Goal: Task Accomplishment & Management: Manage account settings

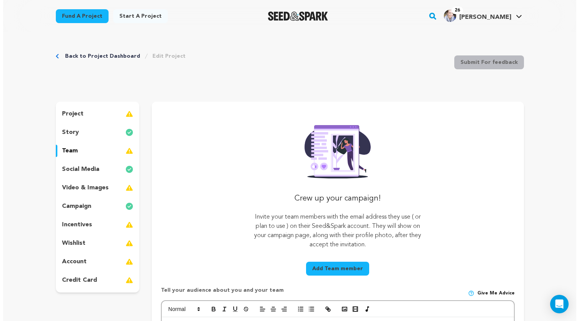
scroll to position [120, 0]
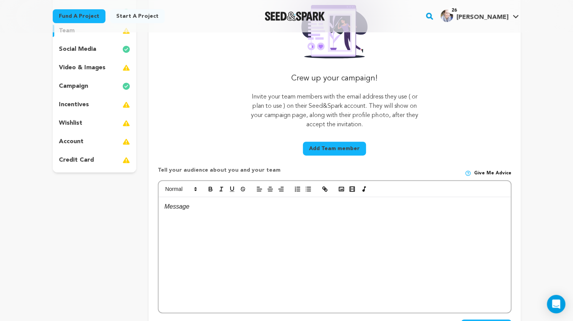
click at [333, 144] on button "Add Team member" at bounding box center [334, 149] width 63 height 14
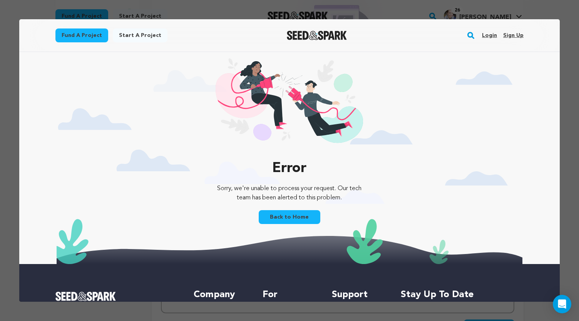
scroll to position [0, 0]
click at [484, 36] on link "Login" at bounding box center [489, 35] width 15 height 12
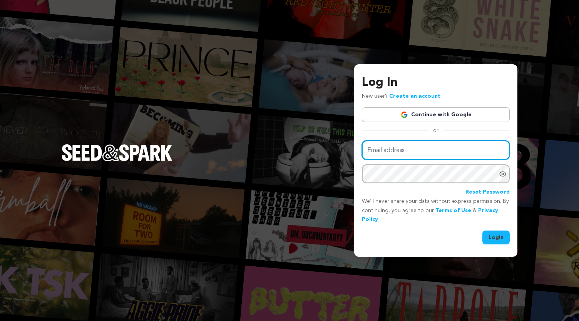
click at [400, 146] on input "Email address" at bounding box center [436, 150] width 148 height 20
type input "kelly.l.krause@gmail.com"
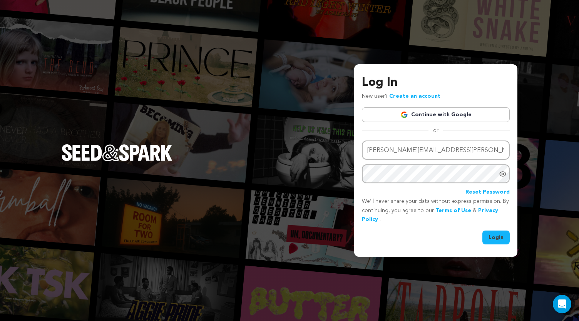
click at [493, 234] on button "Login" at bounding box center [495, 237] width 27 height 14
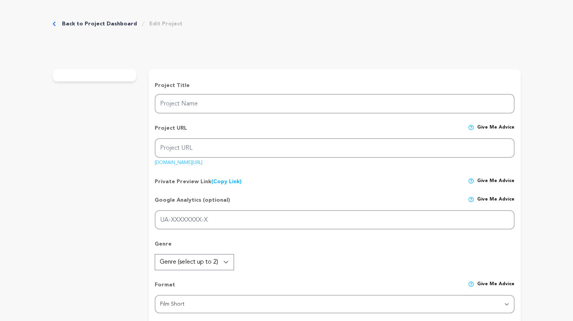
type input "BLEED"
type input "bleed"
type input "When 12-year-old Mary gets her first period in math class, she literally runs t…"
type textarea "BLEED is a surreal drama short film about the lifelong ripple effect of a singl…"
type textarea "There are nearly 2 BILLION MENSTRUATORS WORLDWIDE. Periods impact health, educa…"
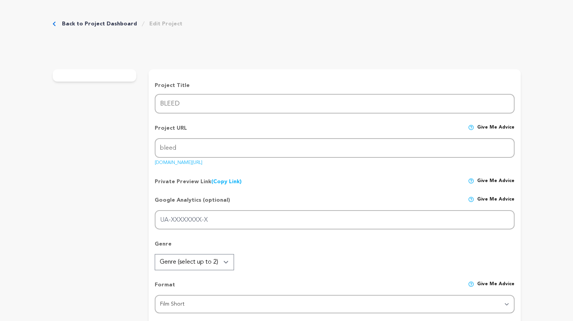
type textarea "We are proud to have fiscal sponsorship from From the Heart Productions."
radio input "true"
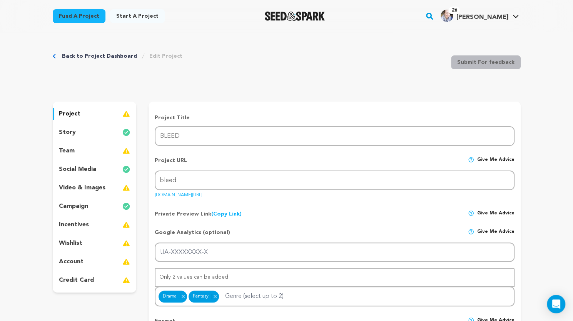
click at [70, 152] on p "team" at bounding box center [67, 150] width 16 height 9
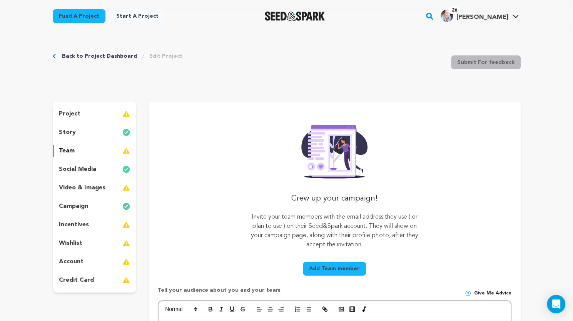
click at [324, 266] on button "Add Team member" at bounding box center [334, 269] width 63 height 14
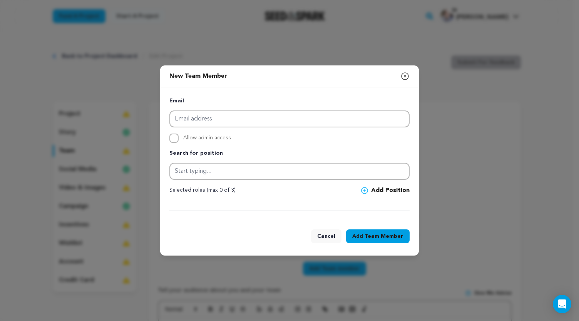
click at [329, 235] on button "Cancel" at bounding box center [326, 236] width 30 height 14
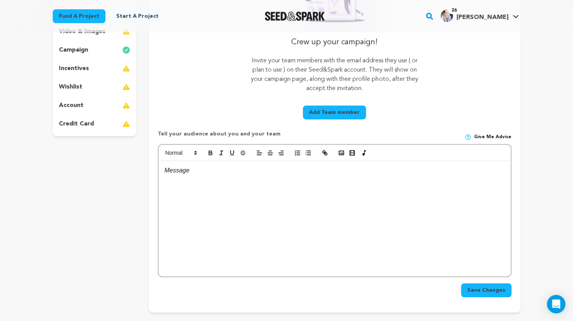
scroll to position [158, 0]
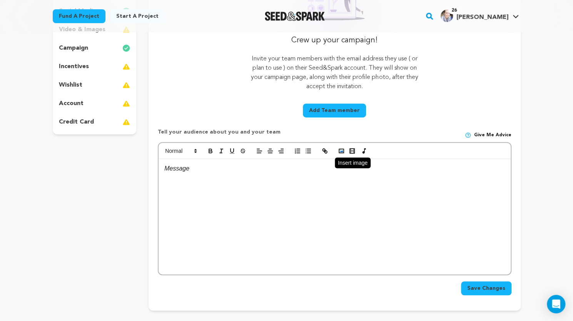
click at [339, 153] on rect "button" at bounding box center [341, 151] width 5 height 4
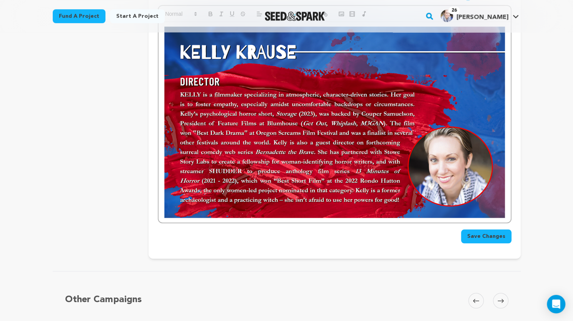
scroll to position [299, 0]
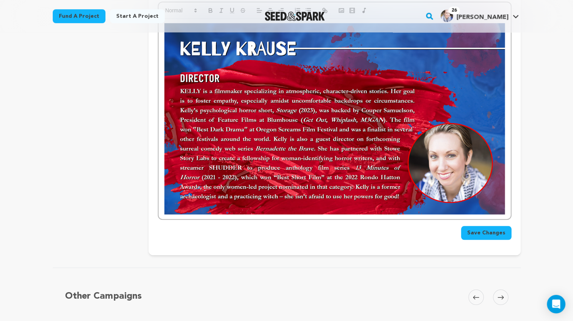
click at [502, 202] on img at bounding box center [334, 118] width 340 height 191
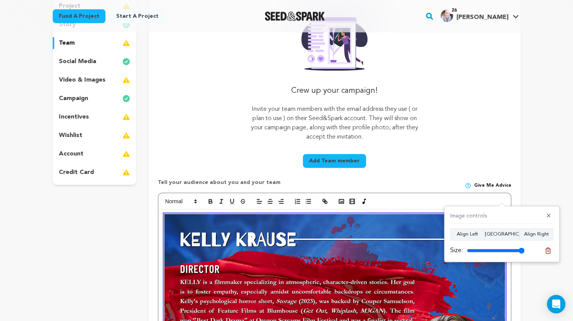
scroll to position [107, 0]
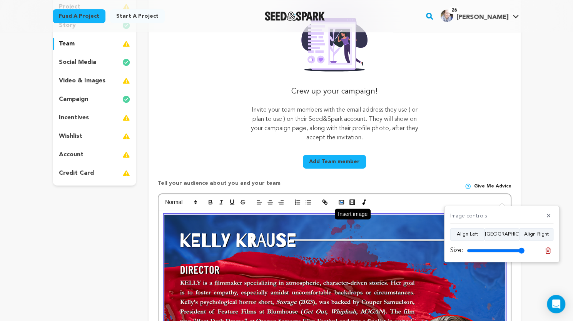
click at [341, 200] on icon "button" at bounding box center [341, 202] width 7 height 7
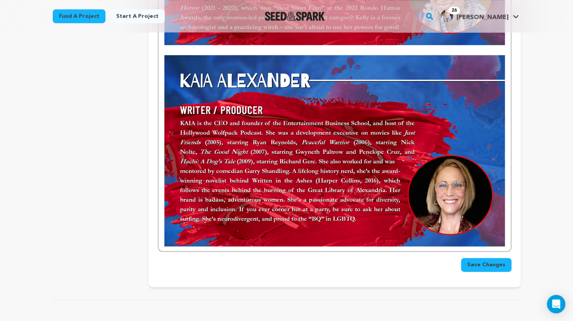
scroll to position [469, 0]
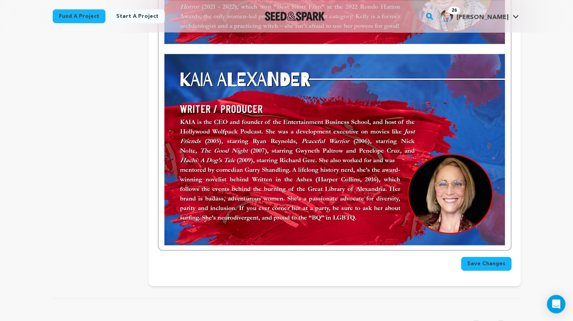
click at [471, 194] on img at bounding box center [334, 149] width 340 height 191
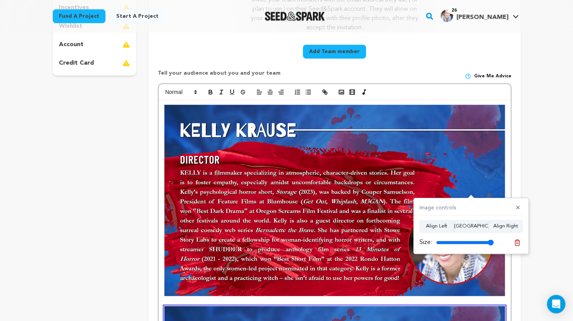
scroll to position [210, 0]
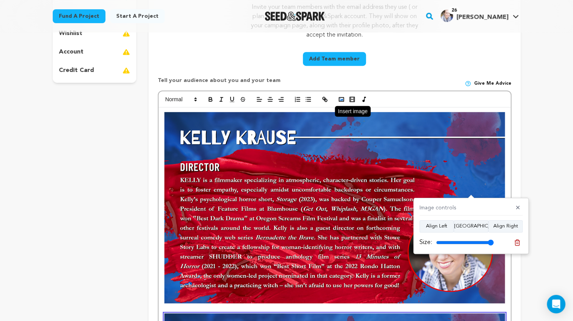
click at [342, 97] on icon "button" at bounding box center [341, 99] width 7 height 7
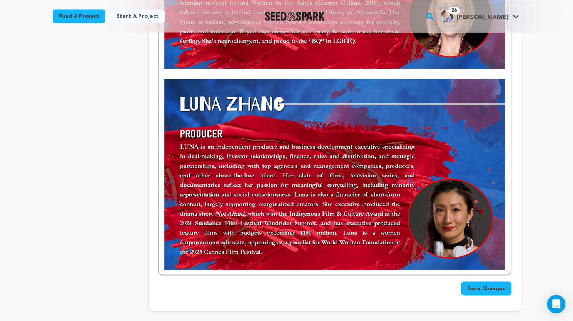
scroll to position [663, 0]
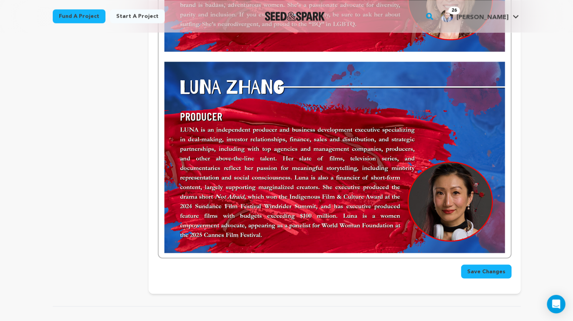
click at [470, 202] on img at bounding box center [334, 157] width 340 height 191
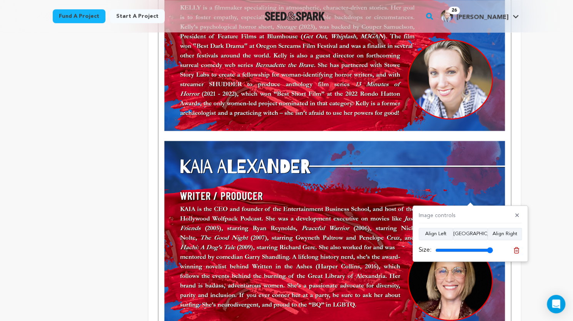
scroll to position [102, 0]
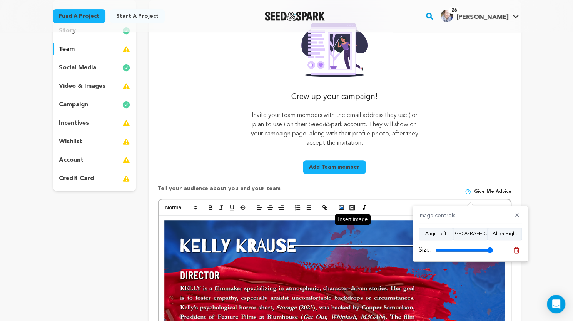
click at [338, 208] on icon "button" at bounding box center [341, 207] width 7 height 7
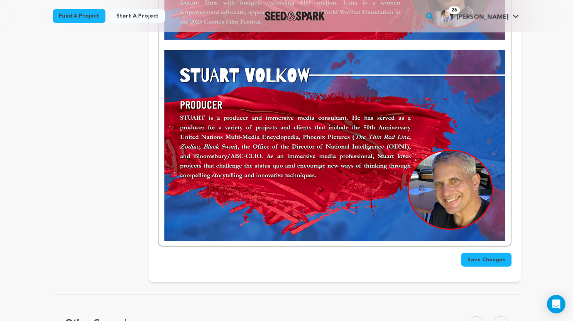
scroll to position [877, 0]
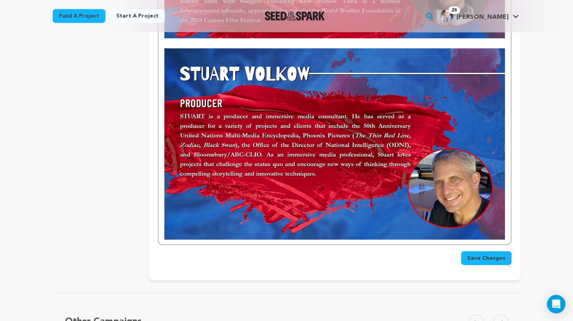
click at [491, 214] on img at bounding box center [334, 143] width 340 height 191
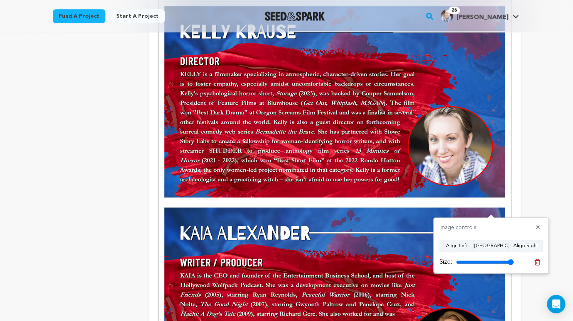
scroll to position [35, 0]
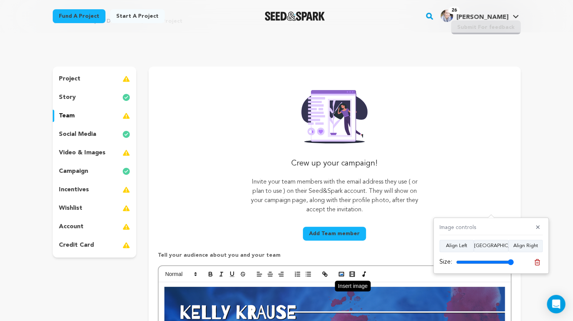
click at [342, 274] on polyline "button" at bounding box center [341, 274] width 3 height 2
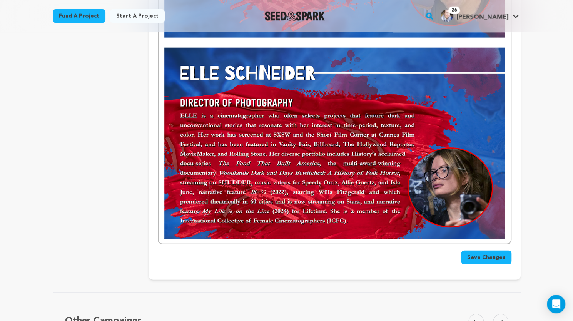
scroll to position [1082, 0]
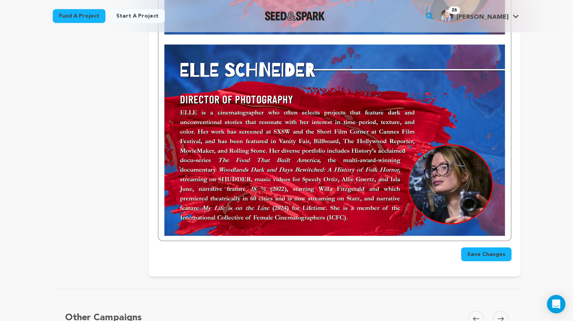
click at [499, 209] on img at bounding box center [334, 140] width 340 height 191
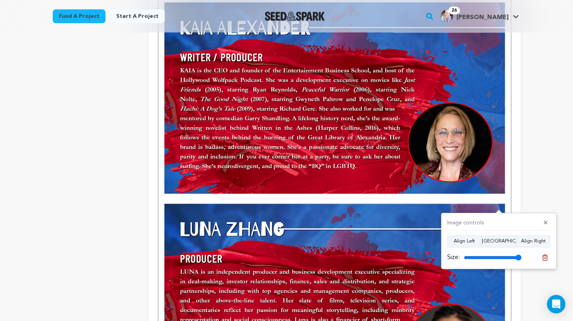
scroll to position [240, 0]
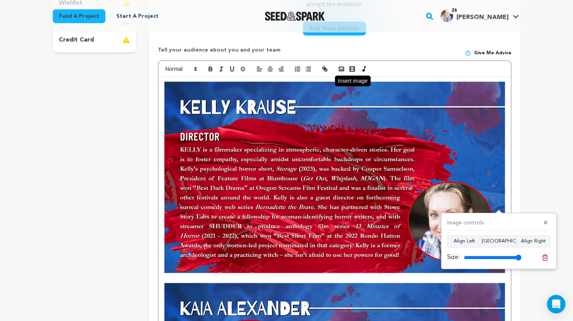
click at [341, 69] on icon "button" at bounding box center [341, 68] width 7 height 7
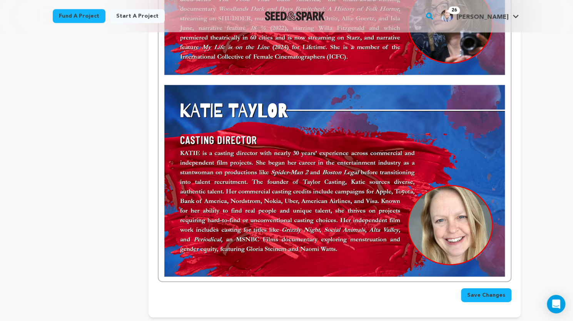
scroll to position [1237, 0]
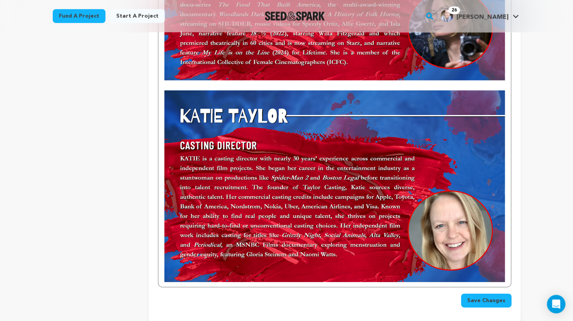
click at [483, 219] on img at bounding box center [334, 185] width 340 height 191
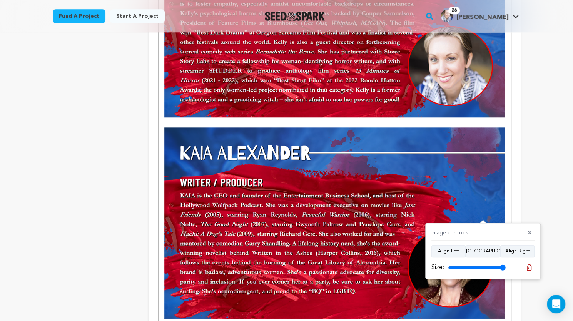
scroll to position [115, 0]
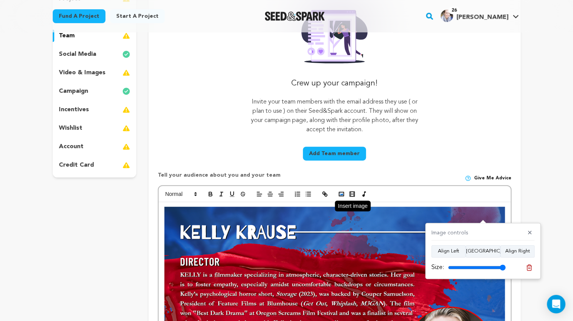
click at [341, 193] on icon "button" at bounding box center [341, 193] width 7 height 7
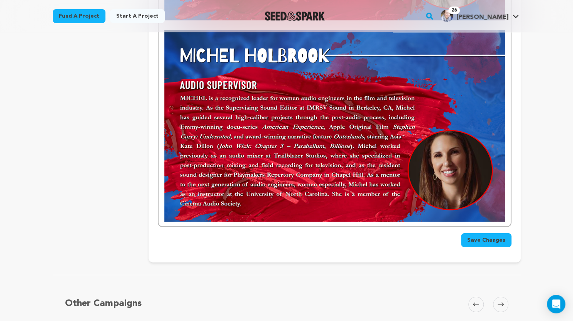
scroll to position [1508, 0]
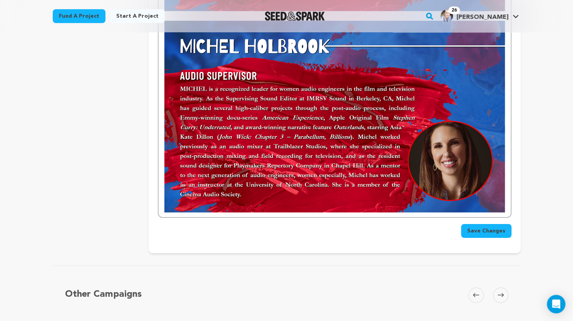
click at [496, 194] on img at bounding box center [334, 116] width 340 height 191
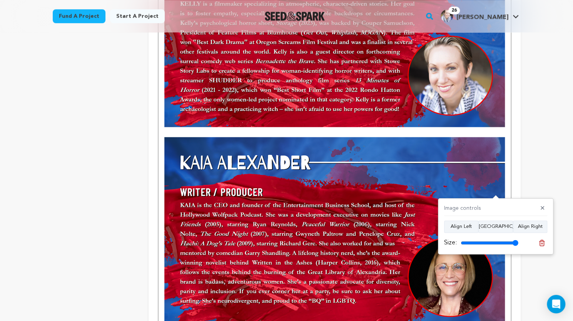
scroll to position [105, 0]
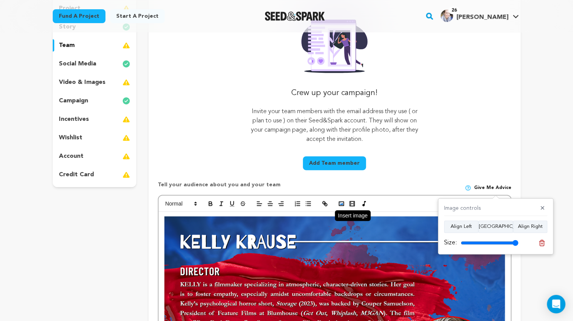
click at [339, 202] on rect "button" at bounding box center [341, 204] width 5 height 4
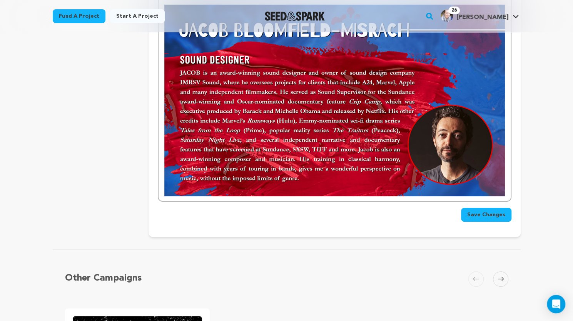
scroll to position [1730, 0]
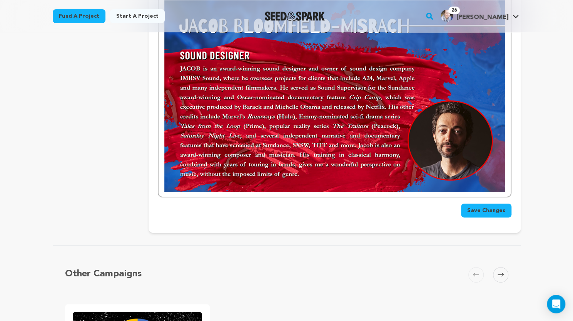
click at [475, 212] on span "Save Changes" at bounding box center [486, 211] width 38 height 8
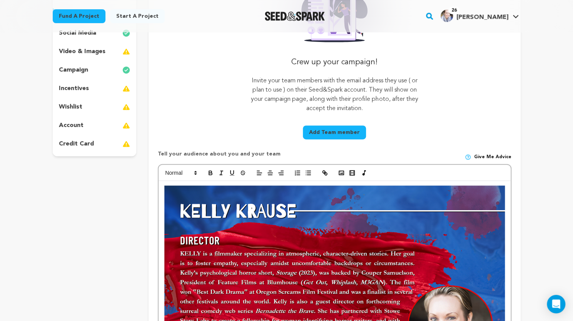
scroll to position [120, 0]
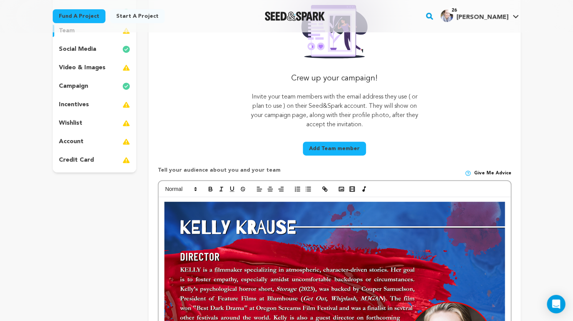
click at [167, 209] on img at bounding box center [334, 297] width 340 height 191
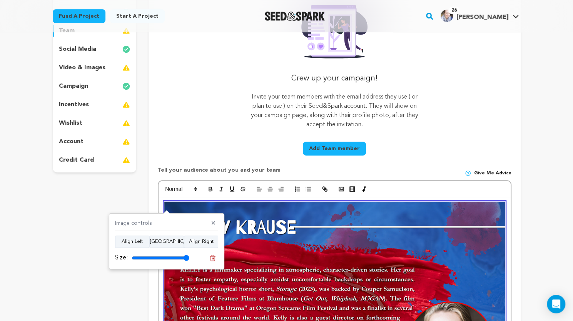
scroll to position [1601, 0]
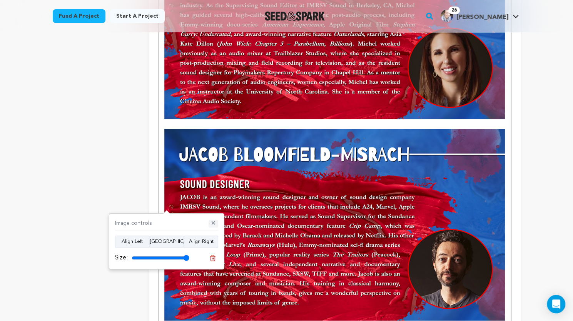
click at [214, 222] on button "✕" at bounding box center [214, 224] width 10 height 8
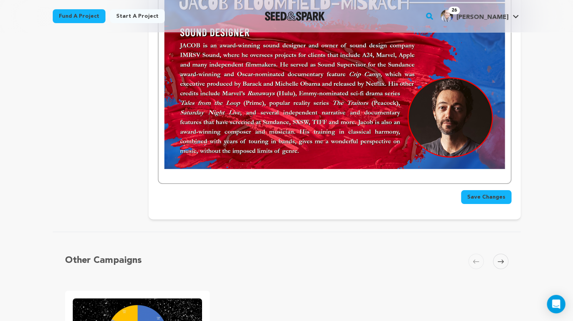
scroll to position [1788, 0]
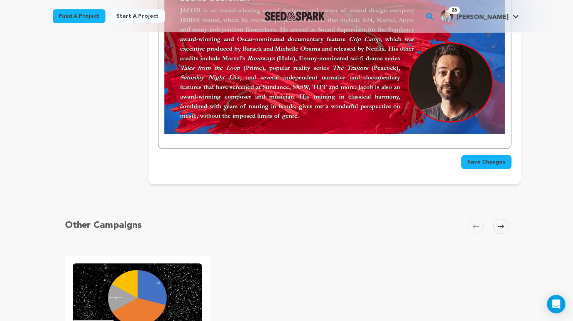
click at [488, 158] on button "Save Changes" at bounding box center [486, 162] width 50 height 14
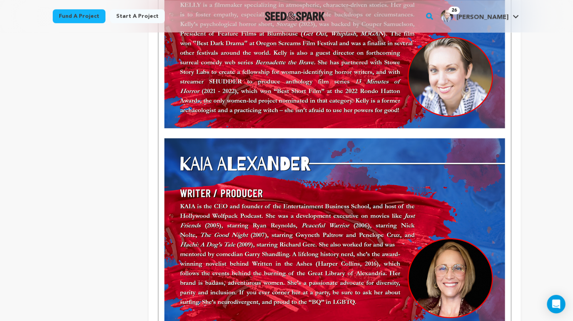
scroll to position [104, 0]
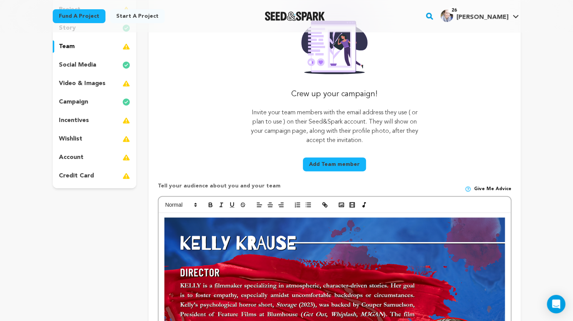
click at [404, 233] on img at bounding box center [334, 312] width 340 height 191
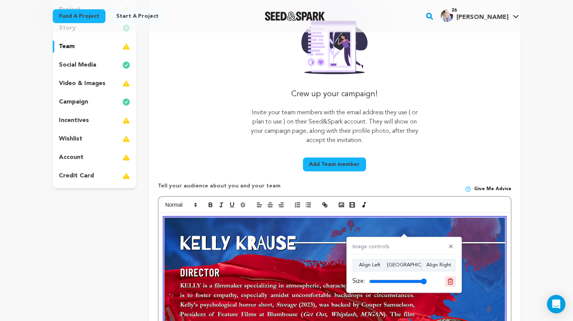
click at [448, 281] on icon at bounding box center [450, 281] width 7 height 7
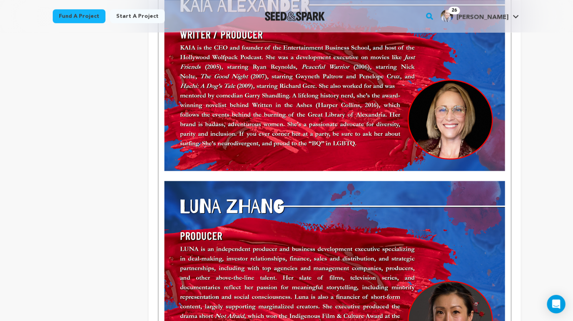
scroll to position [81, 0]
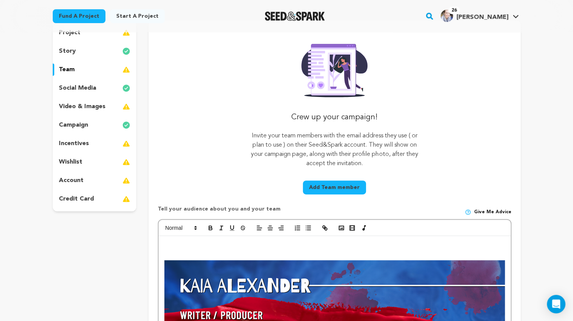
click at [297, 244] on p at bounding box center [334, 245] width 340 height 10
drag, startPoint x: 164, startPoint y: 245, endPoint x: 247, endPoint y: 239, distance: 83.0
click at [211, 228] on icon "button" at bounding box center [210, 229] width 3 height 2
click at [262, 243] on p "MEET OUR AMAZING TEAM!" at bounding box center [334, 245] width 340 height 10
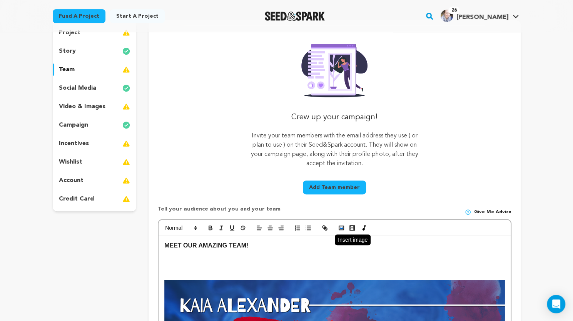
click at [341, 225] on icon "button" at bounding box center [341, 227] width 7 height 7
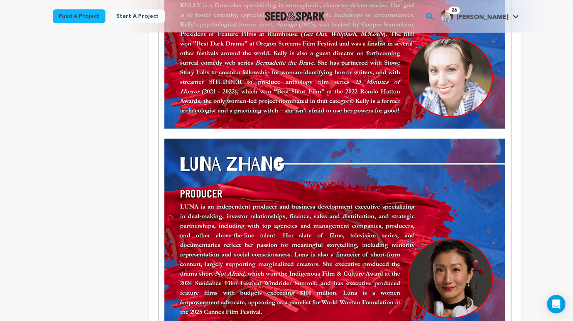
scroll to position [400, 0]
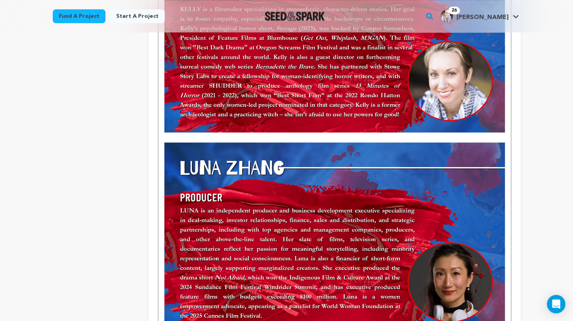
click at [476, 114] on img at bounding box center [334, 36] width 340 height 191
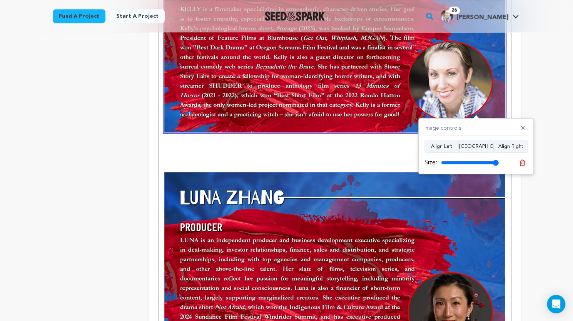
scroll to position [119, 0]
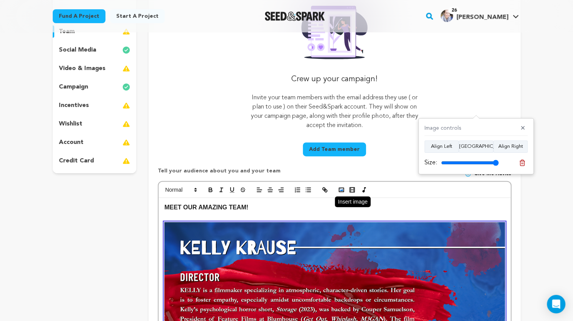
click at [339, 189] on icon "button" at bounding box center [341, 189] width 7 height 7
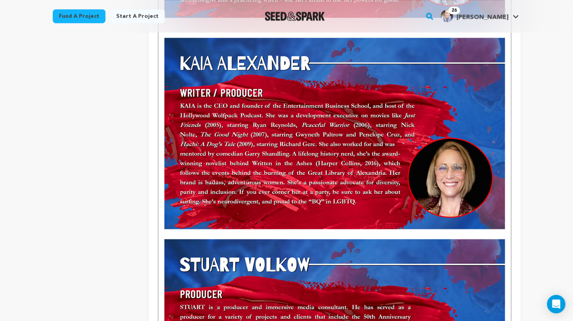
scroll to position [476, 0]
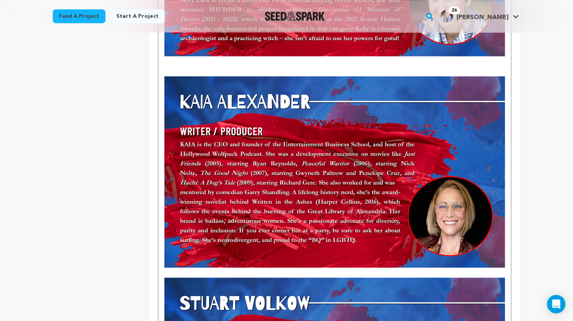
click at [457, 68] on p at bounding box center [334, 71] width 340 height 10
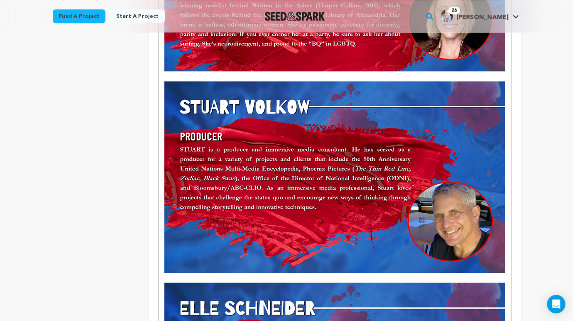
scroll to position [683, 0]
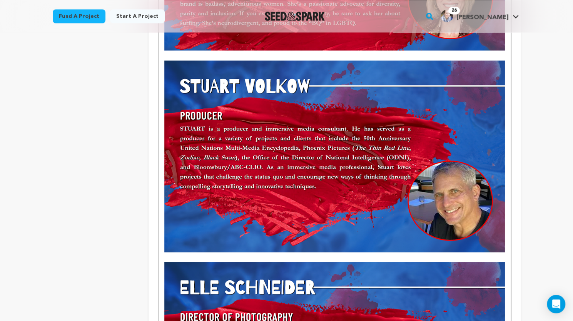
click at [447, 154] on img at bounding box center [334, 155] width 340 height 191
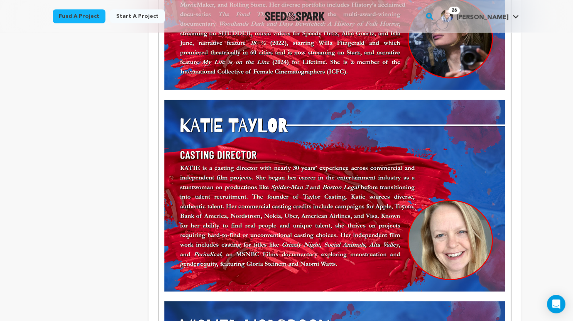
scroll to position [635, 0]
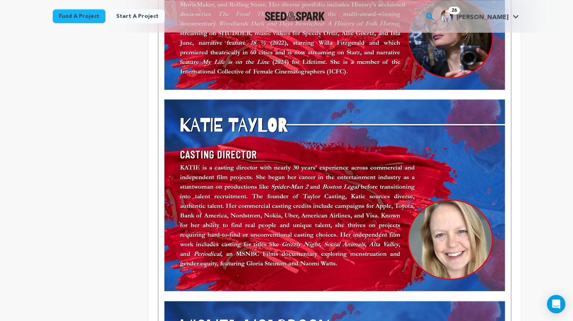
click at [426, 162] on img at bounding box center [334, 194] width 340 height 191
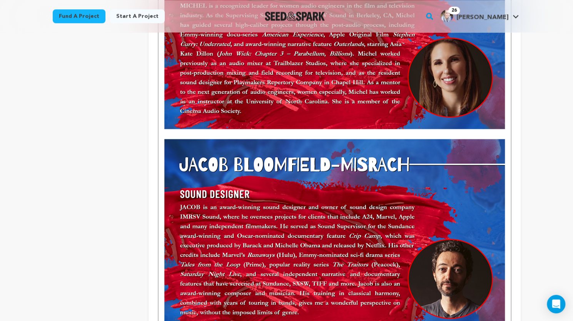
click at [411, 174] on img at bounding box center [334, 234] width 340 height 191
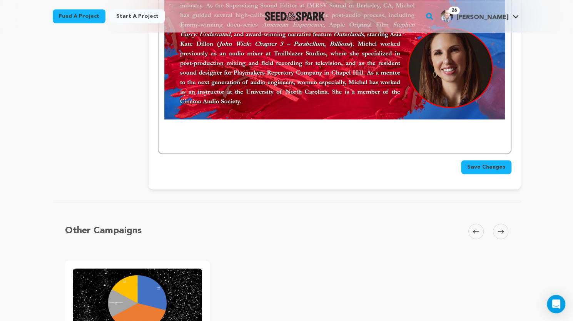
scroll to position [625, 0]
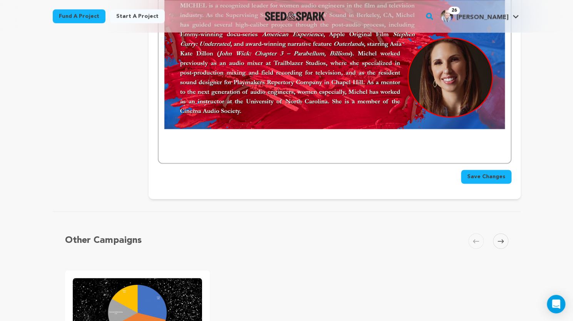
click at [411, 81] on img at bounding box center [334, 32] width 340 height 191
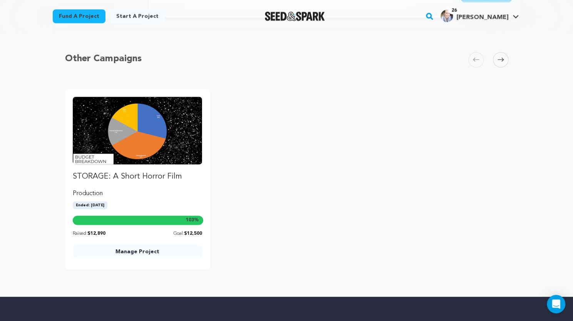
scroll to position [334, 0]
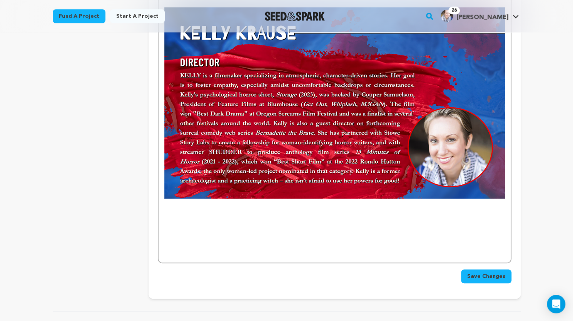
drag, startPoint x: 577, startPoint y: 114, endPoint x: 330, endPoint y: 211, distance: 266.0
click at [330, 211] on p at bounding box center [334, 214] width 340 height 10
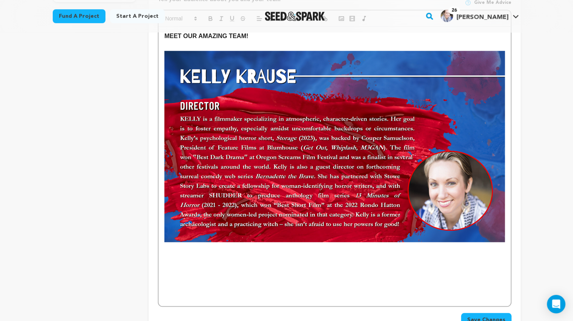
scroll to position [10, 0]
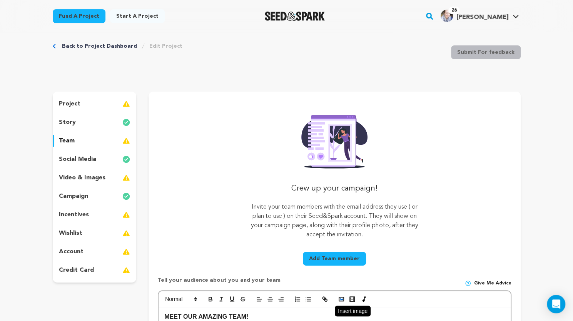
click at [339, 296] on icon "button" at bounding box center [341, 299] width 7 height 7
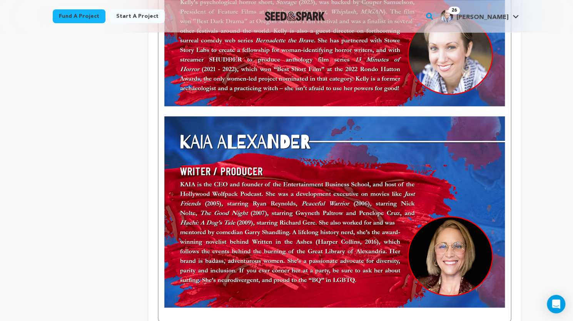
scroll to position [468, 0]
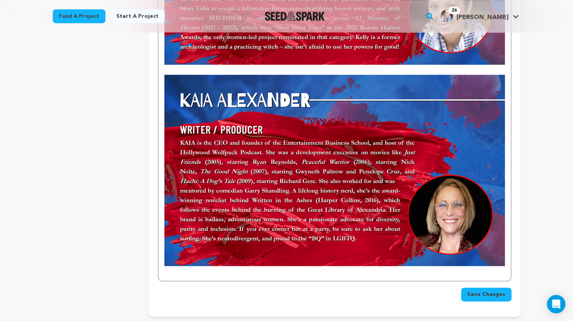
click at [484, 177] on img at bounding box center [334, 170] width 340 height 191
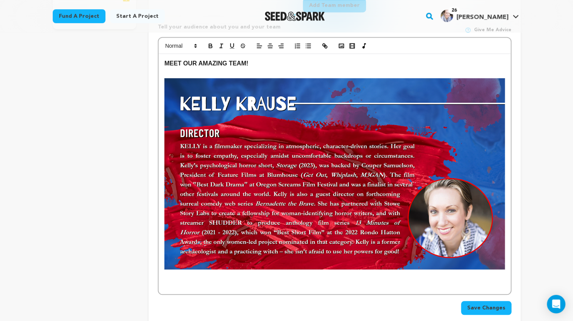
scroll to position [265, 0]
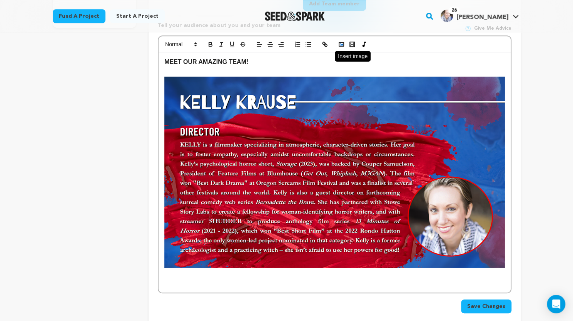
click at [341, 46] on rect "button" at bounding box center [341, 44] width 5 height 4
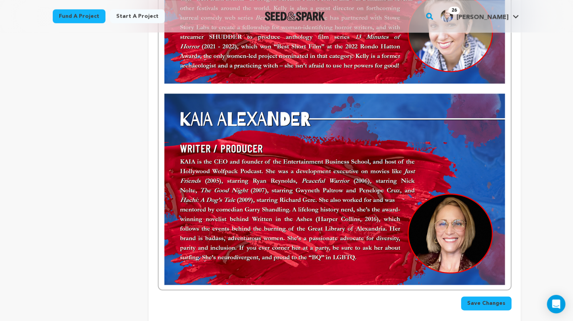
scroll to position [479, 0]
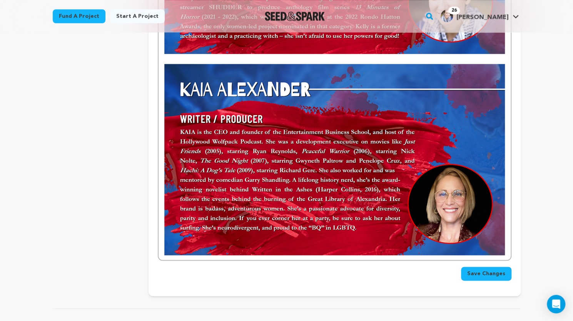
click at [481, 233] on img at bounding box center [334, 159] width 340 height 191
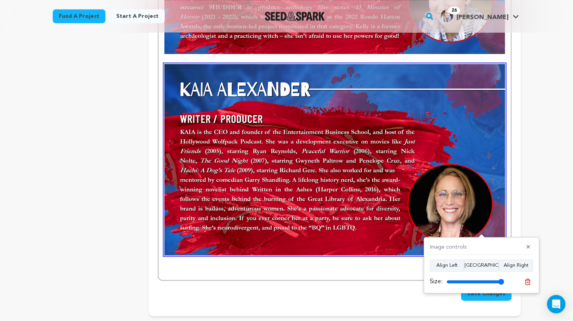
scroll to position [198, 0]
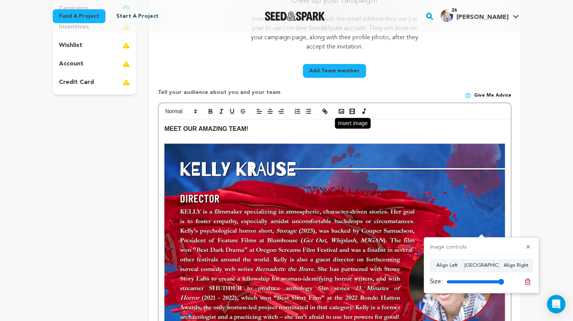
click at [341, 114] on icon "button" at bounding box center [341, 111] width 7 height 7
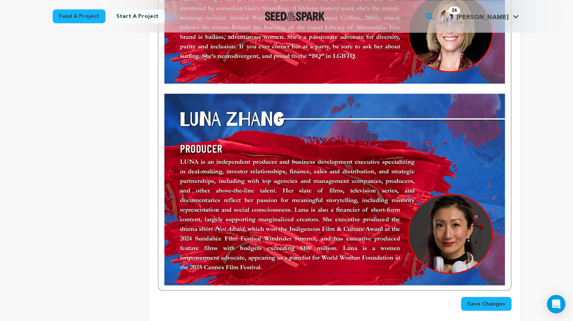
scroll to position [654, 0]
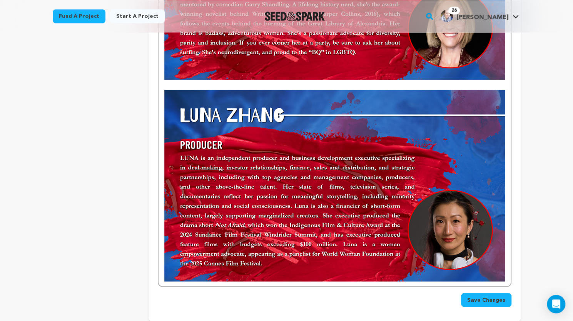
click at [501, 190] on img at bounding box center [334, 185] width 340 height 191
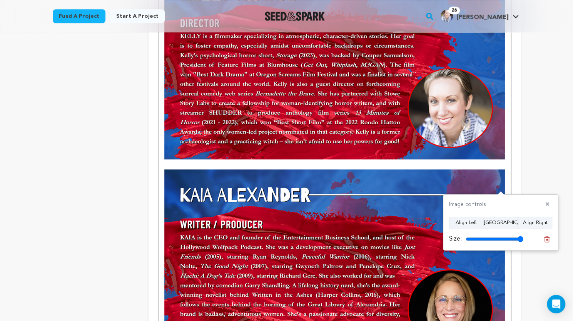
scroll to position [93, 0]
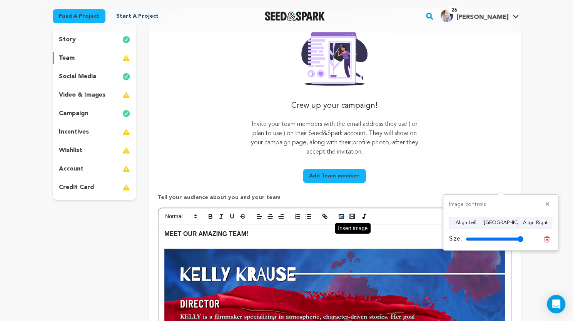
click at [342, 213] on icon "button" at bounding box center [341, 216] width 7 height 7
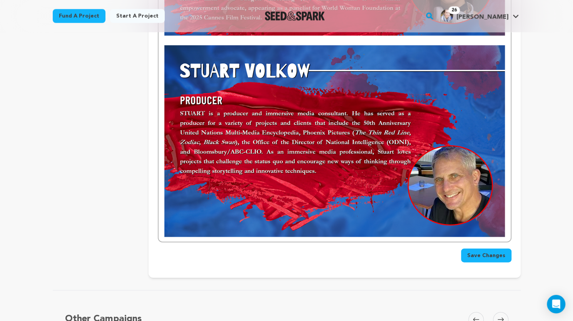
scroll to position [925, 0]
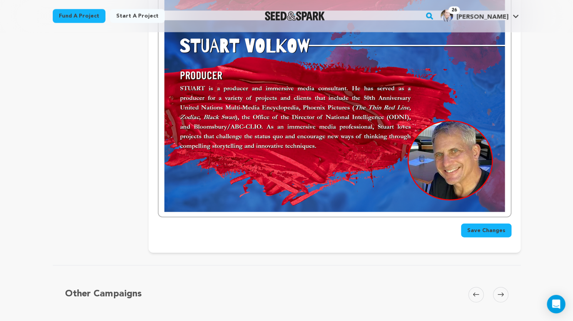
click at [488, 180] on img at bounding box center [334, 115] width 340 height 191
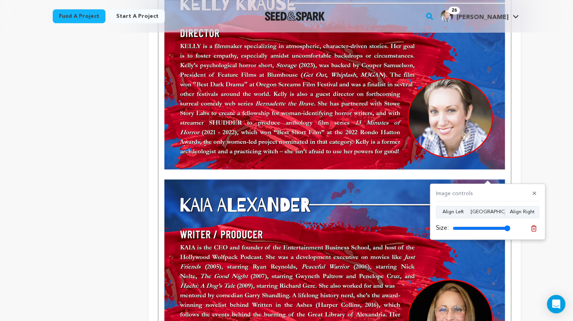
scroll to position [83, 0]
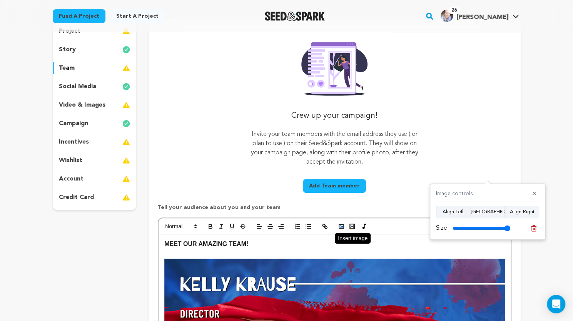
click at [338, 225] on icon "button" at bounding box center [341, 226] width 7 height 7
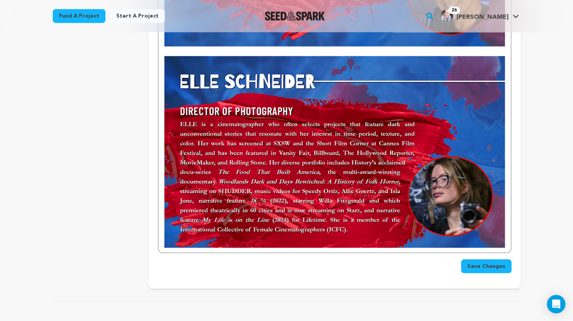
scroll to position [1110, 0]
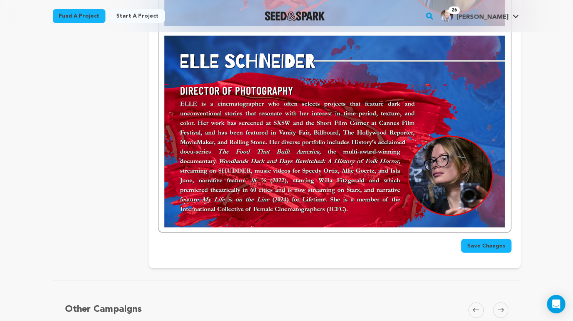
click at [489, 184] on img at bounding box center [334, 131] width 340 height 191
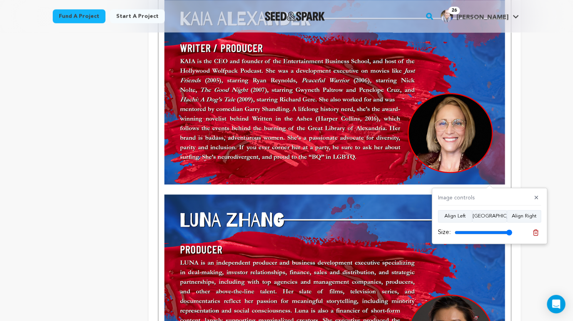
scroll to position [269, 0]
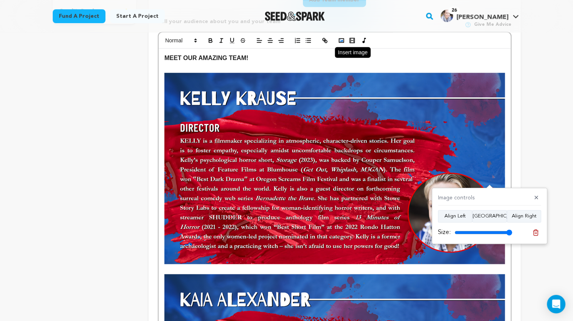
click at [340, 40] on icon "button" at bounding box center [341, 40] width 7 height 7
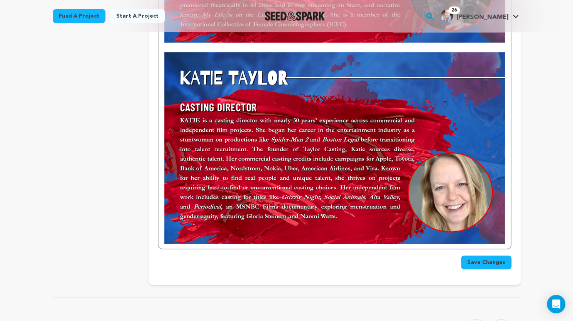
scroll to position [1301, 0]
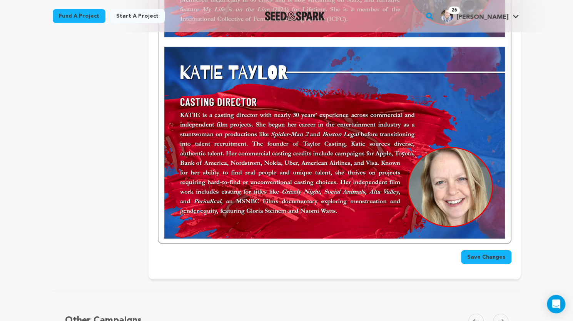
click at [494, 197] on img at bounding box center [334, 142] width 340 height 191
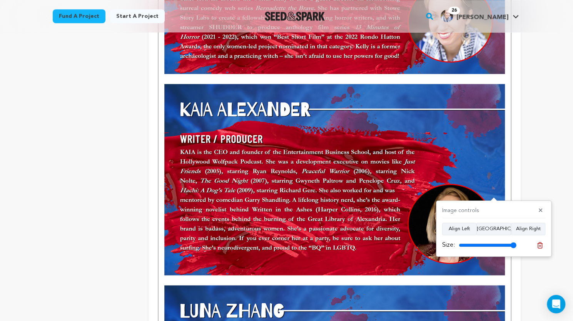
scroll to position [178, 0]
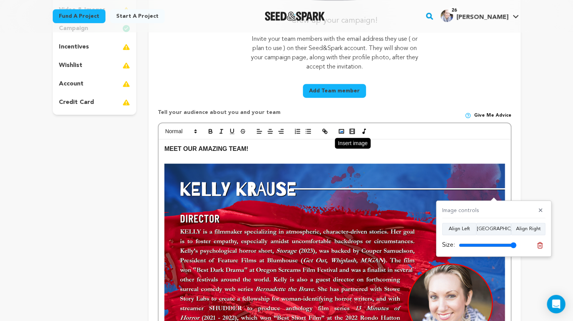
click at [341, 133] on rect "button" at bounding box center [341, 131] width 5 height 4
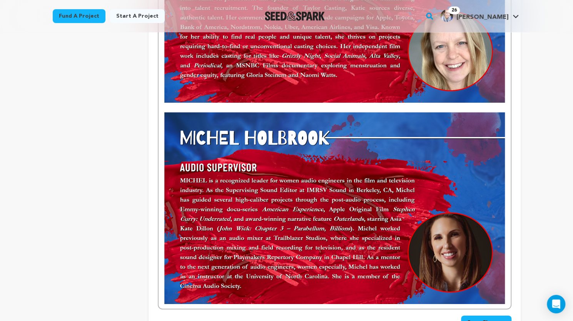
scroll to position [1448, 0]
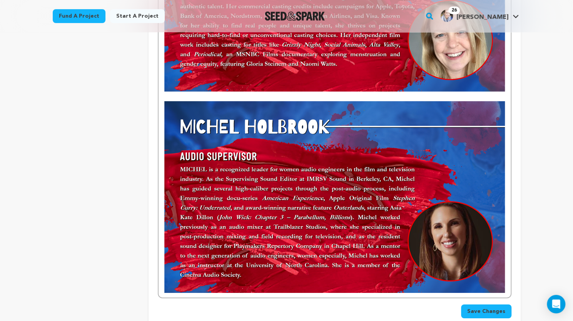
click at [355, 210] on img at bounding box center [334, 196] width 340 height 191
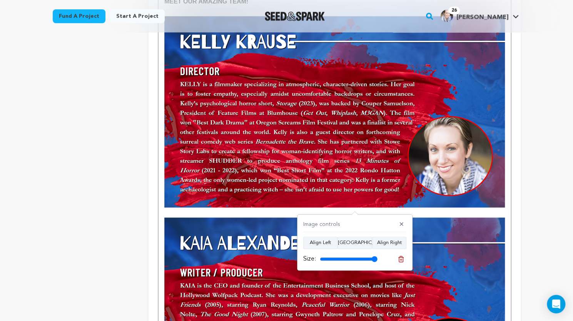
scroll to position [45, 0]
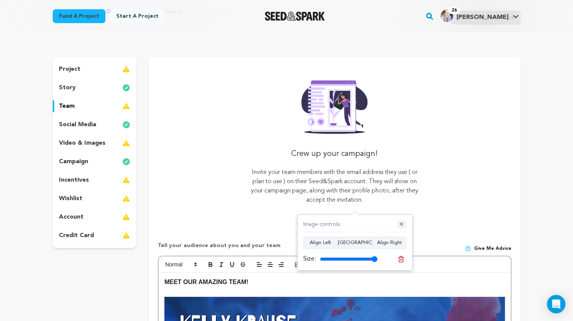
click at [402, 225] on button "✕" at bounding box center [402, 225] width 10 height 8
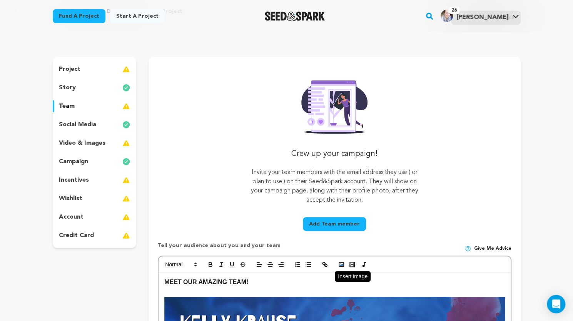
click at [341, 266] on rect "button" at bounding box center [341, 264] width 5 height 4
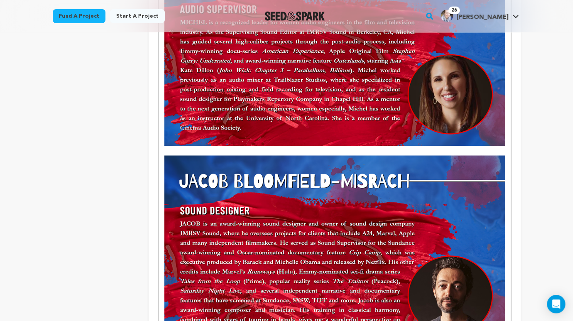
scroll to position [1875, 0]
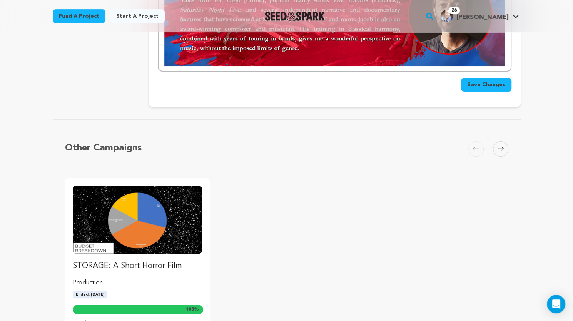
click at [484, 84] on span "Save Changes" at bounding box center [486, 85] width 38 height 8
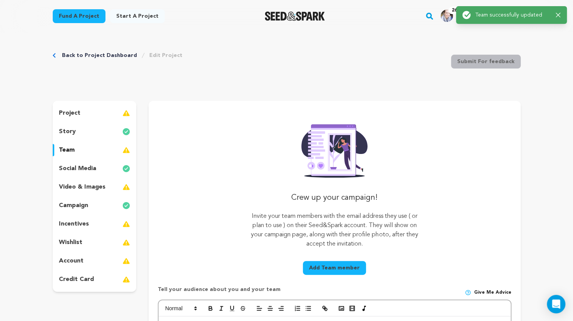
scroll to position [0, 0]
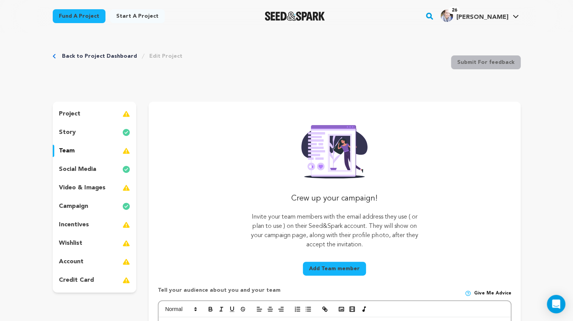
click at [75, 225] on p "incentives" at bounding box center [74, 224] width 30 height 9
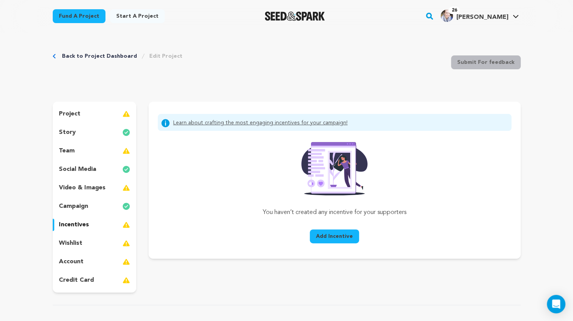
click at [73, 242] on p "wishlist" at bounding box center [70, 243] width 23 height 9
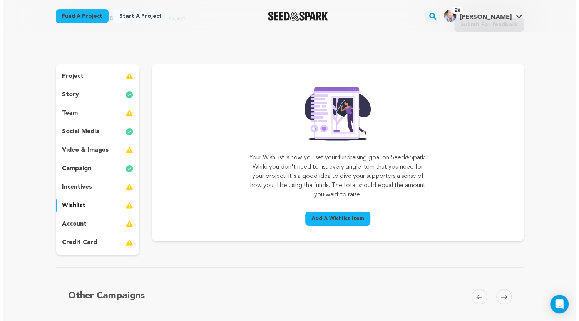
scroll to position [46, 0]
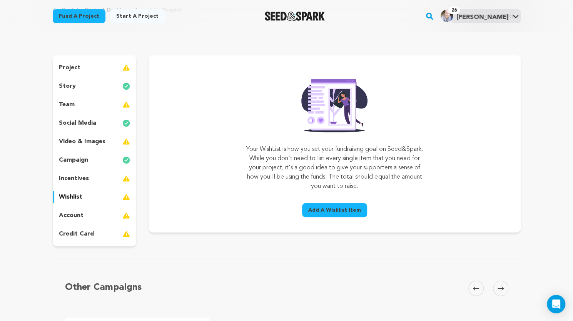
click at [327, 210] on span "Add A Wishlist Item" at bounding box center [334, 210] width 53 height 8
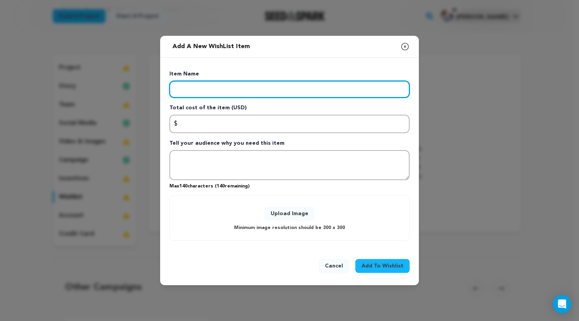
click at [320, 88] on input "Enter item name" at bounding box center [289, 89] width 240 height 17
type input "Camera & Electrical"
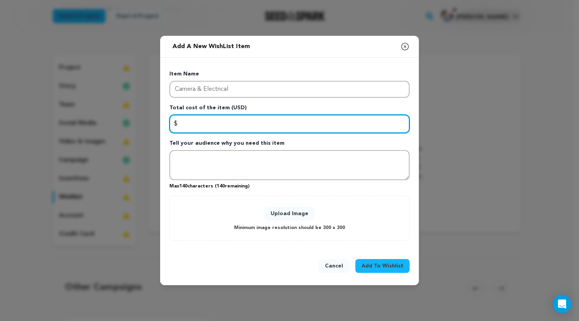
click at [285, 120] on input "Enter total cost of the item" at bounding box center [289, 124] width 240 height 18
type input "17000"
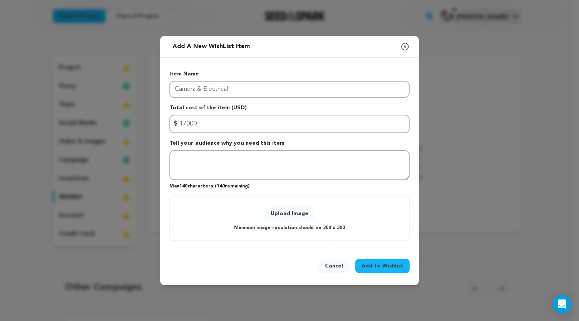
click at [283, 212] on button "Upload Image" at bounding box center [289, 214] width 50 height 14
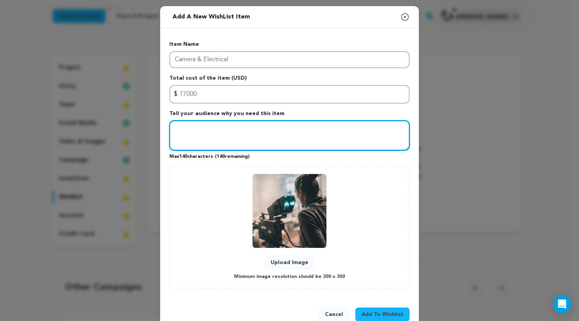
click at [219, 132] on textarea "Tell your audience why you need this item" at bounding box center [289, 135] width 240 height 30
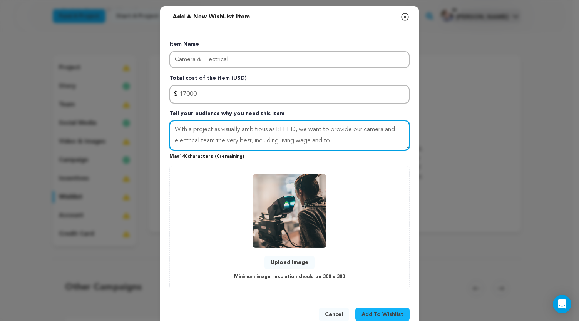
click at [219, 132] on textarea "With a project as visually ambitious as BLEED, we want to provide our camera an…" at bounding box center [289, 135] width 240 height 30
click at [219, 130] on textarea "With a project as visually ambitious as BLEED, we want to provide our camera an…" at bounding box center [289, 135] width 240 height 30
click at [270, 141] on textarea "BLEED is visually ambitious, so we want to provide our camera and electrical te…" at bounding box center [289, 135] width 240 height 30
click at [294, 139] on textarea "BLEED is visually ambitious, so we want to provide our camera and electrical te…" at bounding box center [289, 135] width 240 height 30
click at [307, 129] on textarea "BLEED is visually ambitious, so we want to provide our camera and electrical te…" at bounding box center [289, 135] width 240 height 30
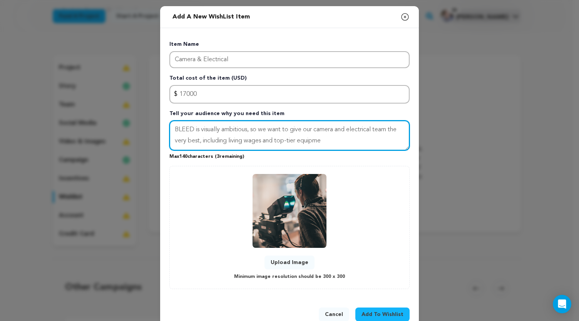
click at [325, 143] on textarea "BLEED is visually ambitious, so we want to give our camera and electrical team …" at bounding box center [289, 135] width 240 height 30
type textarea "BLEED is visually ambitious, so we want to give our camera and electrical team …"
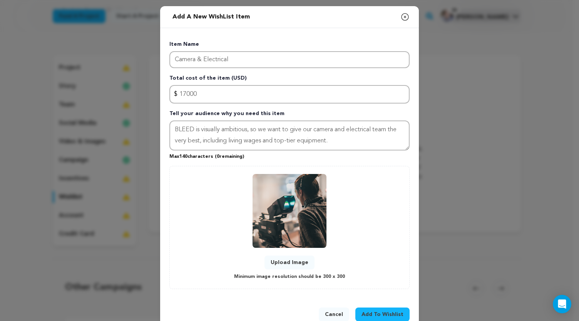
click at [375, 310] on button "Add To Wishlist" at bounding box center [382, 314] width 54 height 14
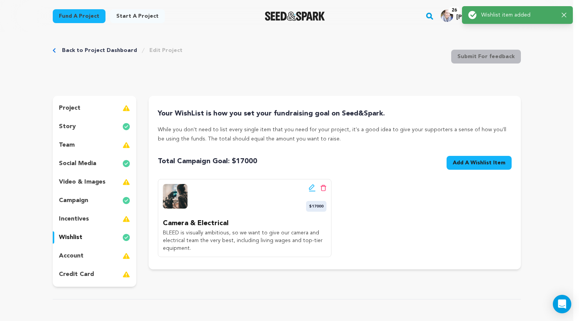
scroll to position [0, 0]
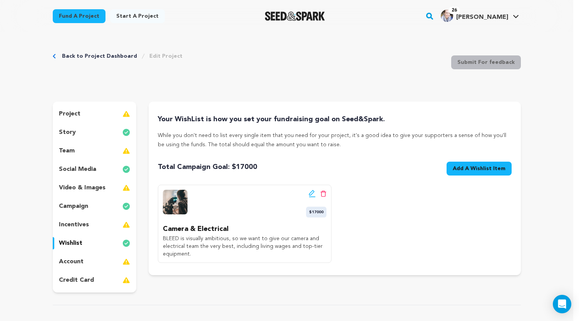
click at [461, 168] on span "Add A Wishlist Item" at bounding box center [479, 169] width 53 height 8
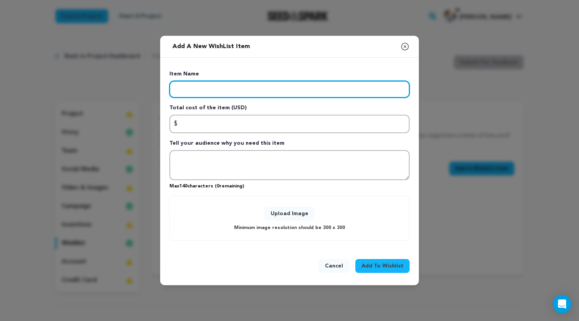
click at [389, 93] on input "Enter item name" at bounding box center [289, 89] width 240 height 17
type input "P"
type input "Production Sound"
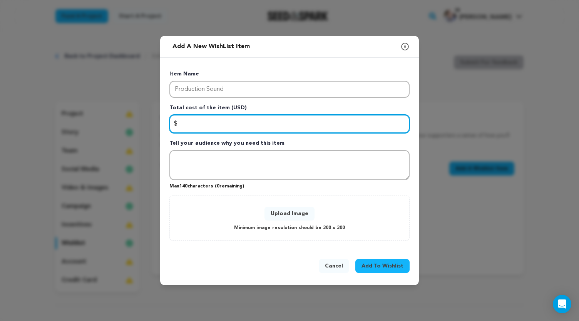
click at [222, 123] on input "Enter total cost of the item" at bounding box center [289, 124] width 240 height 18
type input "6125"
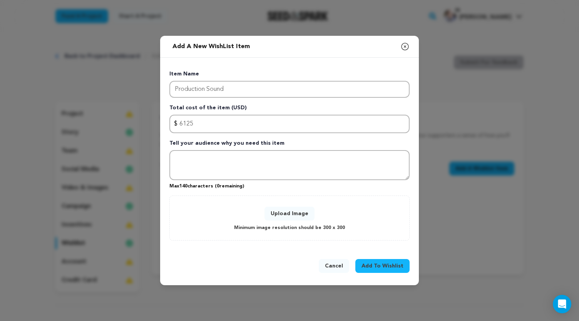
click at [285, 213] on button "Upload Image" at bounding box center [289, 214] width 50 height 14
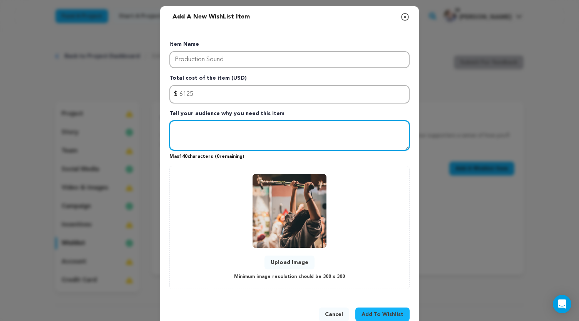
click at [222, 123] on textarea "Tell your audience why you need this item" at bounding box center [289, 135] width 240 height 30
type textarea "T"
type textarea "D"
click at [182, 130] on textarea "Dailogue-free doesn't mean" at bounding box center [289, 135] width 240 height 30
click at [249, 128] on textarea "Dialogue-free doesn't mean" at bounding box center [289, 135] width 240 height 30
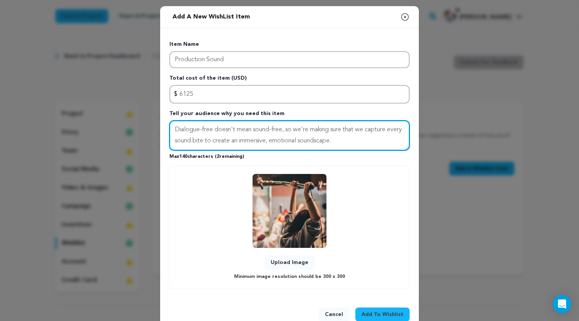
click at [365, 130] on textarea "Dialogue-free doesn't mean sound-free, so we're making sure that we capture eve…" at bounding box center [289, 135] width 240 height 30
click at [383, 131] on textarea "Dialogue-free doesn't mean sound-free, so we're capturing every sound bite to c…" at bounding box center [289, 135] width 240 height 30
click at [293, 129] on textarea "Dialogue-free doesn't mean sound-free, so we're capturing every sound bite at t…" at bounding box center [289, 135] width 240 height 30
click at [349, 132] on textarea "Dialogue-free doesn't mean sound-free, so we're capturing every sound bite at t…" at bounding box center [289, 135] width 240 height 30
click at [370, 128] on textarea "Dialogue-free doesn't mean sound-free, so we're capturing all sound bite at the…" at bounding box center [289, 135] width 240 height 30
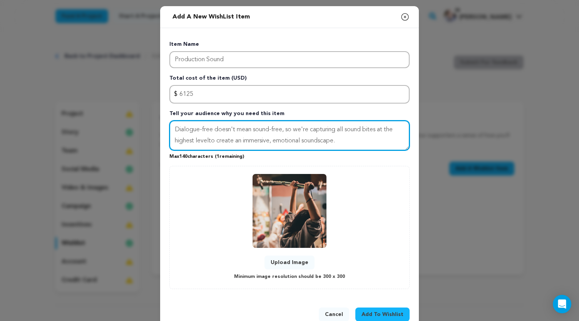
click at [205, 142] on textarea "Dialogue-free doesn't mean sound-free, so we're capturing all sound bites at th…" at bounding box center [289, 135] width 240 height 30
type textarea "Dialogue-free doesn't mean sound-free, so we're capturing all sound bites at th…"
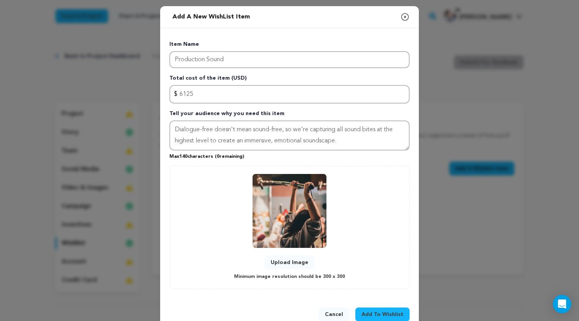
click at [375, 314] on span "Add To Wishlist" at bounding box center [382, 315] width 42 height 8
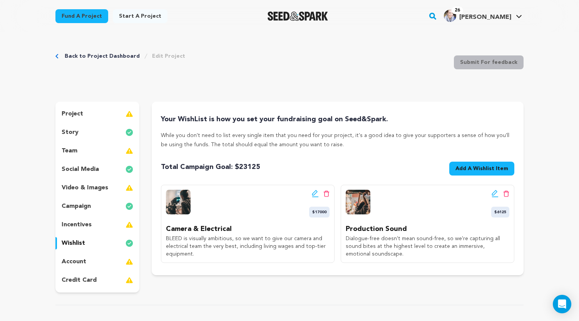
click at [462, 167] on span "Add A Wishlist Item" at bounding box center [481, 169] width 53 height 8
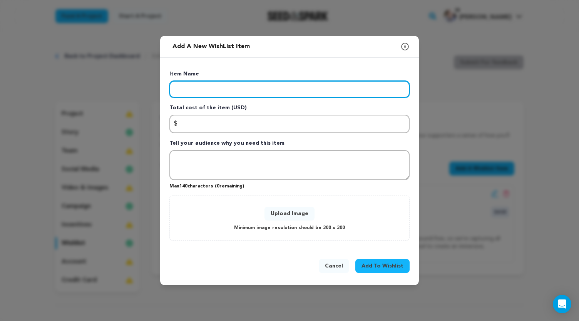
click at [297, 90] on input "Enter item name" at bounding box center [289, 89] width 240 height 17
type input "Art Department"
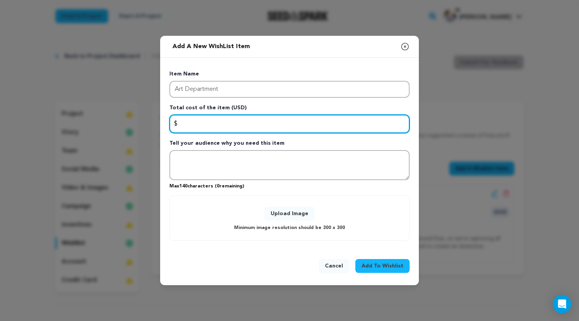
click at [239, 125] on input "Enter total cost of the item" at bounding box center [289, 124] width 240 height 18
type input "4450"
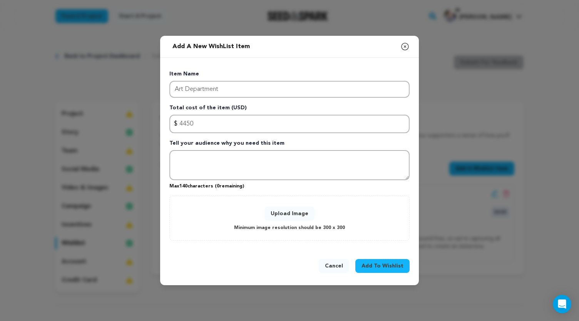
click at [296, 217] on button "Upload Image" at bounding box center [289, 214] width 50 height 14
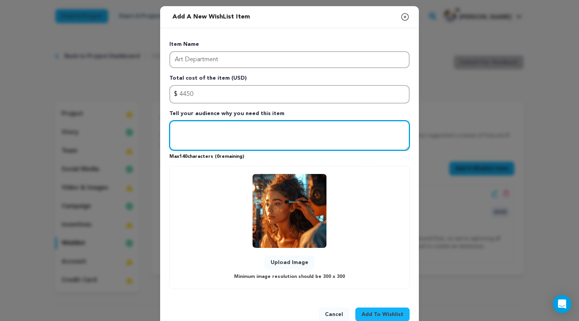
click at [212, 131] on textarea "Tell your audience why you need this item" at bounding box center [289, 135] width 240 height 30
click at [222, 128] on textarea "Make BLEED look beautiful by covering supplies/materials and living wages for o…" at bounding box center [289, 135] width 240 height 30
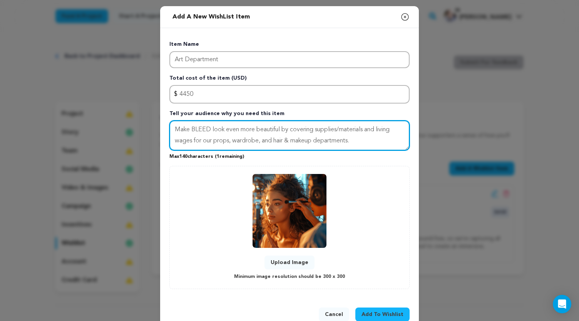
type textarea "Make BLEED look even more beautiful by covering supplies/materials and living w…"
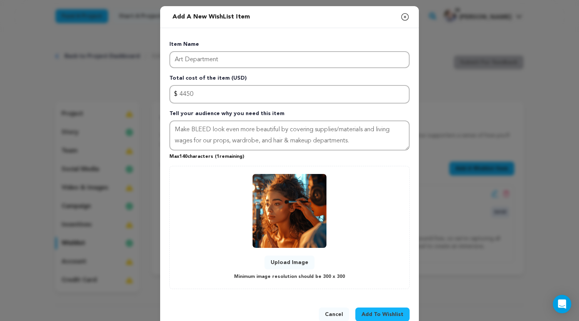
click at [373, 311] on span "Add To Wishlist" at bounding box center [382, 315] width 42 height 8
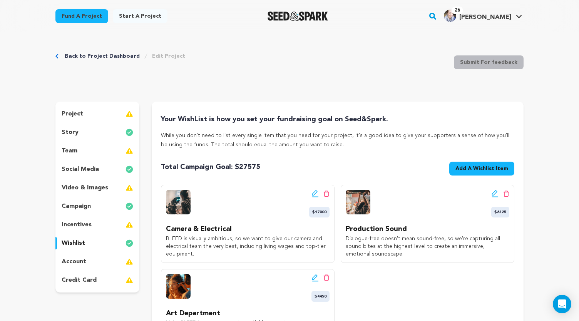
click at [467, 170] on span "Add A Wishlist Item" at bounding box center [481, 169] width 53 height 8
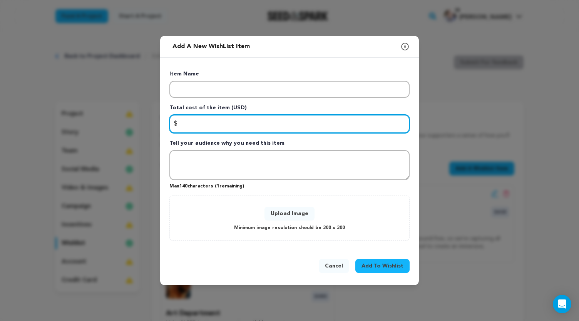
click at [213, 124] on input "Enter total cost of the item" at bounding box center [289, 124] width 240 height 18
type input "4350"
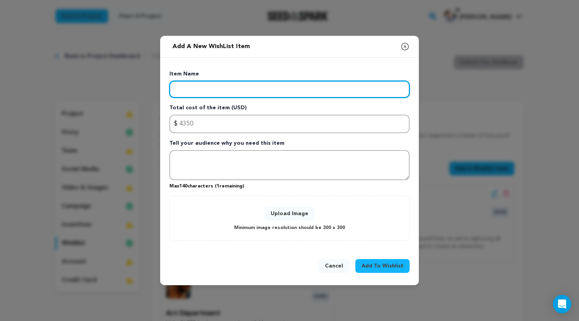
click at [220, 91] on input "Enter item name" at bounding box center [289, 89] width 240 height 17
type input "Production Staff"
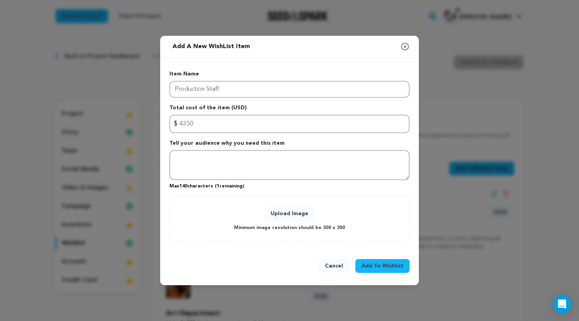
click at [271, 214] on button "Upload Image" at bounding box center [289, 214] width 50 height 14
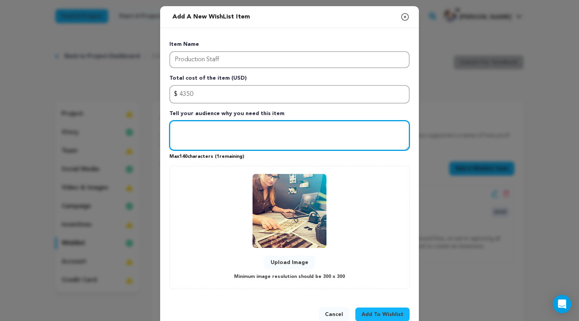
click at [214, 130] on textarea "Tell your audience why you need this item" at bounding box center [289, 135] width 240 height 30
click at [367, 132] on textarea "These are our unsung heroes who manage everything from call sheets, on-set safe…" at bounding box center [289, 135] width 240 height 30
click at [189, 143] on textarea "These are our unsung heroes who manage everything from call sheets to on-set sa…" at bounding box center [289, 135] width 240 height 30
click at [237, 140] on textarea "These are our unsung heroes who manage everything from call sheets to on-set sa…" at bounding box center [289, 135] width 240 height 30
click at [172, 140] on textarea "These are our unsung heroes who manage everything from call sheets to on-set sa…" at bounding box center [289, 135] width 240 height 30
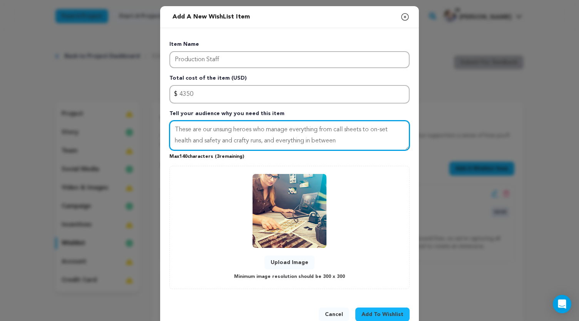
click at [219, 141] on textarea "These are our unsung heroes who manage everything from call sheets to on-set he…" at bounding box center [289, 135] width 240 height 30
click at [336, 140] on textarea "These are our unsung heroes who manage everything from call sheets to on-set he…" at bounding box center [289, 135] width 240 height 30
type textarea "These are our unsung heroes who manage everything from call sheets to on-set he…"
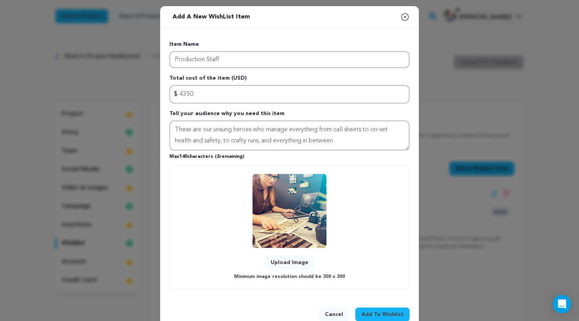
click at [373, 312] on span "Add To Wishlist" at bounding box center [382, 315] width 42 height 8
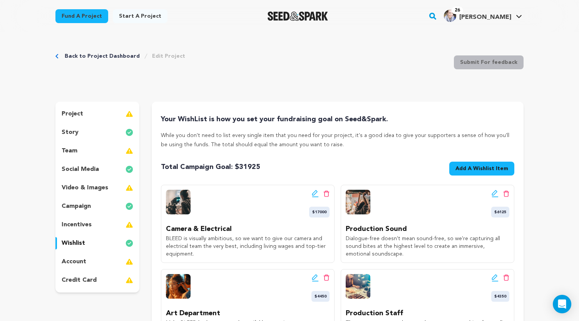
click at [457, 168] on span "Add A Wishlist Item" at bounding box center [481, 169] width 53 height 8
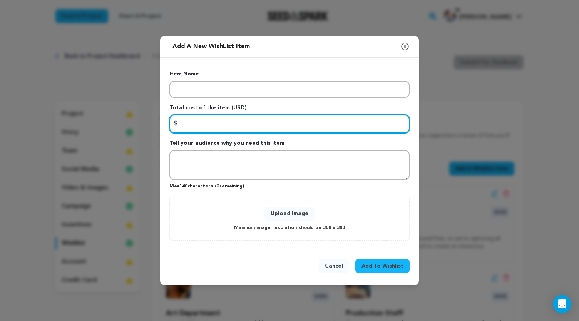
click at [195, 127] on input "Enter total cost of the item" at bounding box center [289, 124] width 240 height 18
type input "3200"
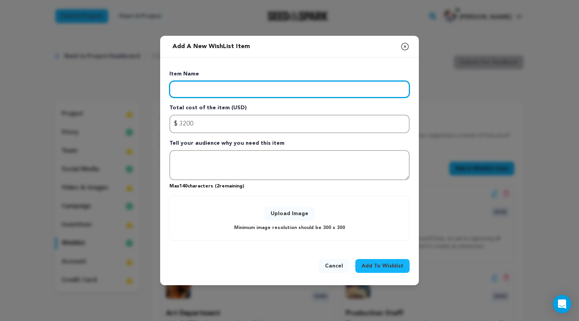
click at [208, 90] on input "Enter item name" at bounding box center [289, 89] width 240 height 17
type input "Locations & Permits"
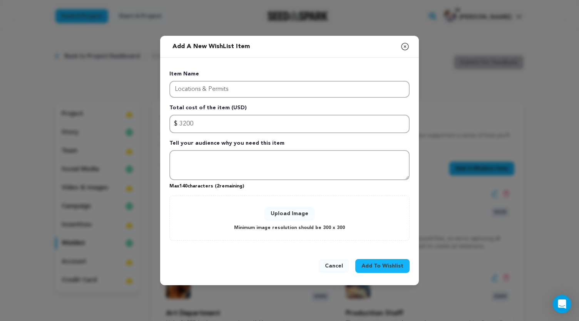
click at [280, 211] on button "Upload Image" at bounding box center [289, 214] width 50 height 14
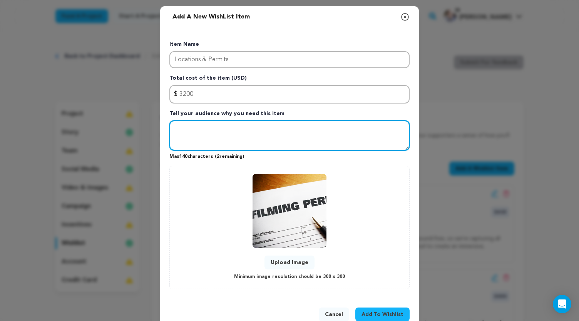
click at [271, 132] on textarea "Tell your audience why you need this item" at bounding box center [289, 135] width 240 height 30
click at [244, 130] on textarea "Tell your audience why you need this item" at bounding box center [289, 135] width 240 height 30
type textarea "H"
click at [228, 131] on textarea "Help ensure that we capture BLEED as intended" at bounding box center [289, 135] width 240 height 30
click at [267, 131] on textarea "Help us make BLEED as intended" at bounding box center [289, 135] width 240 height 30
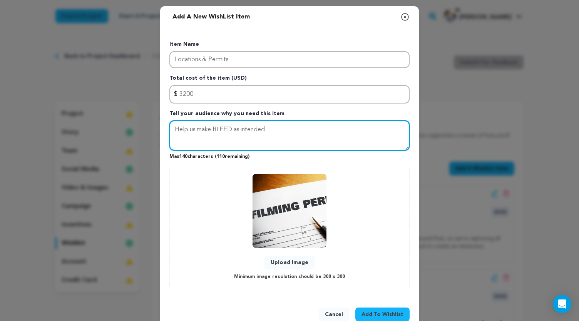
click at [172, 130] on textarea "Help us make BLEED as intended" at bounding box center [289, 135] width 240 height 30
click at [242, 131] on textarea "We have some interesting locations lined up, including a local school, a mock c…" at bounding box center [289, 135] width 240 height 30
click at [257, 130] on textarea "We have some great locations lined up, including a local school, a mock courtro…" at bounding box center [289, 135] width 240 height 30
click at [250, 140] on textarea "We have some great locations in mind, including a local school, a mock courtroo…" at bounding box center [289, 135] width 240 height 30
click at [284, 141] on textarea "We have some great locations in mind, including a local school, a mock courtroo…" at bounding box center [289, 135] width 240 height 30
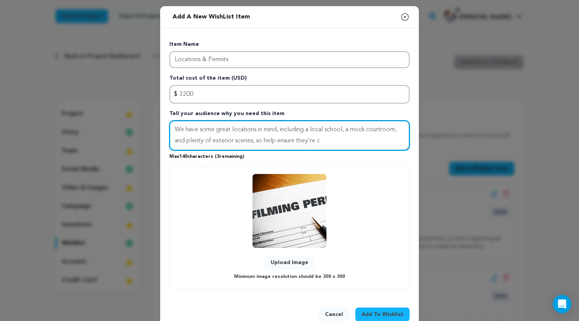
click at [326, 141] on textarea "We have some great locations in mind, including a local school, a mock courtroo…" at bounding box center [289, 135] width 240 height 30
click at [201, 141] on textarea "We have some great locations in mind, including a local school, a mock courtroo…" at bounding box center [289, 135] width 240 height 30
click at [322, 143] on textarea "We have some great locations in mind, including a local school, a mock courtroo…" at bounding box center [289, 135] width 240 height 30
click at [237, 144] on textarea "We have some great locations in mind, including a local school, a mock courtroo…" at bounding box center [289, 135] width 240 height 30
click at [331, 141] on textarea "We have some great locations in mind, including a local school, a mock courtroo…" at bounding box center [289, 135] width 240 height 30
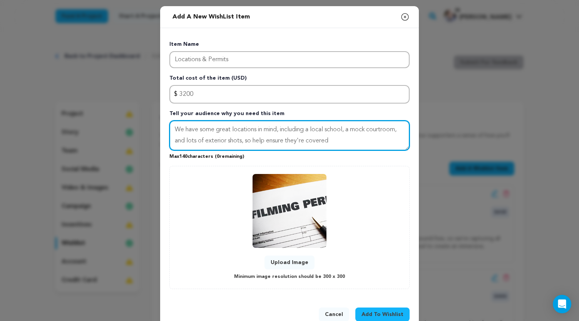
click at [215, 131] on textarea "We have some great locations in mind, including a local school, a mock courtroo…" at bounding box center [289, 135] width 240 height 30
click at [320, 140] on textarea "We have great locations in mind, including a local school, a mock courtroom, an…" at bounding box center [289, 135] width 240 height 30
click at [252, 140] on textarea "We have great locations in mind, including a local school, a mock courtroom, an…" at bounding box center [289, 135] width 240 height 30
click at [336, 139] on textarea "We have great locations in mind, including a local school, a mock courtroom, an…" at bounding box center [289, 135] width 240 height 30
type textarea "We have great locations in mind, including a local school, a mock courtroom, an…"
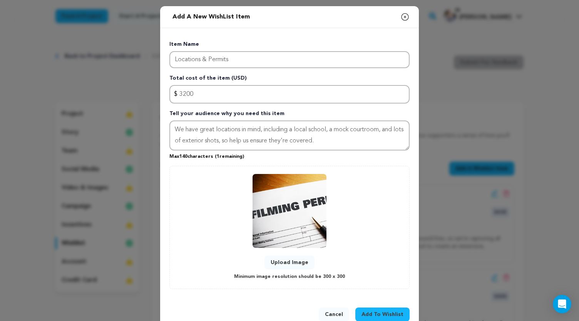
click at [388, 311] on span "Add To Wishlist" at bounding box center [382, 315] width 42 height 8
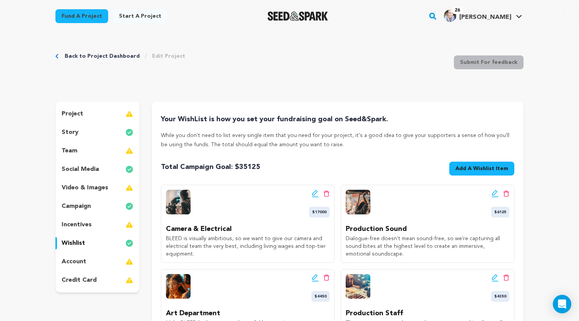
click at [501, 167] on span "Add A Wishlist Item" at bounding box center [481, 169] width 53 height 8
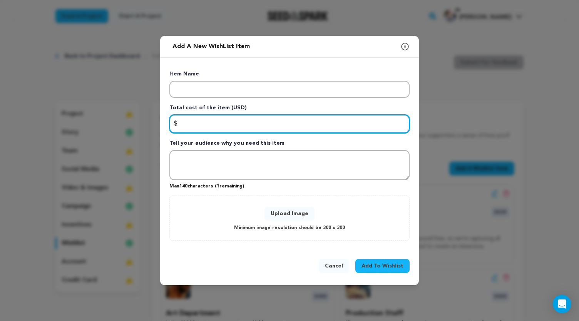
click at [326, 127] on input "Enter total cost of the item" at bounding box center [289, 124] width 240 height 18
type input "10140"
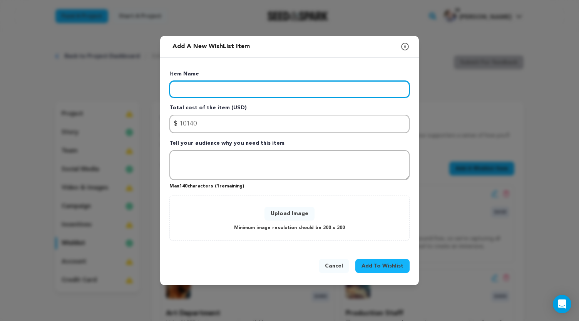
click at [320, 90] on input "Enter item name" at bounding box center [289, 89] width 240 height 17
type input "Lodgings & Crafty"
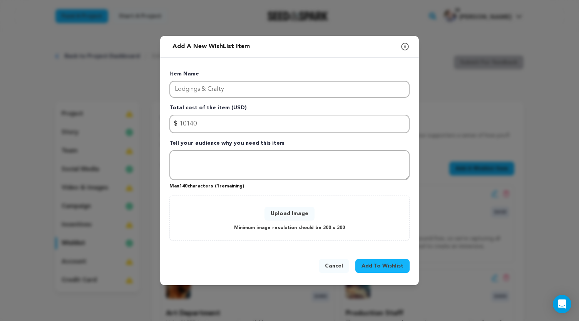
click at [291, 211] on button "Upload Image" at bounding box center [289, 214] width 50 height 14
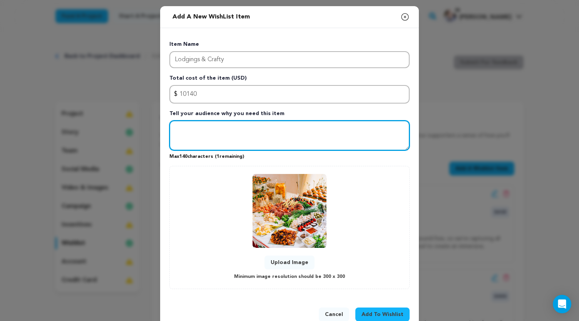
click at [249, 136] on textarea "Tell your audience why you need this item" at bounding box center [289, 135] width 240 height 30
click at [173, 130] on textarea "Help keep our cast and crew well-rested and well-fed through production." at bounding box center [289, 135] width 240 height 30
type textarea "Good food and a good night's rest make all the difference on set. Help keep our…"
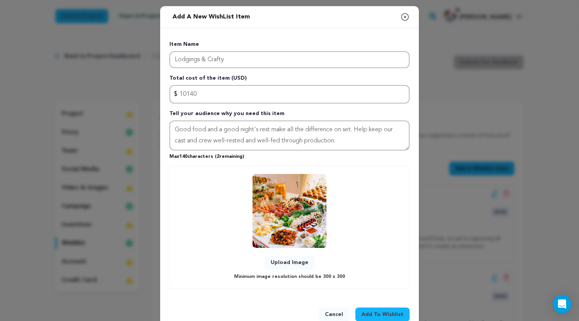
click at [379, 310] on button "Add To Wishlist" at bounding box center [382, 314] width 54 height 14
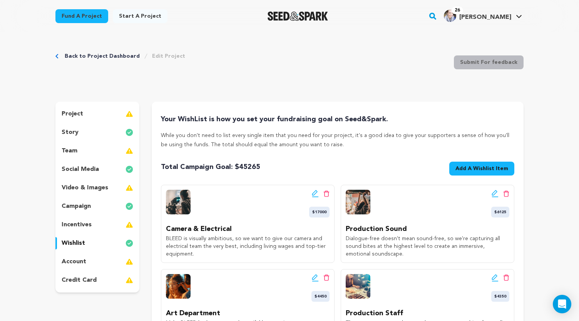
click at [127, 191] on images_icon at bounding box center [129, 187] width 8 height 9
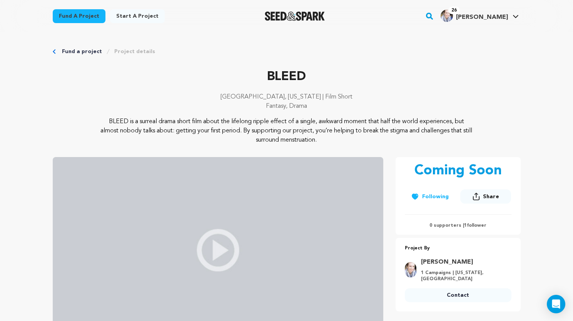
scroll to position [215, 0]
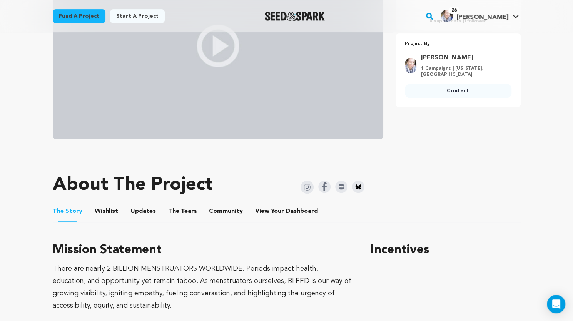
scroll to position [221, 0]
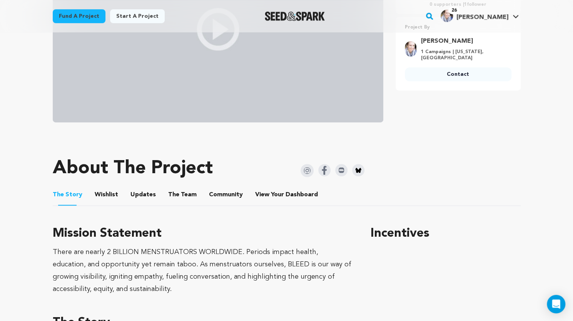
click at [180, 196] on button "The Team" at bounding box center [182, 196] width 18 height 18
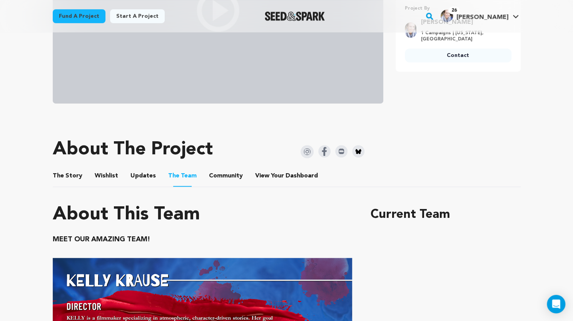
scroll to position [238, 0]
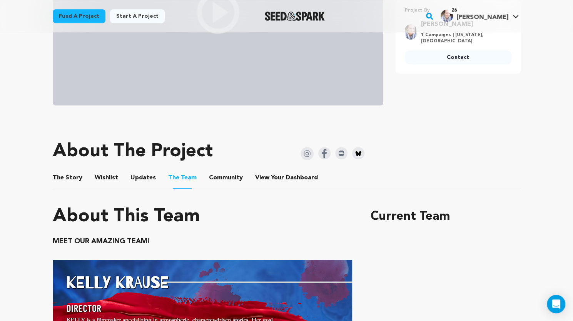
click at [64, 180] on button "The Story" at bounding box center [67, 179] width 18 height 18
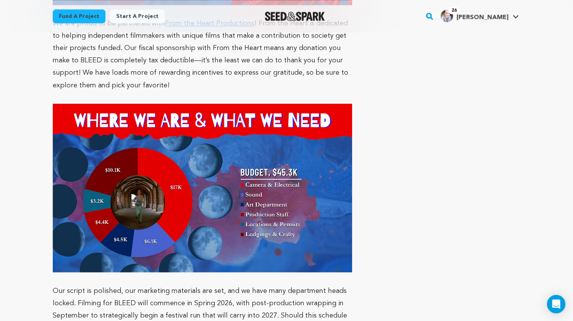
scroll to position [2456, 0]
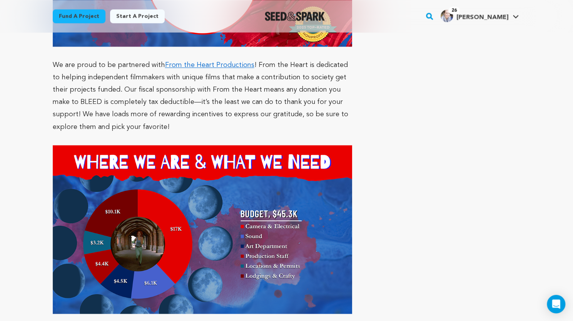
click at [543, 80] on main "Fund a project Start a project Search" at bounding box center [286, 66] width 573 height 5044
click at [538, 132] on main "Fund a project Start a project Search" at bounding box center [286, 66] width 573 height 5044
click at [542, 36] on main "Fund a project Start a project Search" at bounding box center [286, 66] width 573 height 5044
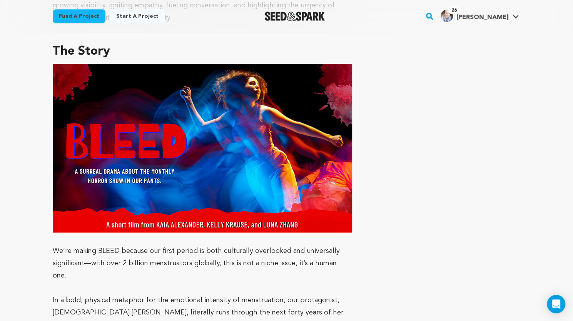
scroll to position [212, 0]
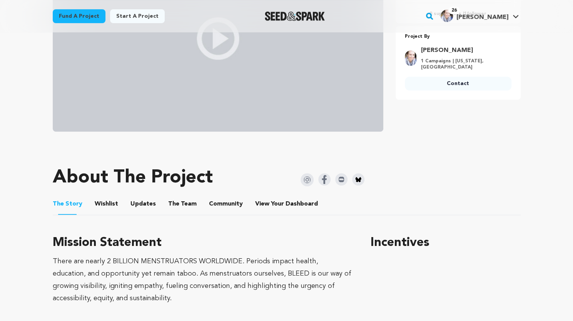
scroll to position [212, 0]
click at [106, 205] on button "Wishlist" at bounding box center [106, 205] width 18 height 18
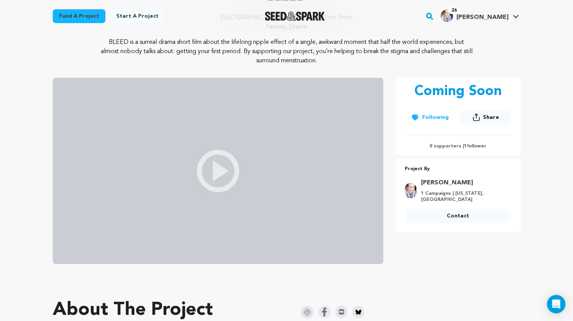
scroll to position [73, 0]
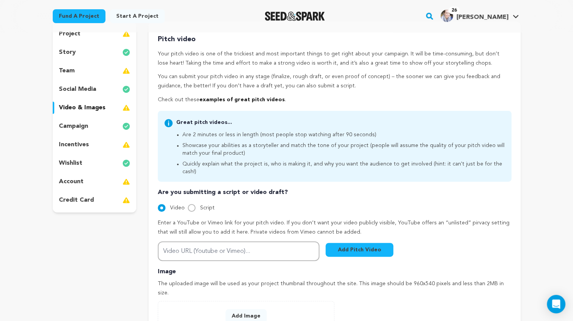
scroll to position [78, 0]
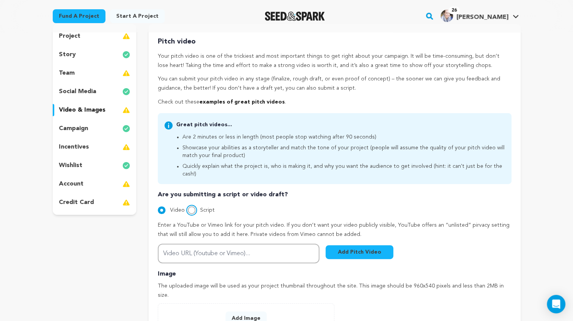
click at [191, 206] on input "Script" at bounding box center [192, 210] width 8 height 8
radio input "true"
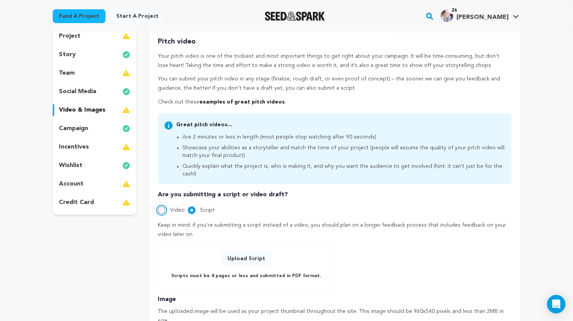
click at [162, 206] on input "Video" at bounding box center [162, 210] width 8 height 8
radio input "true"
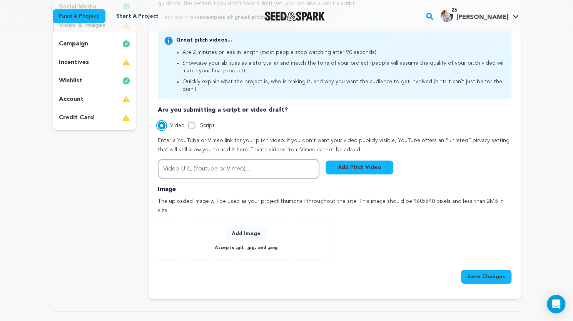
scroll to position [174, 0]
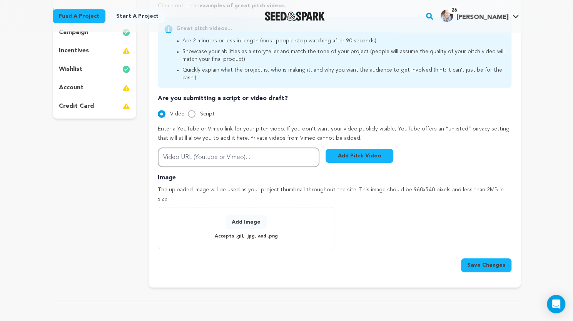
click at [254, 215] on button "Add Image" at bounding box center [245, 222] width 41 height 14
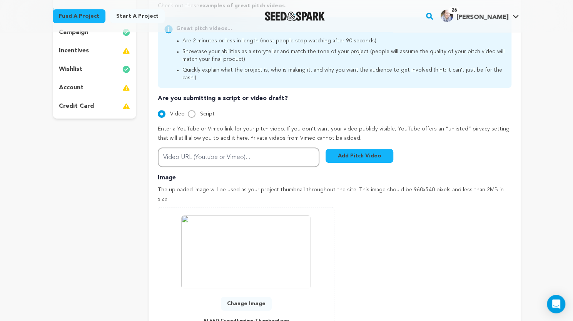
scroll to position [454, 0]
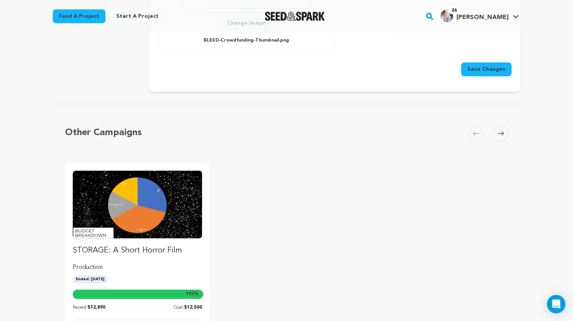
click at [489, 62] on button "Save Changes" at bounding box center [486, 69] width 50 height 14
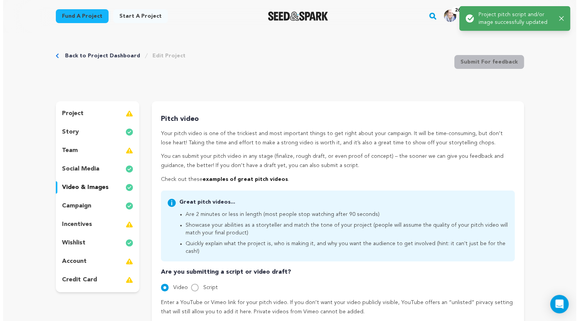
scroll to position [0, 0]
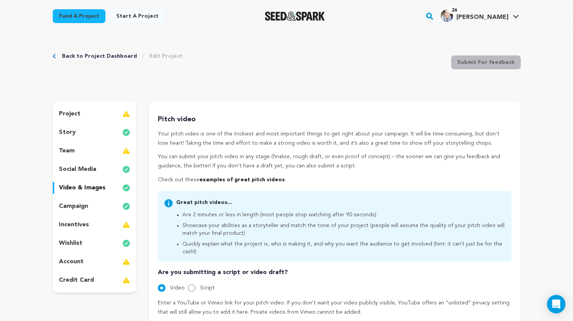
click at [85, 227] on p "incentives" at bounding box center [74, 224] width 30 height 9
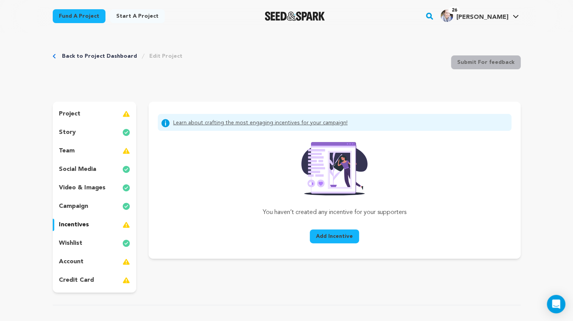
click at [330, 235] on span "Add Incentive" at bounding box center [334, 236] width 37 height 8
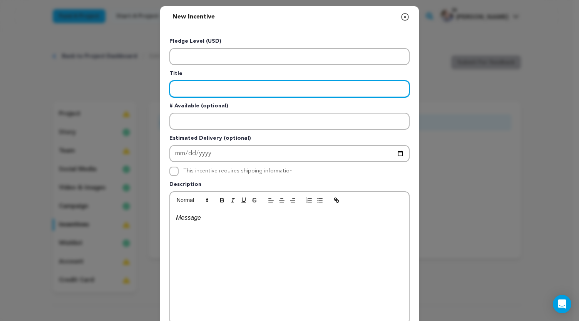
click at [219, 90] on input "Enter title" at bounding box center [289, 88] width 240 height 17
click at [198, 86] on input "Go With the Flow" at bounding box center [289, 88] width 240 height 17
type input "Go With The Flow"
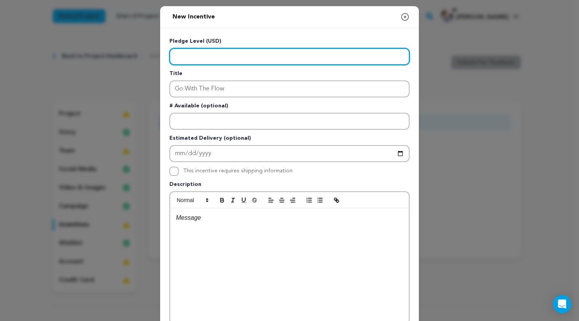
click at [212, 57] on input "Enter level" at bounding box center [289, 56] width 240 height 17
type input "10.00"
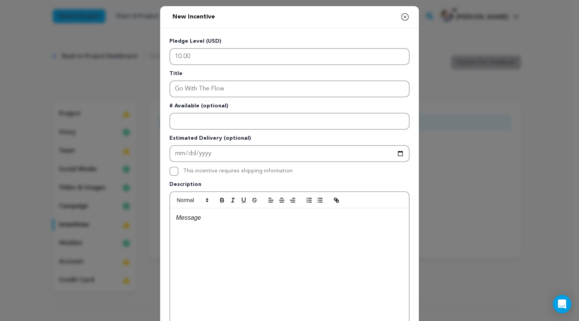
click at [189, 219] on p at bounding box center [289, 218] width 227 height 10
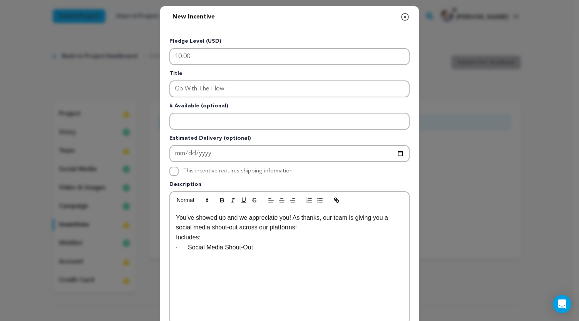
click at [300, 228] on p "You’ve showed up and we appreciate you! As thanks, our team is giving you a soc…" at bounding box center [289, 223] width 227 height 20
click at [184, 254] on p "· Social Media Shout-Out" at bounding box center [289, 257] width 227 height 10
click at [316, 202] on icon "button" at bounding box center [319, 200] width 7 height 7
drag, startPoint x: 173, startPoint y: 227, endPoint x: 235, endPoint y: 229, distance: 62.4
click at [235, 229] on p "You’ve showed up and we appreciate you! As thanks, our team is giving you a soc…" at bounding box center [289, 223] width 227 height 20
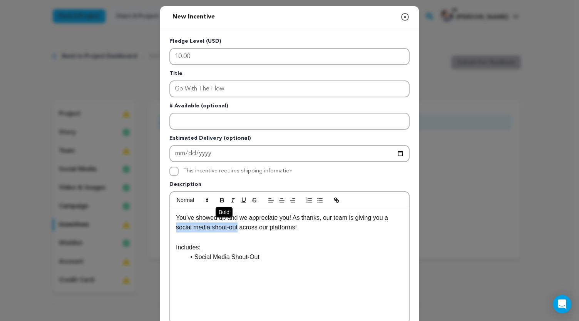
click at [222, 200] on icon "button" at bounding box center [222, 200] width 7 height 7
click at [247, 241] on p at bounding box center [289, 237] width 227 height 10
drag, startPoint x: 172, startPoint y: 228, endPoint x: 241, endPoint y: 227, distance: 68.9
click at [241, 227] on div "You’ve showed up and we appreciate you! As thanks, our team is giving you a soc…" at bounding box center [289, 265] width 239 height 115
click at [219, 197] on icon "button" at bounding box center [222, 200] width 7 height 7
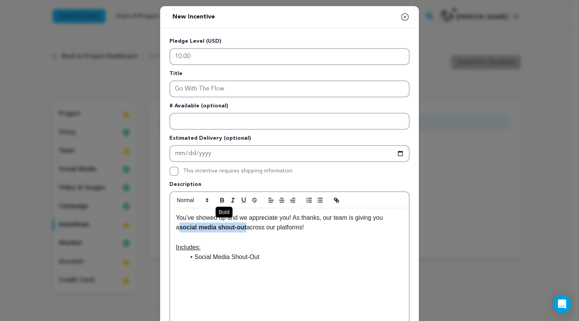
click at [219, 199] on icon "button" at bounding box center [222, 200] width 7 height 7
click at [192, 258] on li "Social Media Shout-Out" at bounding box center [294, 257] width 218 height 10
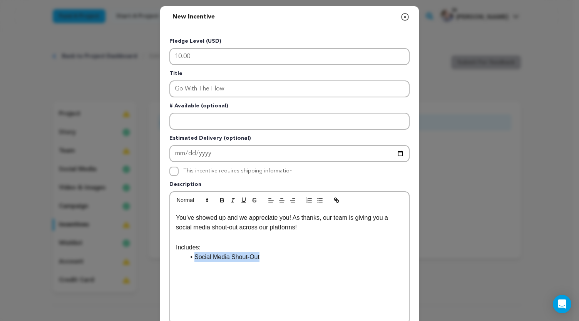
drag, startPoint x: 192, startPoint y: 258, endPoint x: 258, endPoint y: 258, distance: 65.4
click at [258, 258] on li "Social Media Shout-Out" at bounding box center [294, 257] width 218 height 10
click at [219, 202] on icon "button" at bounding box center [222, 200] width 7 height 7
click at [266, 252] on li "Social Media Shout-Out" at bounding box center [294, 257] width 218 height 10
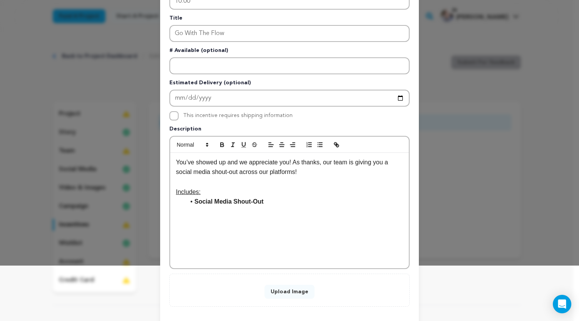
scroll to position [57, 0]
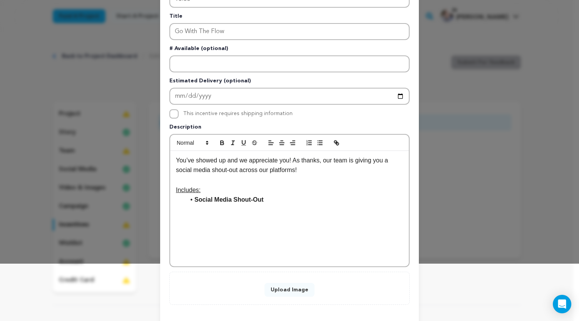
click at [286, 290] on button "Upload Image" at bounding box center [289, 290] width 50 height 14
click at [291, 291] on button "Upload Image" at bounding box center [289, 290] width 50 height 14
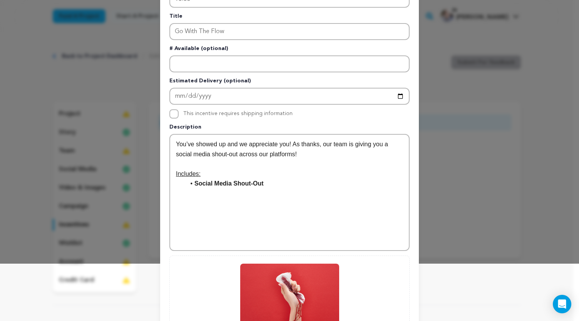
scroll to position [154, 0]
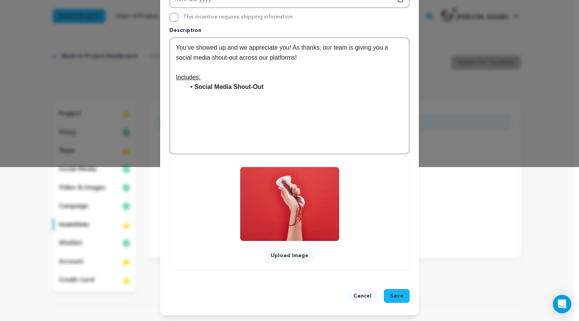
click at [392, 296] on span "Save" at bounding box center [396, 296] width 13 height 8
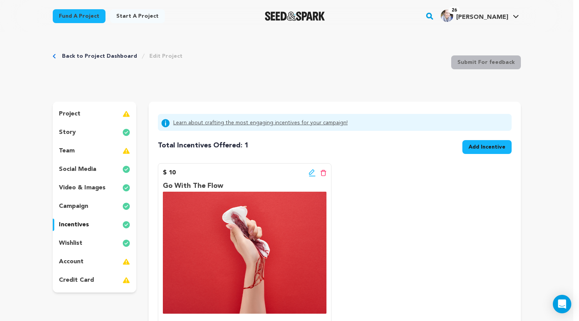
click at [473, 147] on span "Add Incentive" at bounding box center [486, 147] width 37 height 8
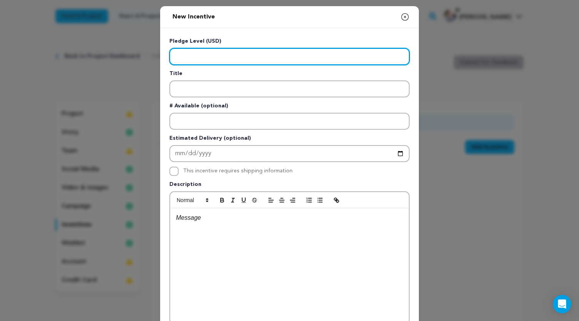
click at [341, 57] on input "Enter level" at bounding box center [289, 56] width 240 height 17
type input "25.00"
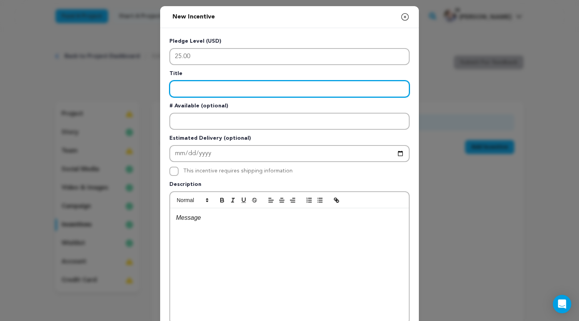
click at [302, 93] on input "Enter title" at bounding box center [289, 88] width 240 height 17
type input "New Blood"
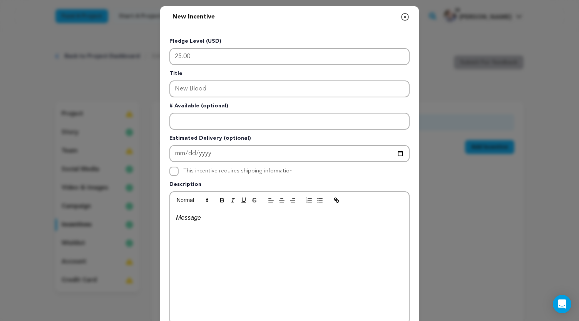
click at [193, 223] on div at bounding box center [289, 265] width 239 height 115
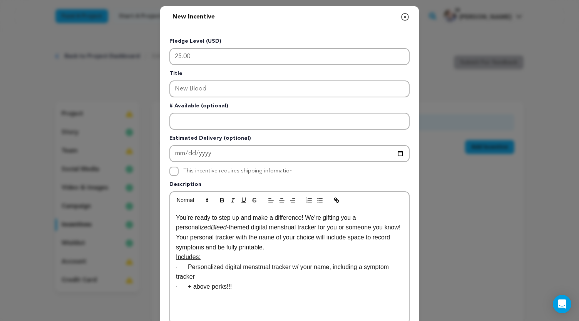
scroll to position [0, 0]
click at [185, 267] on p "· Personalized digital menstrual tracker w/ your name, including a symptom trac…" at bounding box center [289, 272] width 227 height 20
click at [319, 200] on icon "button" at bounding box center [319, 200] width 7 height 7
click at [184, 287] on p "· + above perks!!!" at bounding box center [289, 287] width 227 height 10
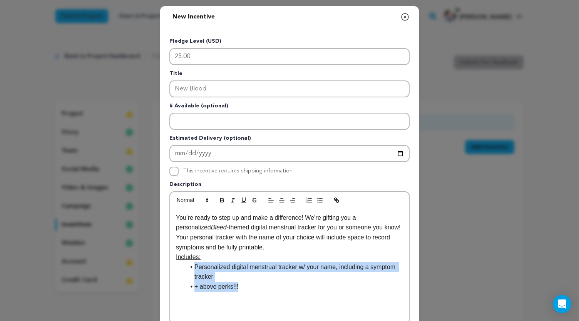
drag, startPoint x: 193, startPoint y: 268, endPoint x: 239, endPoint y: 291, distance: 51.8
click at [239, 291] on ul "Personalized digital menstrual tracker w/ your name, including a symptom tracke…" at bounding box center [289, 277] width 227 height 30
click at [220, 198] on icon "button" at bounding box center [221, 199] width 3 height 2
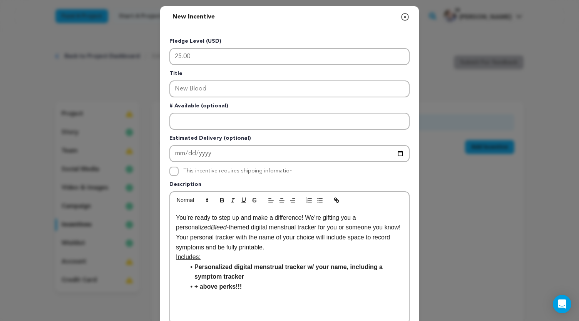
click at [264, 248] on p "You’re ready to step up and make a difference! We’re gifting you a personalized…" at bounding box center [289, 232] width 227 height 39
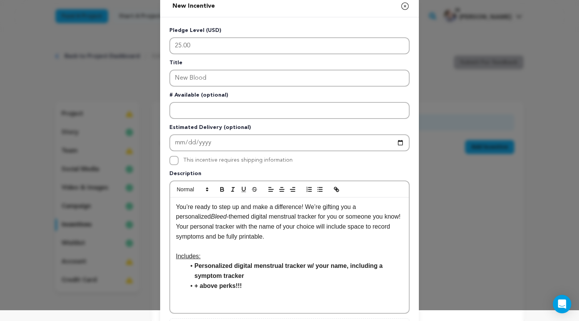
scroll to position [58, 0]
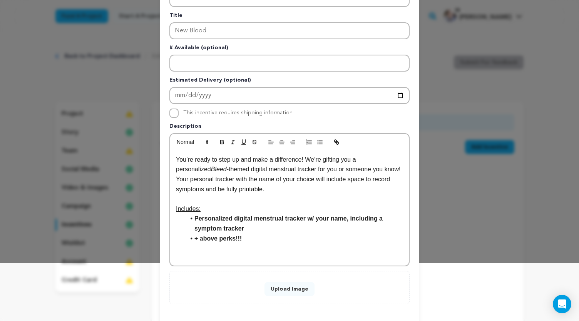
click at [296, 288] on button "Upload Image" at bounding box center [289, 289] width 50 height 14
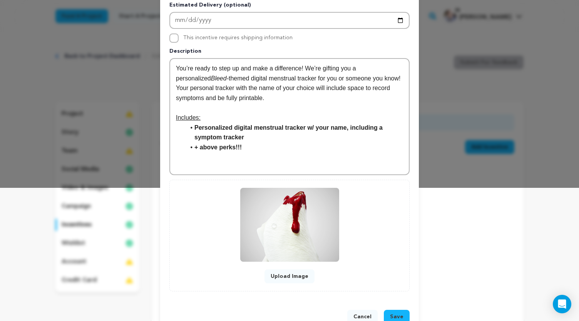
scroll to position [142, 0]
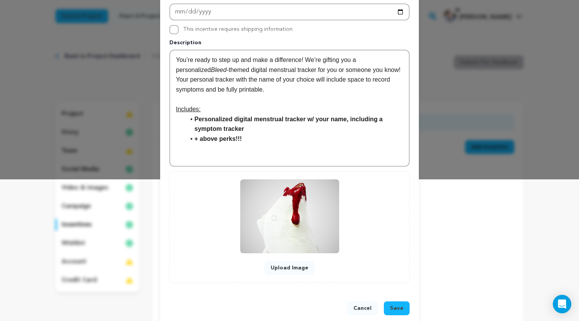
click at [390, 308] on span "Save" at bounding box center [396, 308] width 13 height 8
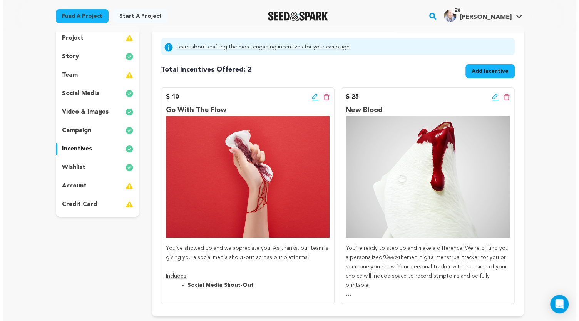
scroll to position [85, 0]
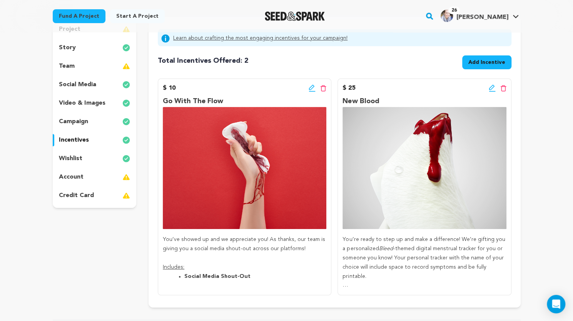
click at [480, 59] on span "Add Incentive" at bounding box center [486, 62] width 37 height 8
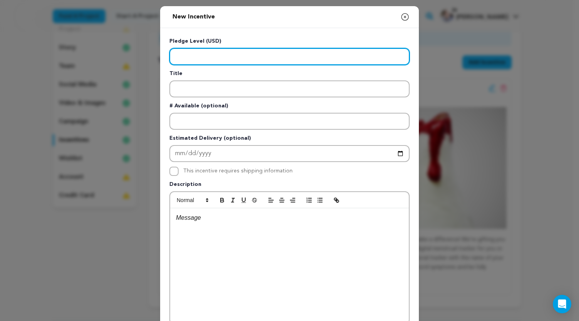
click at [215, 60] on input "Enter level" at bounding box center [289, 56] width 240 height 17
type input "50.00"
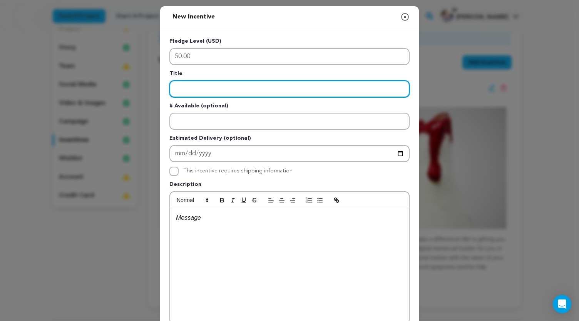
click at [216, 86] on input "Enter title" at bounding box center [289, 88] width 240 height 17
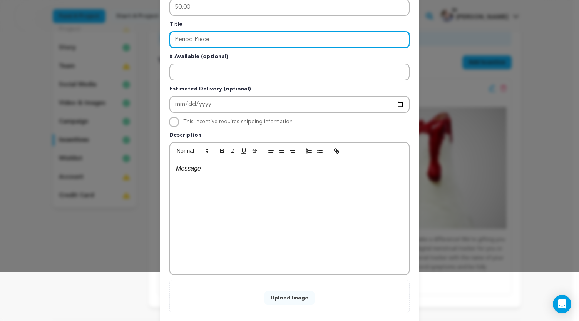
scroll to position [50, 0]
type input "Period Piece"
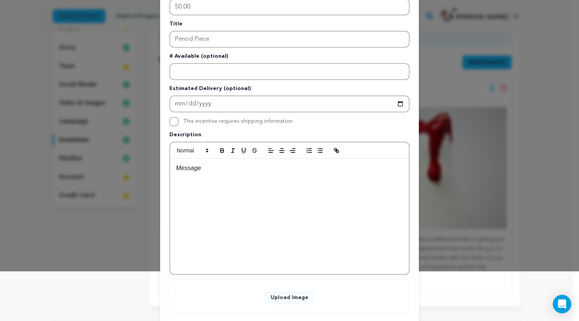
click at [296, 297] on button "Upload Image" at bounding box center [289, 298] width 50 height 14
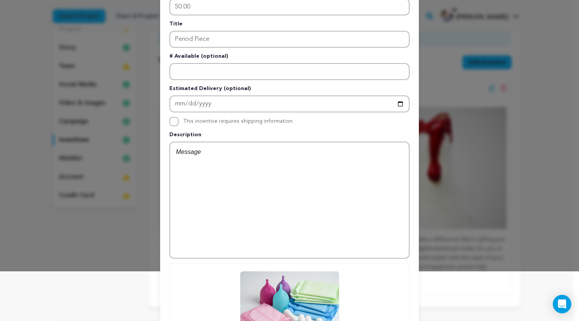
click at [215, 154] on p at bounding box center [289, 152] width 227 height 10
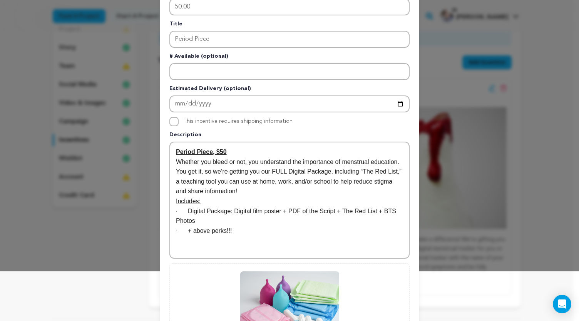
click at [228, 191] on p "Whether you bleed or not, you understand the importance of menstrual education.…" at bounding box center [289, 176] width 227 height 39
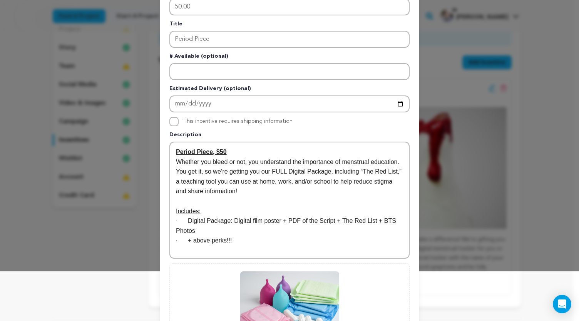
click at [186, 220] on p "· Digital Package: Digital film poster + PDF of the Script + The Red List + BTS…" at bounding box center [289, 226] width 227 height 20
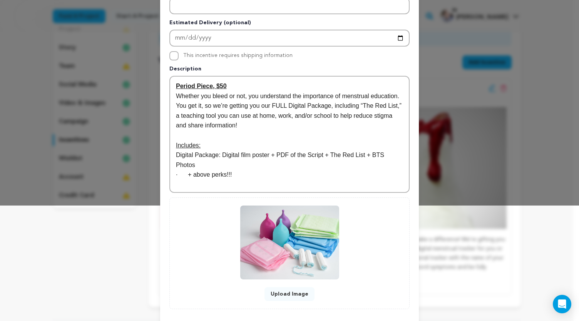
scroll to position [154, 0]
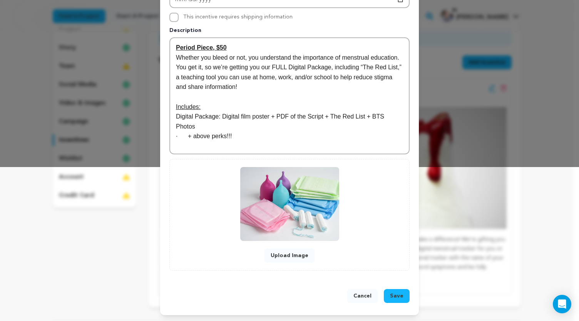
click at [390, 300] on button "Save" at bounding box center [397, 296] width 26 height 14
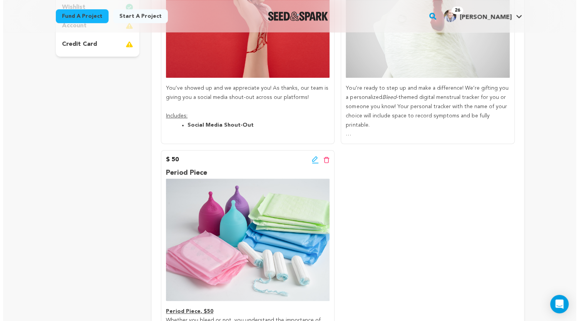
scroll to position [242, 0]
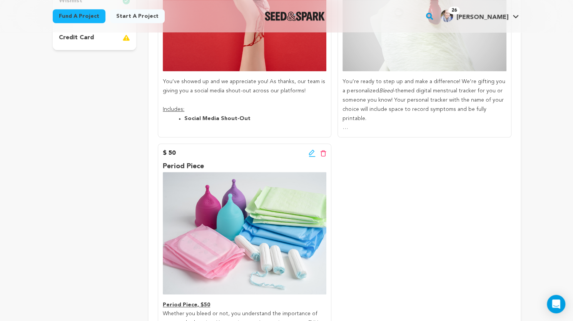
click at [311, 152] on icon at bounding box center [312, 153] width 7 height 8
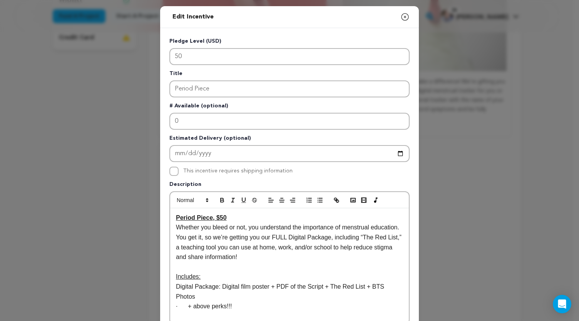
click at [176, 287] on p "Digital Package: Digital film poster + PDF of the Script + The Red List + BTS P…" at bounding box center [289, 292] width 227 height 20
click at [316, 201] on icon "button" at bounding box center [319, 200] width 7 height 7
click at [185, 307] on p "· + above perks!!!" at bounding box center [289, 306] width 227 height 10
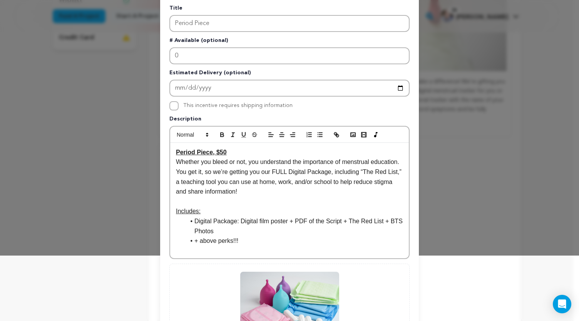
scroll to position [68, 0]
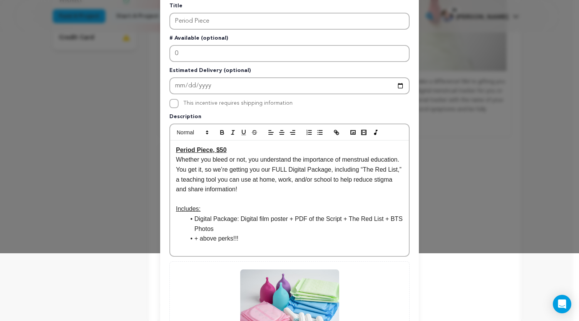
click at [192, 220] on li "Digital Package: Digital film poster + PDF of the Script + The Red List + BTS P…" at bounding box center [294, 224] width 218 height 20
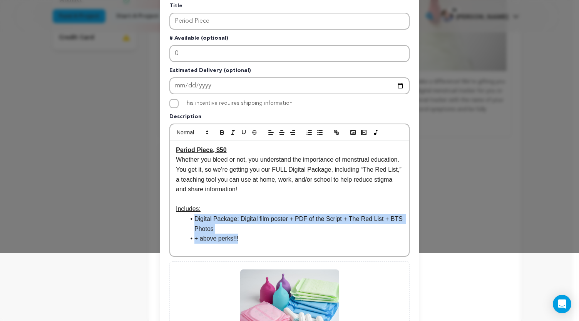
drag, startPoint x: 192, startPoint y: 220, endPoint x: 241, endPoint y: 240, distance: 53.2
click at [241, 240] on ul "Digital Package: Digital film poster + PDF of the Script + The Red List + BTS P…" at bounding box center [289, 229] width 227 height 30
click at [220, 132] on icon "button" at bounding box center [221, 133] width 3 height 2
click at [243, 226] on li "Digital Package: Digital film poster + PDF of the Script + The Red List + BTS P…" at bounding box center [294, 224] width 218 height 20
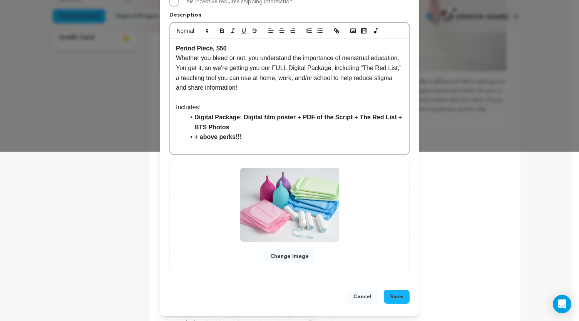
scroll to position [170, 0]
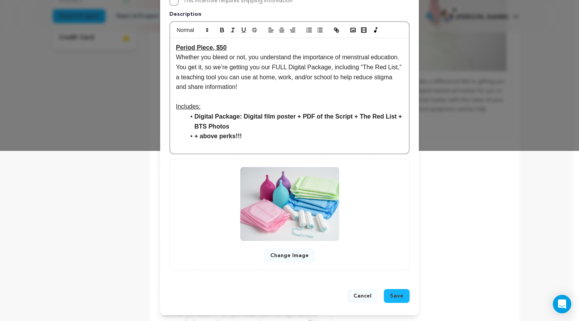
click at [391, 298] on span "Save" at bounding box center [396, 296] width 13 height 8
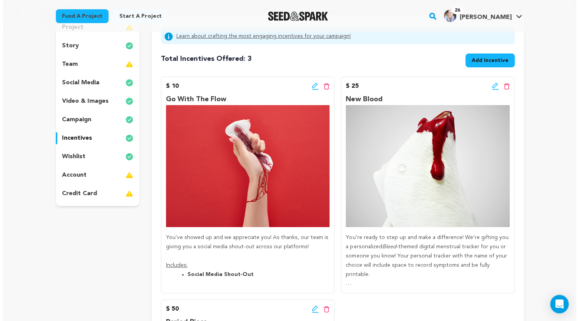
scroll to position [85, 0]
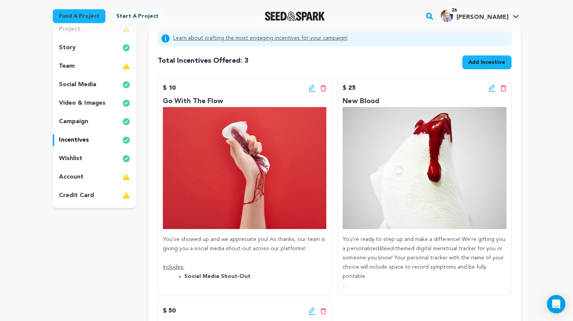
click at [475, 59] on span "Add Incentive" at bounding box center [486, 62] width 37 height 8
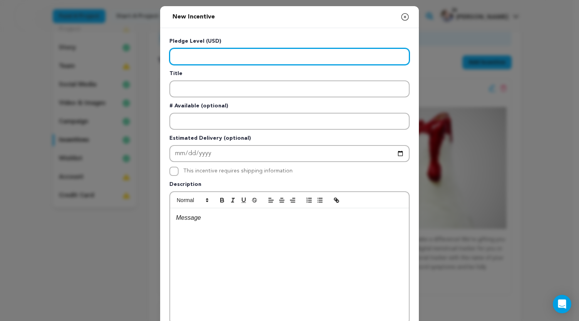
click at [364, 58] on input "Enter level" at bounding box center [289, 56] width 240 height 17
type input "100.00"
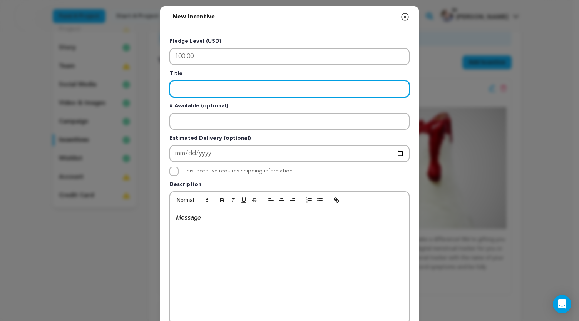
click at [288, 90] on input "Enter title" at bounding box center [289, 88] width 240 height 17
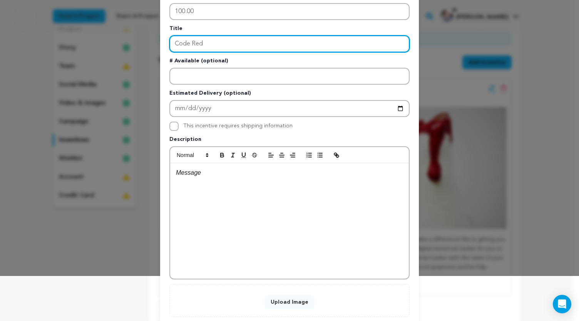
scroll to position [62, 0]
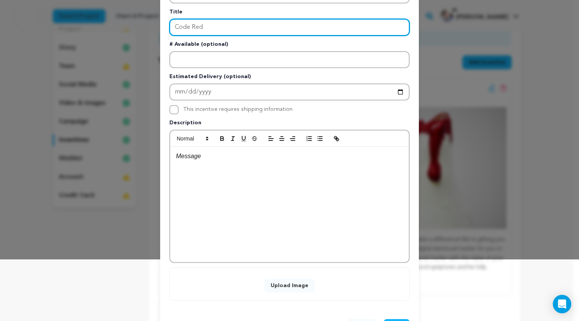
type input "Code Red"
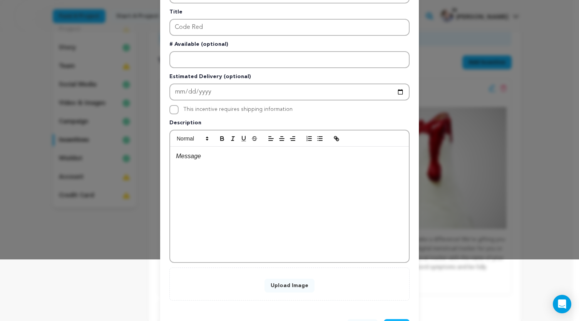
click at [204, 161] on p at bounding box center [289, 156] width 227 height 10
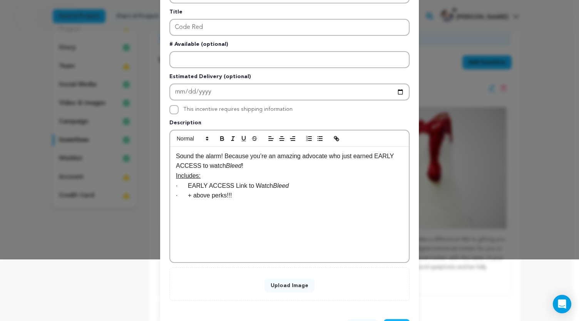
scroll to position [0, 0]
click at [240, 167] on p "Sound the alarm! Because you’re an amazing advocate who just earned EARLY ACCES…" at bounding box center [289, 161] width 227 height 20
click at [185, 195] on p "· EARLY ACCESS Link to Watch Bleed" at bounding box center [289, 195] width 227 height 10
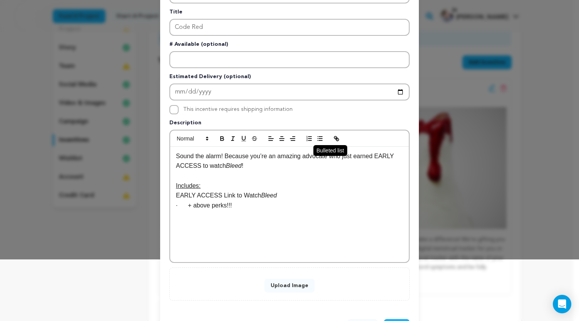
click at [316, 138] on icon "button" at bounding box center [319, 138] width 7 height 7
click at [186, 207] on p "· + above perks!!!" at bounding box center [289, 205] width 227 height 10
click at [192, 197] on li "EARLY ACCESS Link to Watch Bleed" at bounding box center [294, 195] width 218 height 10
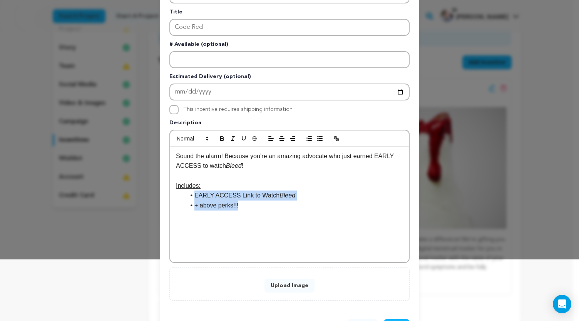
drag, startPoint x: 192, startPoint y: 197, endPoint x: 256, endPoint y: 207, distance: 65.0
click at [256, 207] on ul "EARLY ACCESS Link to Watch Bleed + above perks!!!" at bounding box center [289, 200] width 227 height 20
click at [219, 136] on icon "button" at bounding box center [222, 138] width 7 height 7
click at [303, 241] on div "Sound the alarm! Because you’re an amazing advocate who just earned EARLY ACCES…" at bounding box center [289, 204] width 239 height 115
click at [296, 286] on button "Upload Image" at bounding box center [289, 286] width 50 height 14
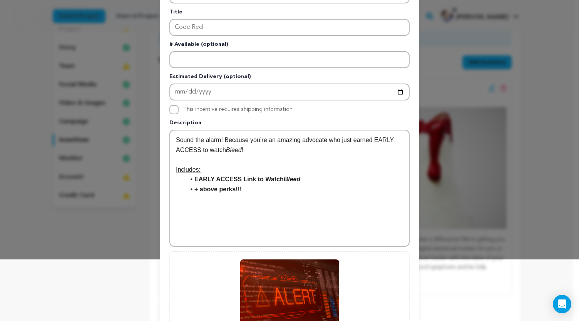
scroll to position [154, 0]
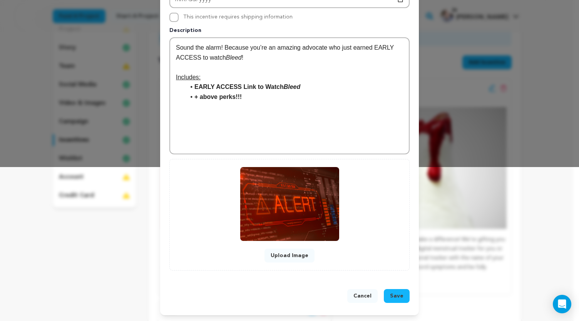
click at [396, 300] on button "Save" at bounding box center [397, 296] width 26 height 14
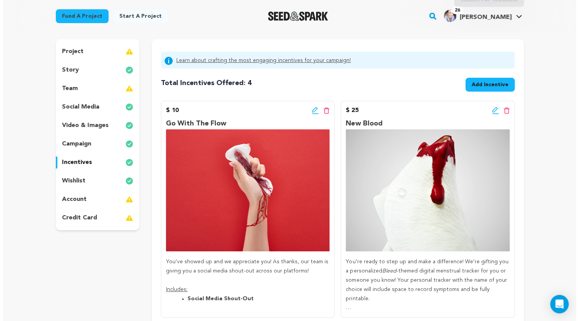
scroll to position [62, 0]
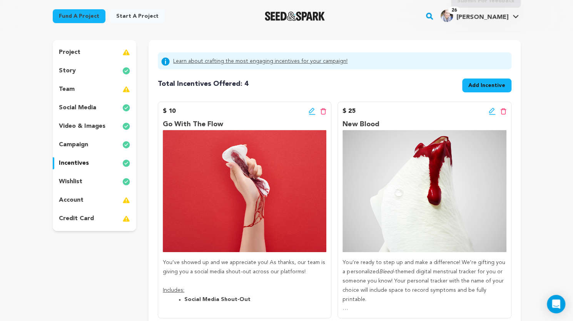
click at [502, 86] on span "Add Incentive" at bounding box center [486, 86] width 37 height 8
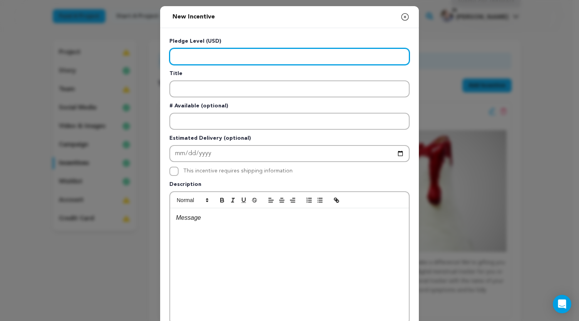
click at [322, 60] on input "Enter level" at bounding box center [289, 56] width 240 height 17
type input "250.00"
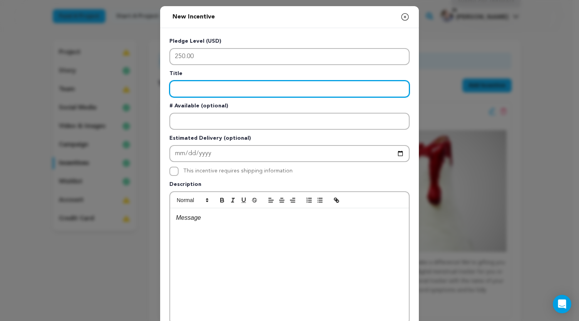
click at [287, 88] on input "Enter title" at bounding box center [289, 88] width 240 height 17
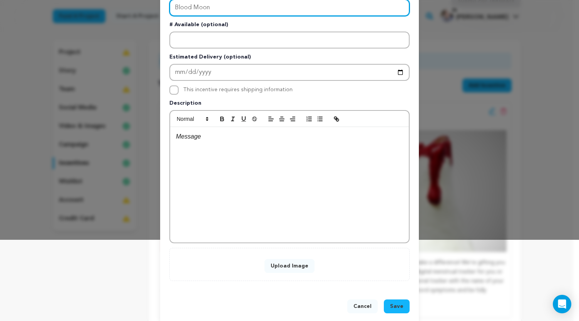
scroll to position [90, 0]
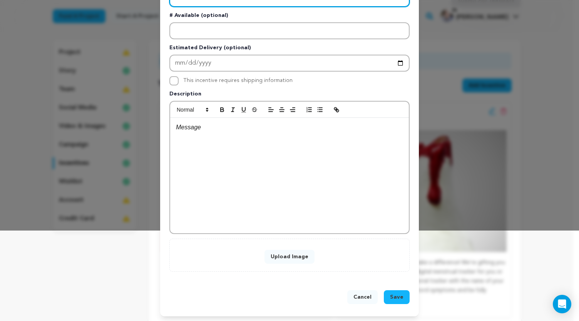
type input "Blood Moon"
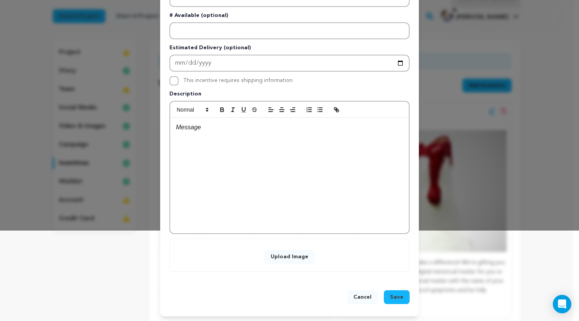
click at [237, 130] on p at bounding box center [289, 127] width 227 height 10
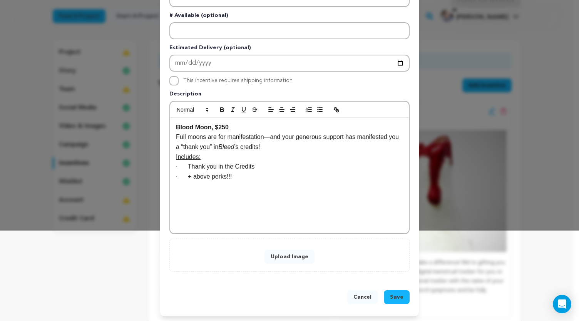
scroll to position [0, 0]
click at [266, 144] on p "Full moons are for manifestation—and your generous support has manifested you a…" at bounding box center [289, 142] width 227 height 20
click at [184, 177] on p "· Thank you in the Credits" at bounding box center [289, 177] width 227 height 10
click at [316, 110] on icon "button" at bounding box center [319, 109] width 7 height 7
click at [186, 188] on p "· + above perks!!!" at bounding box center [289, 186] width 227 height 10
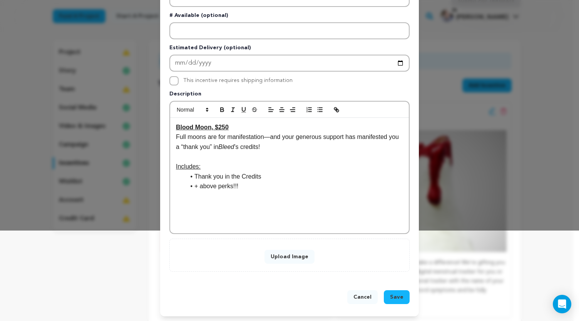
click at [191, 177] on li "Thank you in the Credits" at bounding box center [294, 177] width 218 height 10
drag, startPoint x: 191, startPoint y: 177, endPoint x: 237, endPoint y: 184, distance: 46.4
click at [237, 184] on ul "Thank you in the Credits + above perks!!!" at bounding box center [289, 182] width 227 height 20
click at [219, 110] on icon "button" at bounding box center [222, 109] width 7 height 7
click at [266, 192] on div "Blood Moon, $250 Full moons are for manifestation—and your generous support has…" at bounding box center [289, 175] width 239 height 115
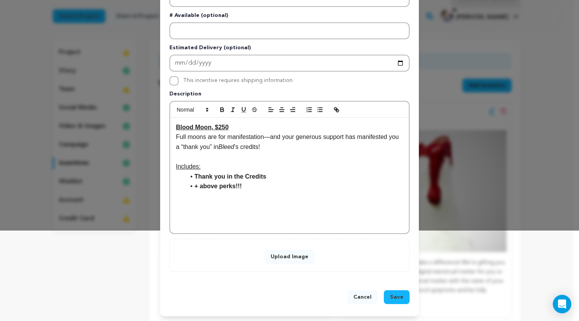
click at [280, 260] on button "Upload Image" at bounding box center [289, 257] width 50 height 14
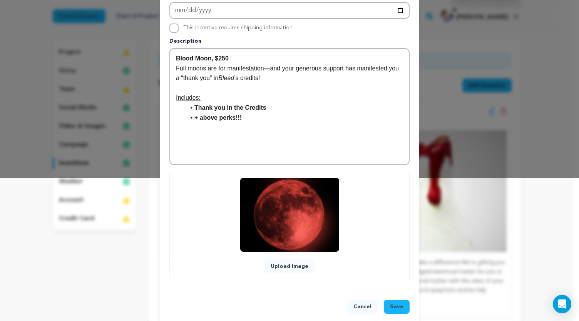
scroll to position [154, 0]
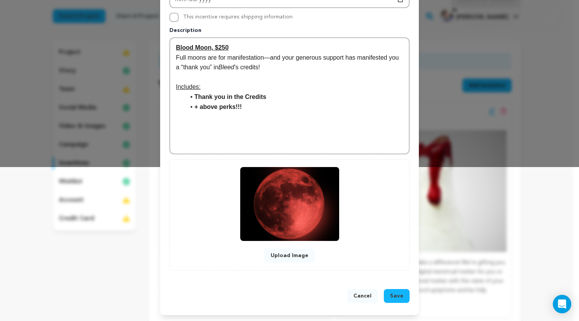
click at [392, 298] on span "Save" at bounding box center [396, 296] width 13 height 8
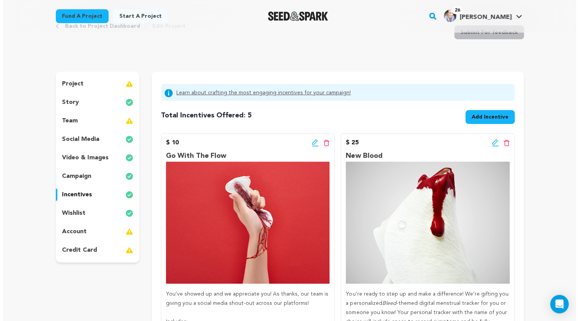
scroll to position [0, 0]
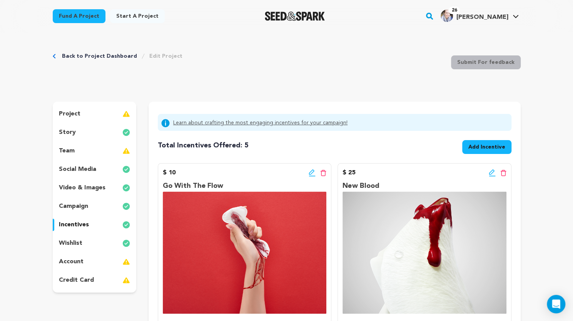
click at [487, 146] on span "Add Incentive" at bounding box center [486, 147] width 37 height 8
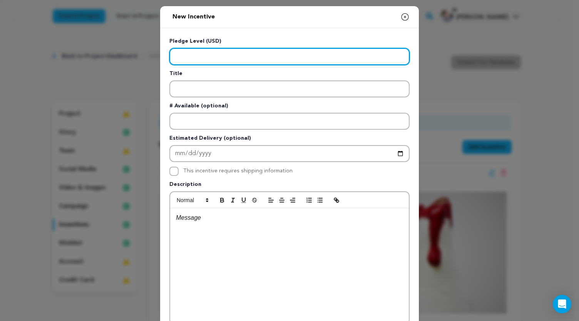
click at [245, 54] on input "Enter level" at bounding box center [289, 56] width 240 height 17
type input "500.00"
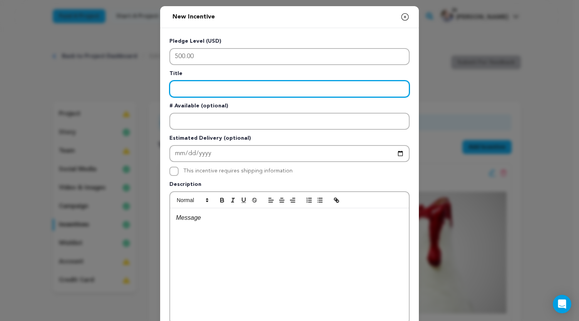
click at [239, 92] on input "Enter title" at bounding box center [289, 88] width 240 height 17
type input "Blood Pact"
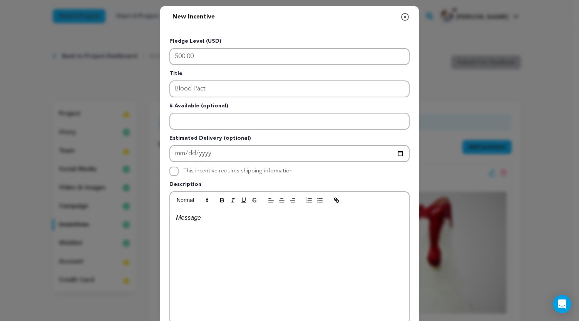
click at [205, 223] on div at bounding box center [289, 265] width 239 height 115
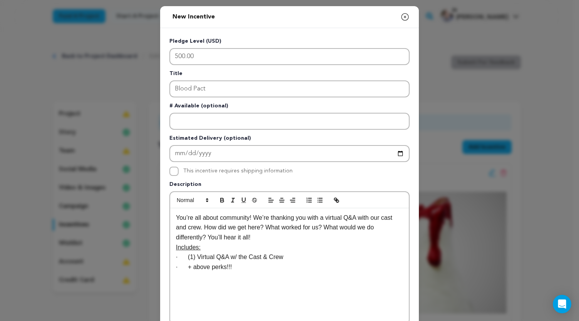
click at [269, 241] on p "You’re all about community! We’re thanking you with a virtual Q&A with our cast…" at bounding box center [289, 228] width 227 height 30
click at [185, 265] on p "· (1) Virtual Q&A w/ the Cast & Crew" at bounding box center [289, 267] width 227 height 10
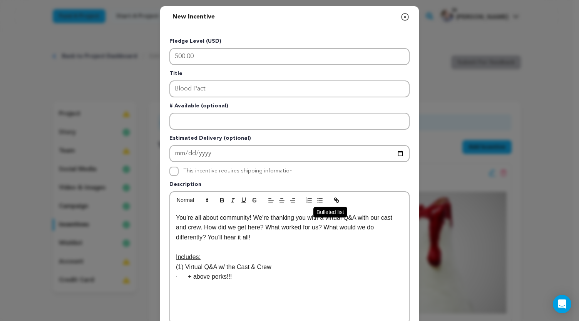
click at [316, 204] on button "button" at bounding box center [319, 199] width 11 height 9
click at [185, 277] on p "· + above perks!!!" at bounding box center [289, 277] width 227 height 10
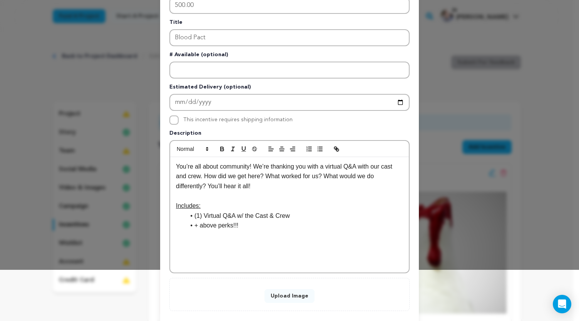
scroll to position [54, 0]
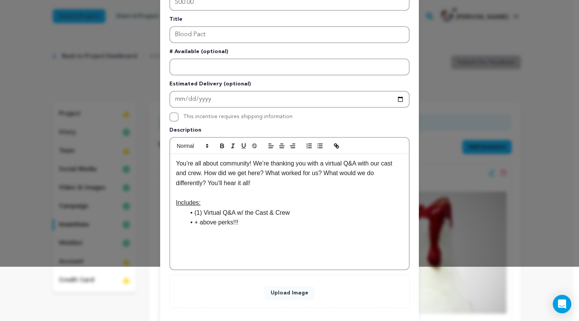
click at [293, 290] on button "Upload Image" at bounding box center [289, 293] width 50 height 14
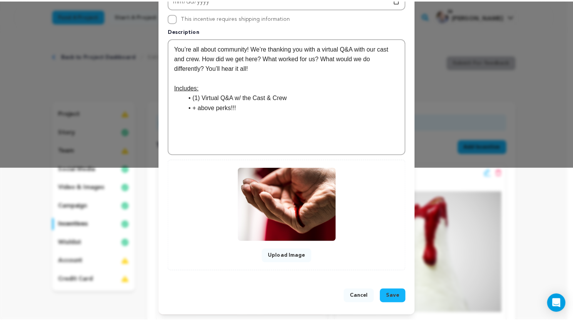
scroll to position [154, 0]
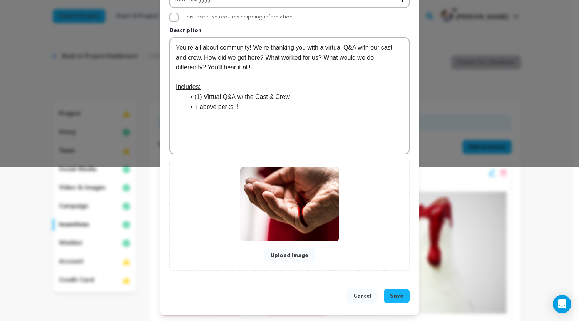
click at [390, 299] on span "Save" at bounding box center [396, 296] width 13 height 8
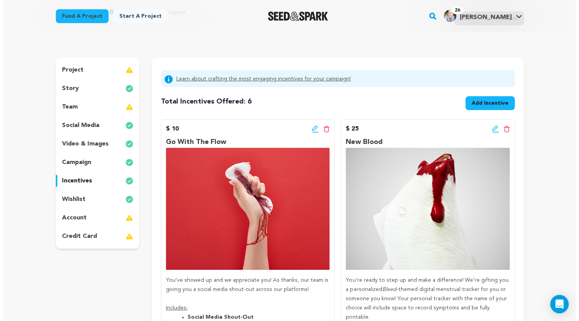
scroll to position [23, 0]
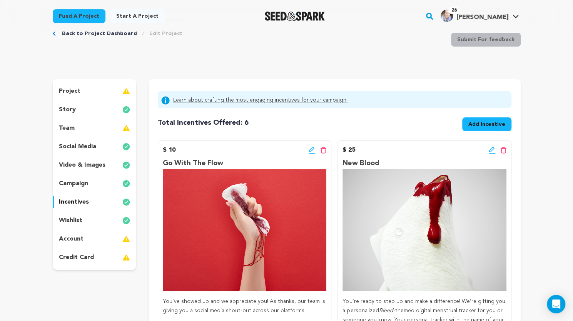
click at [493, 123] on span "Add Incentive" at bounding box center [486, 124] width 37 height 8
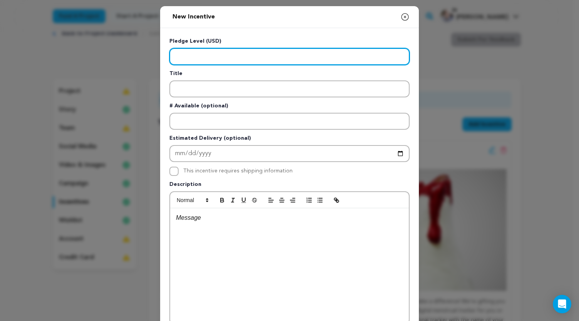
click at [273, 57] on input "Enter level" at bounding box center [289, 56] width 240 height 17
type input "1000.00"
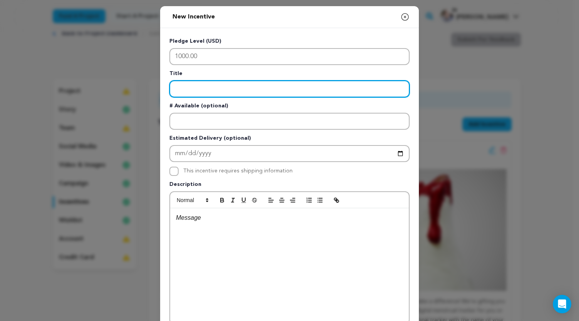
click at [265, 85] on input "Enter title" at bounding box center [289, 88] width 240 height 17
type input "Love You Ovary Much"
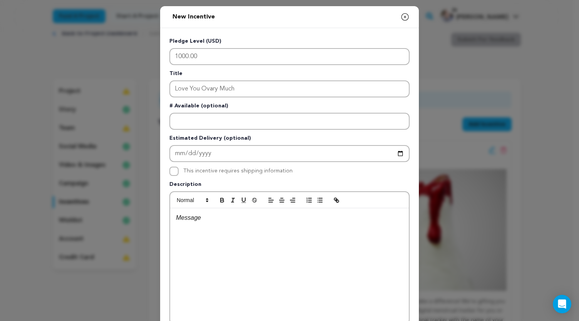
click at [207, 219] on p at bounding box center [289, 218] width 227 height 10
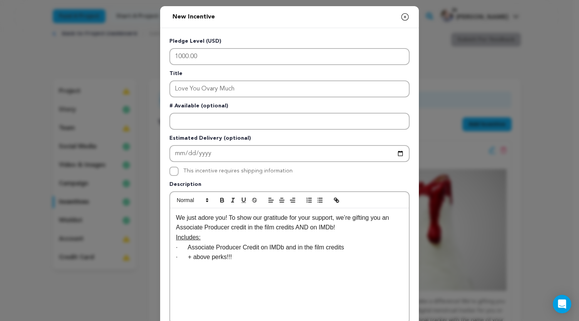
scroll to position [0, 0]
click at [341, 227] on p "We just adore you! To show our gratitude for your support, we’re gifting you an…" at bounding box center [289, 223] width 227 height 20
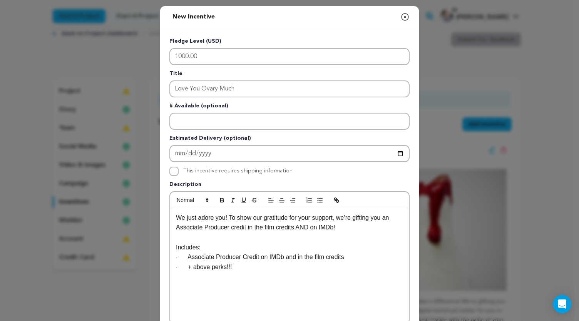
click at [184, 256] on p "· Associate Producer Credit on IMDb and in the film credits" at bounding box center [289, 257] width 227 height 10
click at [316, 202] on icon "button" at bounding box center [319, 200] width 7 height 7
click at [187, 266] on p "· + above perks!!!" at bounding box center [289, 267] width 227 height 10
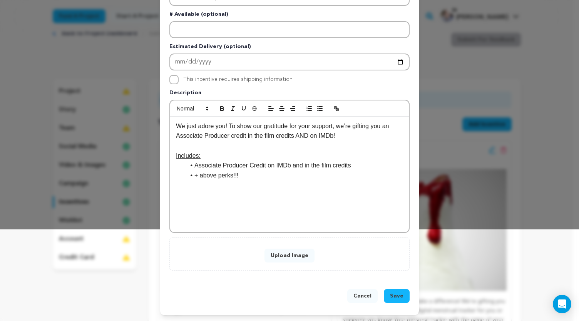
scroll to position [92, 0]
click at [295, 257] on button "Upload Image" at bounding box center [289, 256] width 50 height 14
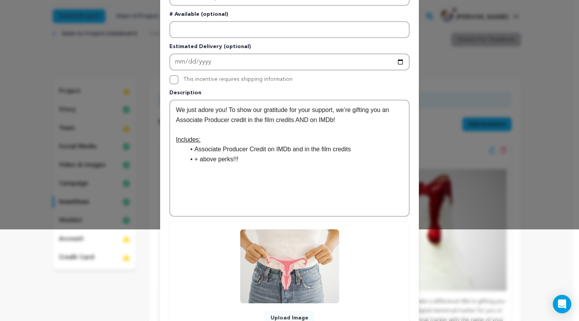
click at [192, 149] on li "Associate Producer Credit on IMDb and in the film credits" at bounding box center [294, 149] width 218 height 10
drag, startPoint x: 192, startPoint y: 149, endPoint x: 227, endPoint y: 159, distance: 36.8
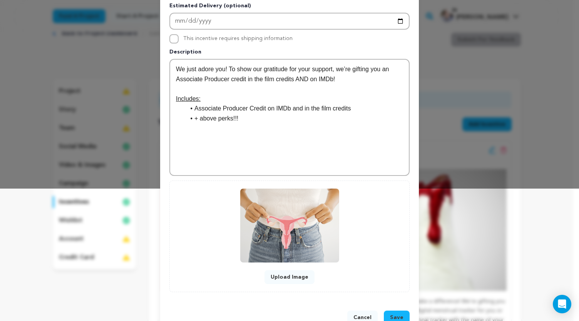
scroll to position [142, 0]
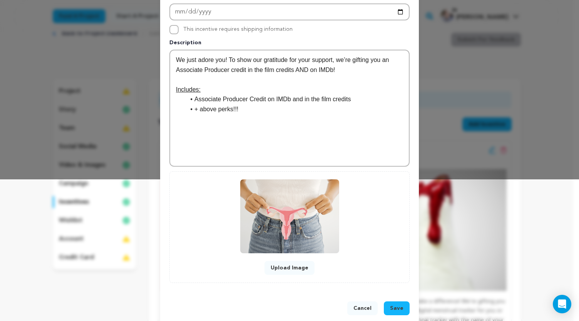
click at [400, 307] on button "Save" at bounding box center [397, 308] width 26 height 14
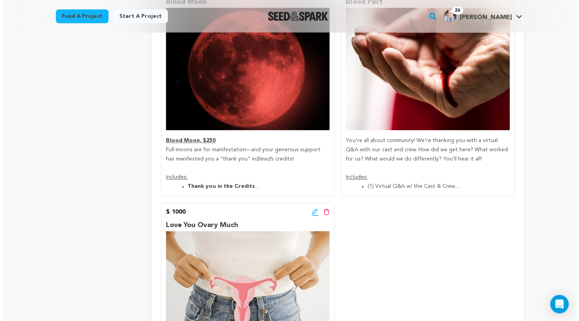
scroll to position [703, 0]
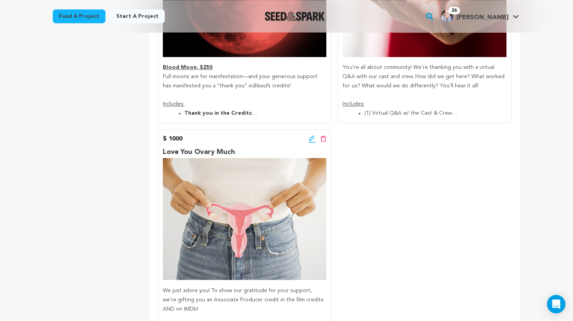
click at [310, 139] on icon at bounding box center [311, 137] width 5 height 5
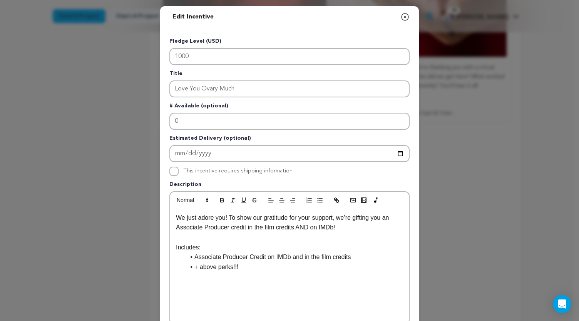
click at [191, 258] on li "Associate Producer Credit on IMDb and in the film credits" at bounding box center [294, 257] width 218 height 10
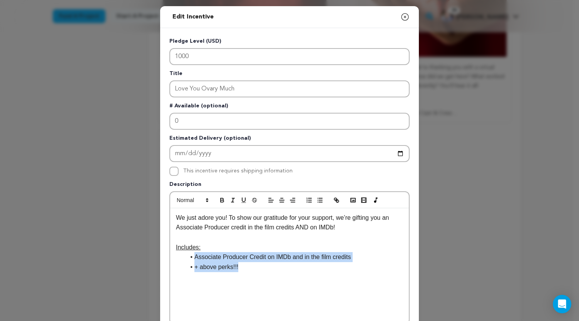
drag, startPoint x: 191, startPoint y: 258, endPoint x: 255, endPoint y: 272, distance: 66.0
click at [255, 272] on ul "Associate Producer Credit on IMDb and in the film credits + above perks!!!" at bounding box center [289, 262] width 227 height 20
click at [219, 201] on icon "button" at bounding box center [222, 200] width 7 height 7
click at [261, 260] on strong "Associate Producer Credit on IMDb and in the film credits" at bounding box center [278, 257] width 169 height 7
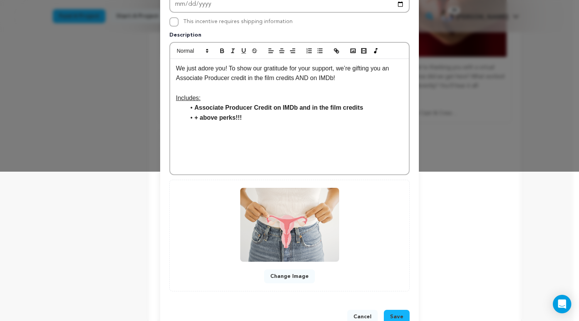
scroll to position [170, 0]
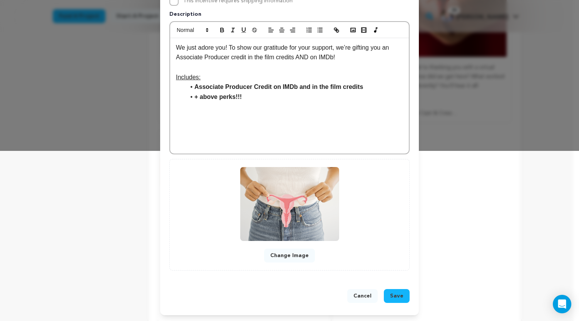
click at [396, 296] on span "Save" at bounding box center [396, 296] width 13 height 8
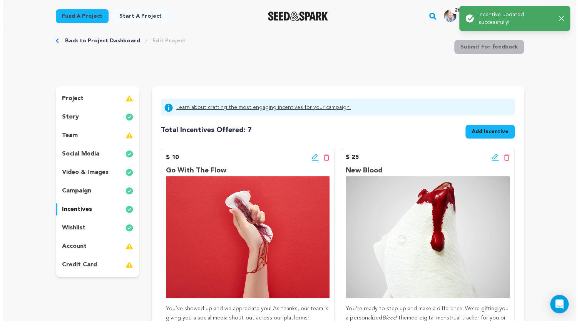
scroll to position [0, 0]
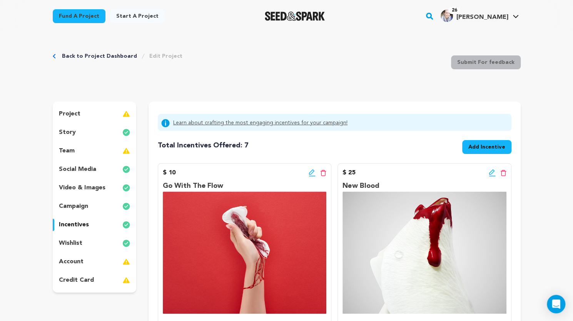
click at [481, 148] on span "Add Incentive" at bounding box center [486, 147] width 37 height 8
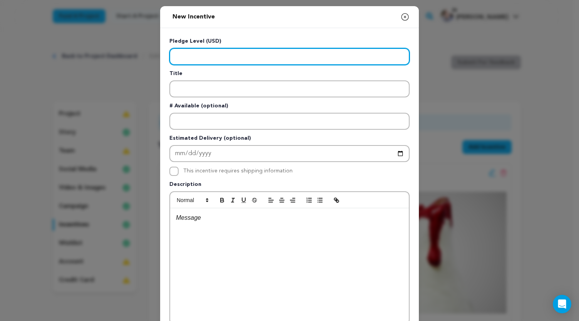
click at [228, 56] on input "Enter level" at bounding box center [289, 56] width 240 height 17
type input "2500.00"
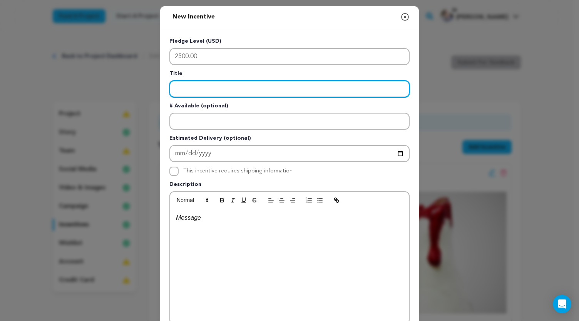
click at [214, 90] on input "Enter title" at bounding box center [289, 88] width 240 height 17
type input "Red Badge of Courage"
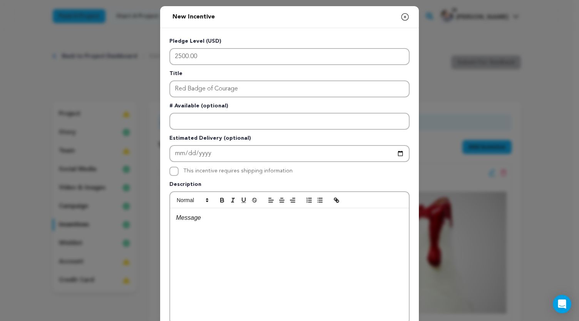
click at [200, 223] on div at bounding box center [289, 265] width 239 height 115
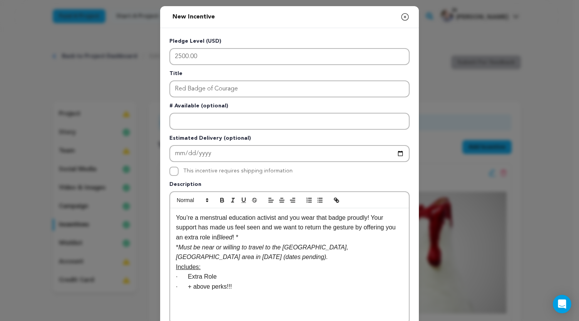
click at [244, 237] on p "You’re a menstrual education activist and you wear that badge proudly! Your sup…" at bounding box center [289, 228] width 227 height 30
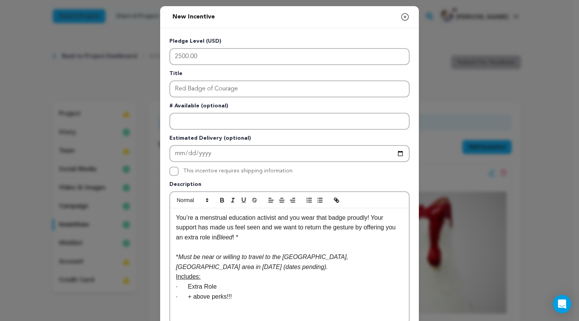
click at [207, 267] on p "* Must be near or willing to travel to the San Diego, CA area in March 2026 (da…" at bounding box center [289, 262] width 227 height 20
click at [186, 295] on p "· Extra Role" at bounding box center [289, 297] width 227 height 10
click at [319, 202] on line "button" at bounding box center [320, 202] width 3 height 0
click at [184, 306] on p "· + above perks!!!" at bounding box center [289, 306] width 227 height 10
click at [245, 311] on li "+ above perks!!!" at bounding box center [294, 306] width 218 height 10
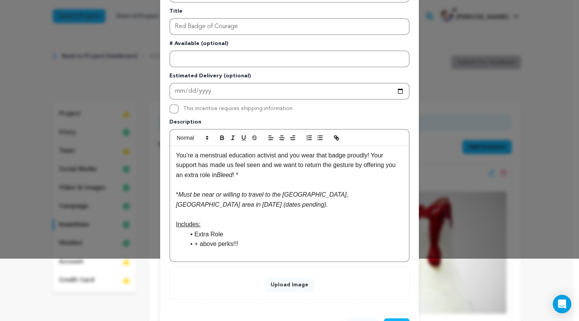
scroll to position [64, 0]
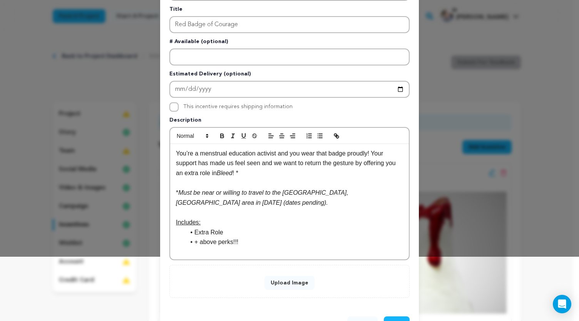
click at [191, 233] on li "Extra Role" at bounding box center [294, 232] width 218 height 10
drag, startPoint x: 191, startPoint y: 233, endPoint x: 253, endPoint y: 240, distance: 62.0
click at [253, 240] on ul "Extra Role + above perks!!!" at bounding box center [289, 237] width 227 height 20
click at [219, 135] on icon "button" at bounding box center [222, 135] width 7 height 7
click at [317, 233] on li "Extra Role" at bounding box center [294, 232] width 218 height 10
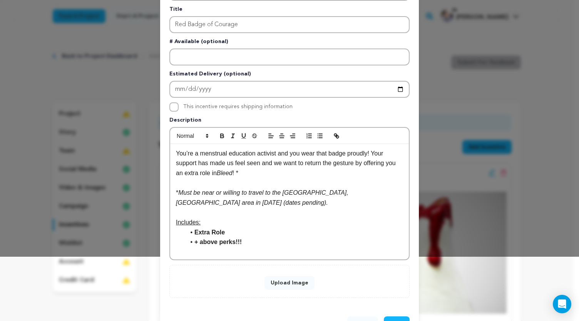
click at [294, 283] on button "Upload Image" at bounding box center [289, 283] width 50 height 14
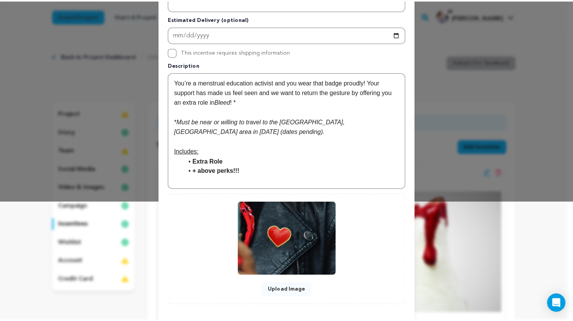
scroll to position [154, 0]
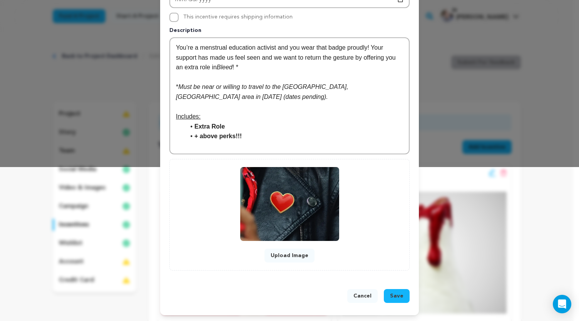
click at [400, 292] on span "Save" at bounding box center [396, 296] width 13 height 8
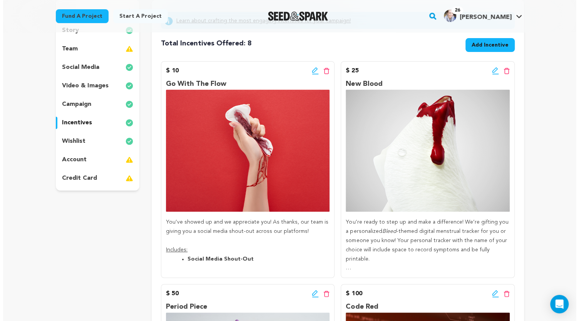
scroll to position [65, 0]
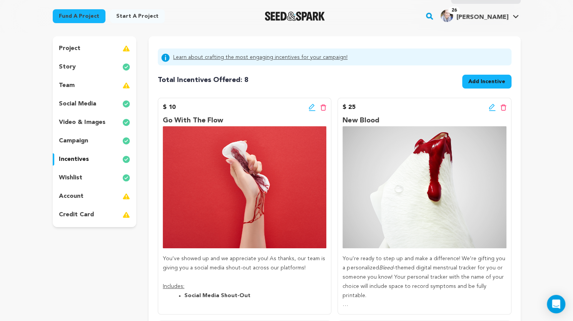
click at [498, 83] on span "Add Incentive" at bounding box center [486, 82] width 37 height 8
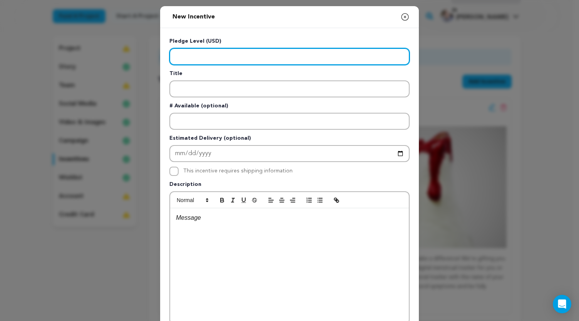
click at [240, 59] on input "Enter level" at bounding box center [289, 56] width 240 height 17
type input "5000.00"
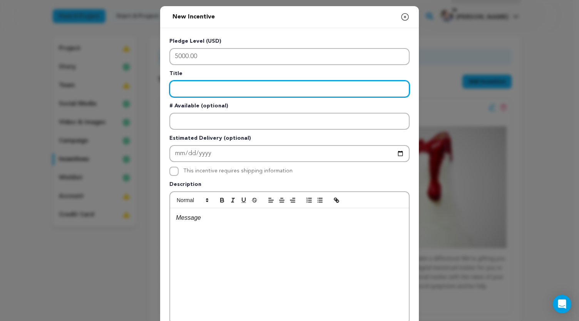
click at [213, 94] on input "Enter title" at bounding box center [289, 88] width 240 height 17
type input "Crimson Wave"
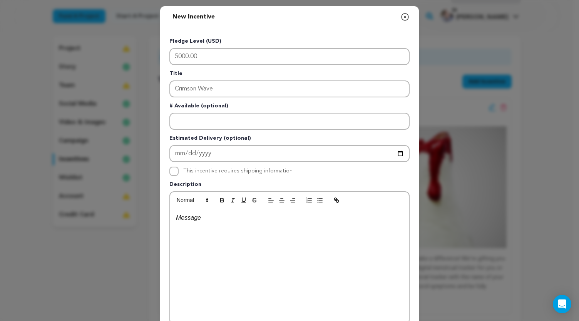
click at [197, 217] on p at bounding box center [289, 218] width 227 height 10
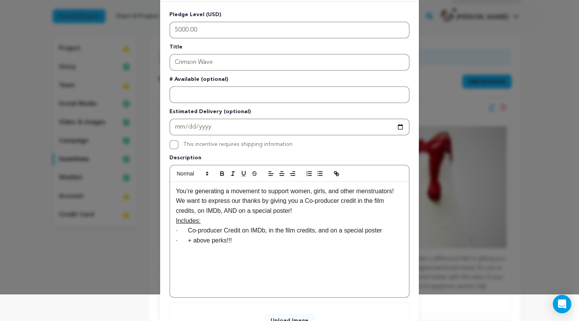
scroll to position [30, 0]
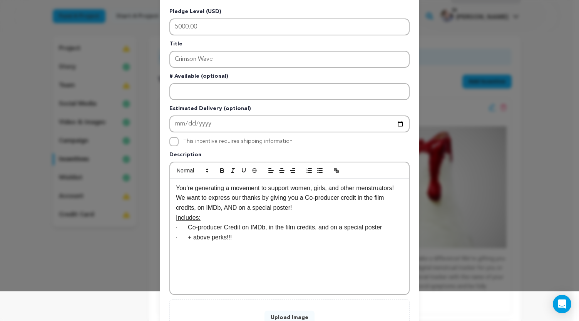
click at [307, 208] on p "You’re generating a movement to support women, girls, and other menstruators! W…" at bounding box center [289, 198] width 227 height 30
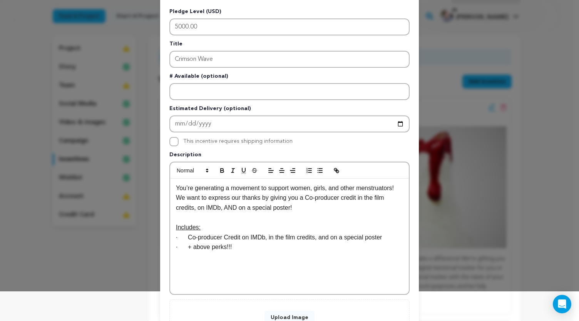
click at [233, 250] on p "· + above perks!!!" at bounding box center [289, 247] width 227 height 10
click at [184, 239] on p "· Co-producer Credit on IMDb, in the film credits, and on a special poster" at bounding box center [289, 237] width 227 height 10
click at [316, 174] on button "button" at bounding box center [319, 170] width 11 height 9
click at [185, 250] on p "· + above perks!!!" at bounding box center [289, 247] width 227 height 10
click at [191, 235] on li "Co-producer Credit on IMDb, in the film credits, and on a special poster" at bounding box center [294, 237] width 218 height 10
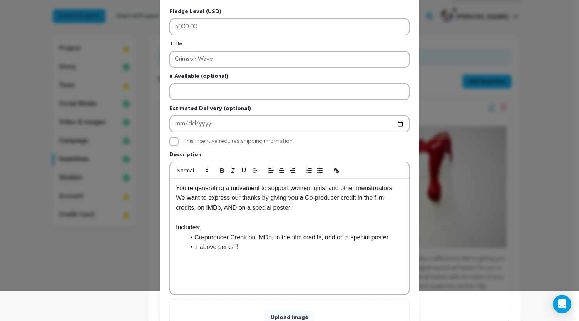
drag, startPoint x: 192, startPoint y: 235, endPoint x: 234, endPoint y: 245, distance: 43.6
drag, startPoint x: 234, startPoint y: 245, endPoint x: 199, endPoint y: 243, distance: 35.5
click at [199, 243] on li "+ above perks!!!" at bounding box center [294, 247] width 218 height 10
click at [192, 238] on li "Co-producer Credit on IMDb, in the film credits, and on a special poster" at bounding box center [294, 237] width 218 height 10
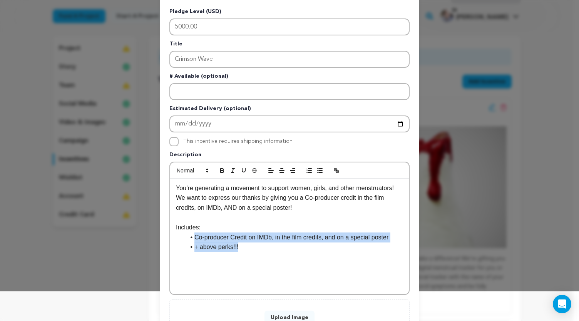
drag, startPoint x: 192, startPoint y: 238, endPoint x: 242, endPoint y: 248, distance: 51.4
click at [242, 248] on ul "Co-producer Credit on IMDb, in the film credits, and on a special poster + abov…" at bounding box center [289, 242] width 227 height 20
click at [219, 170] on icon "button" at bounding box center [222, 170] width 7 height 7
click at [390, 252] on li "+ above perks!!!" at bounding box center [294, 257] width 218 height 10
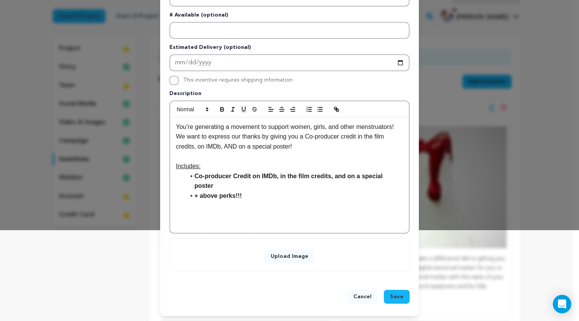
scroll to position [92, 0]
click at [282, 254] on button "Upload Image" at bounding box center [289, 256] width 50 height 14
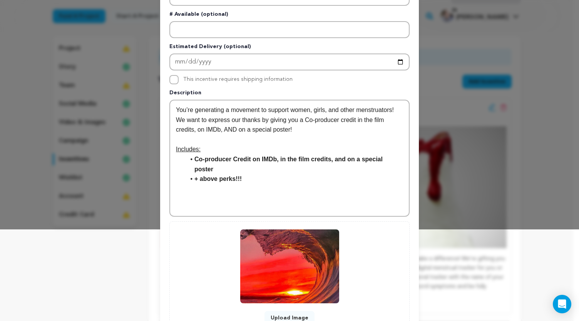
scroll to position [154, 0]
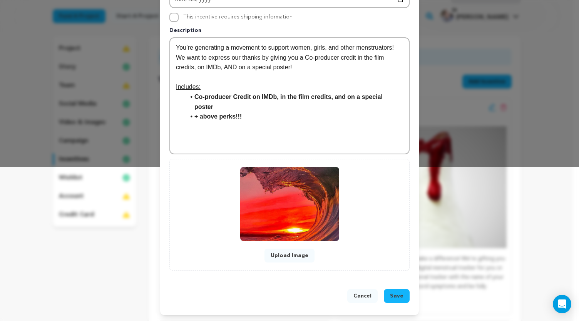
click at [397, 295] on span "Save" at bounding box center [396, 296] width 13 height 8
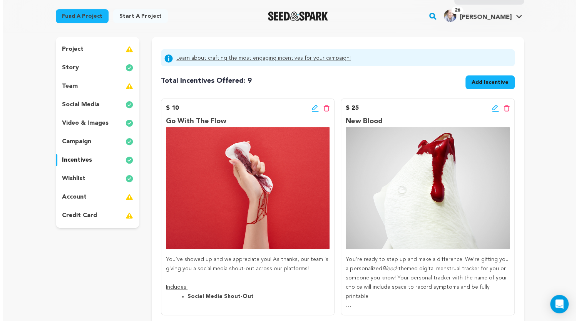
scroll to position [51, 0]
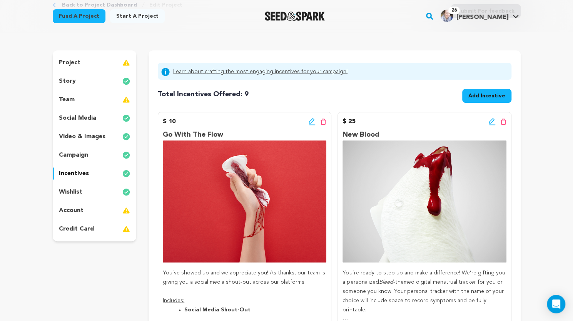
click at [471, 96] on span "Add Incentive" at bounding box center [486, 96] width 37 height 8
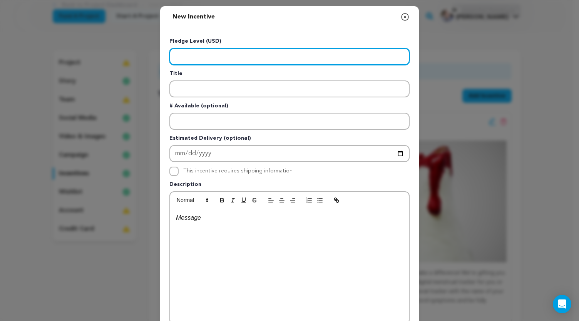
click at [287, 60] on input "Enter level" at bounding box center [289, 56] width 240 height 17
type input "10000.00"
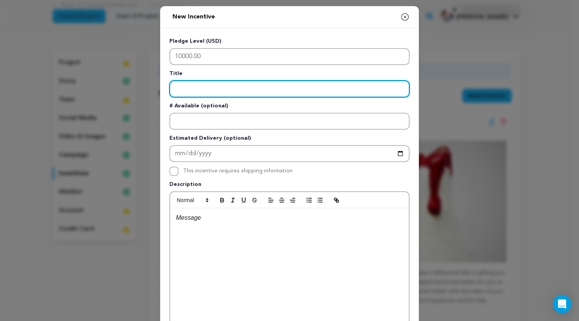
click at [258, 89] on input "Enter title" at bounding box center [289, 88] width 240 height 17
type input "Red Carpet"
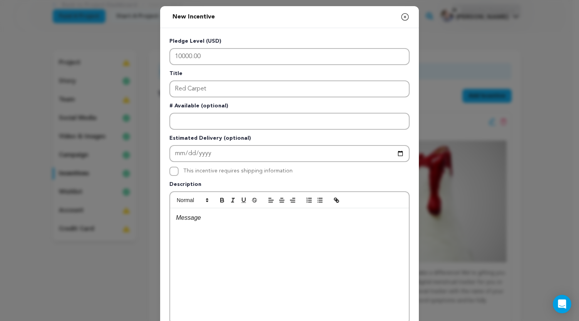
click at [208, 218] on p at bounding box center [289, 218] width 227 height 10
paste div
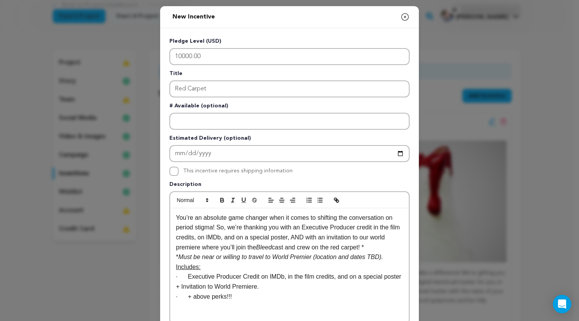
scroll to position [0, 0]
click at [367, 245] on p "You’re an absolute game changer when it comes to shifting the conversation on p…" at bounding box center [289, 232] width 227 height 39
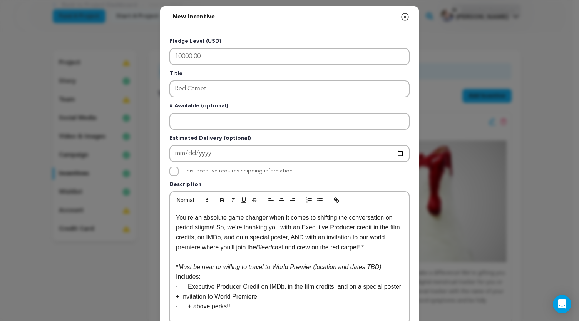
click at [381, 269] on p "* Must be near or willing to travel to World Premier (location and dates TBD)." at bounding box center [289, 267] width 227 height 10
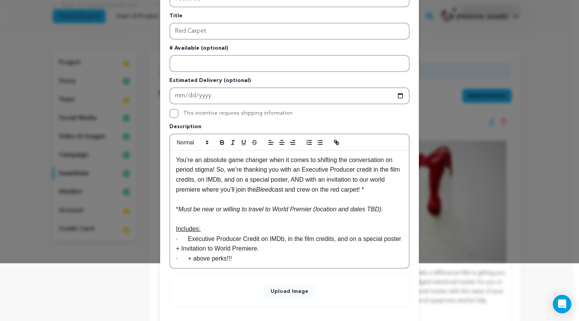
scroll to position [62, 0]
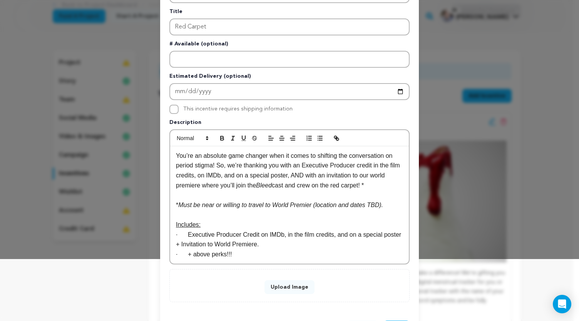
click at [232, 258] on p "· + above perks!!!" at bounding box center [289, 254] width 227 height 10
click at [185, 233] on p "· Executive Producer Credit on IMDb, in the film credits, and on a special post…" at bounding box center [289, 240] width 227 height 20
click at [316, 139] on icon "button" at bounding box center [319, 138] width 7 height 7
click at [185, 255] on p "· + above perks!!!" at bounding box center [289, 254] width 227 height 10
click at [191, 236] on li "Executive Producer Credit on IMDb, in the film credits, and on a special poster…" at bounding box center [294, 240] width 218 height 20
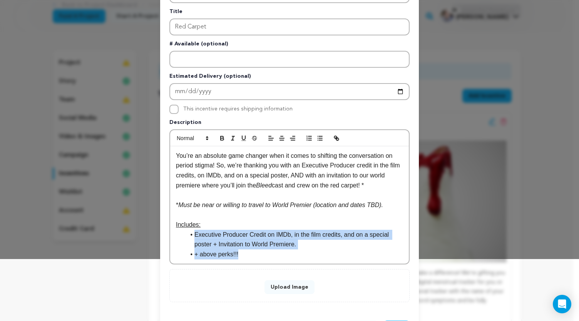
drag, startPoint x: 191, startPoint y: 236, endPoint x: 242, endPoint y: 254, distance: 53.4
click at [242, 254] on ul "Executive Producer Credit on IMDb, in the film credits, and on a special poster…" at bounding box center [289, 245] width 227 height 30
click at [220, 138] on icon "button" at bounding box center [221, 139] width 3 height 2
click at [327, 245] on li "Executive Producer Credit on IMDb, in the film credits, and on a special poster…" at bounding box center [294, 240] width 218 height 20
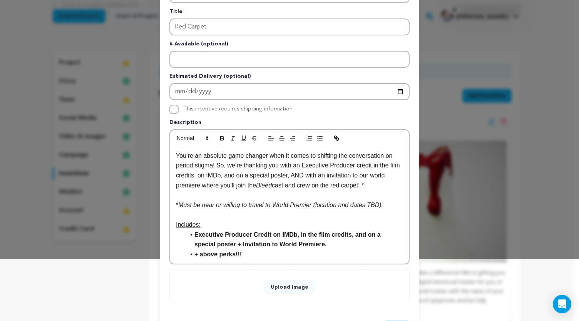
click at [296, 287] on button "Upload Image" at bounding box center [289, 287] width 50 height 14
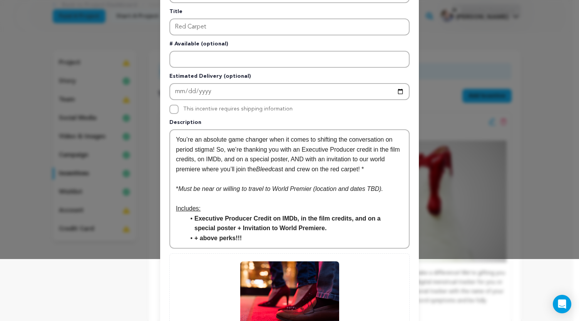
scroll to position [156, 0]
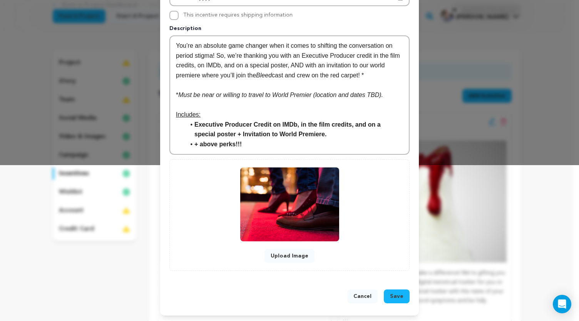
click at [393, 295] on span "Save" at bounding box center [396, 296] width 13 height 8
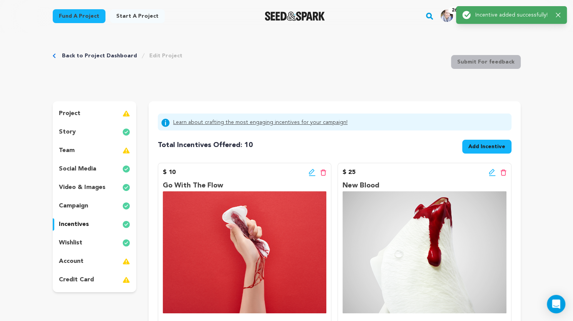
scroll to position [0, 0]
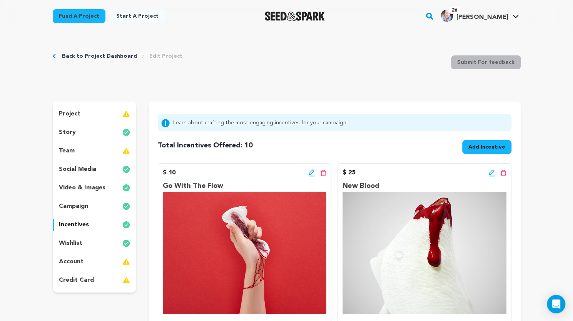
click at [126, 153] on img at bounding box center [126, 150] width 8 height 9
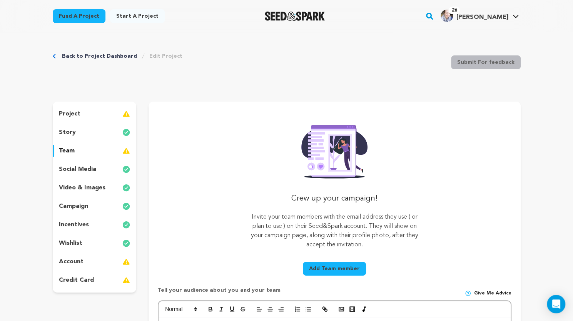
click at [316, 270] on button "Add Team member" at bounding box center [334, 269] width 63 height 14
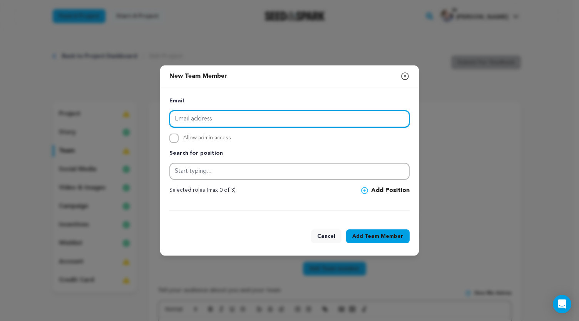
click at [237, 120] on input "email" at bounding box center [289, 118] width 240 height 17
click at [235, 121] on input "email" at bounding box center [289, 118] width 240 height 17
paste input "thisiskaia11@gmail.com"
type input "thisiskaia11@gmail.com"
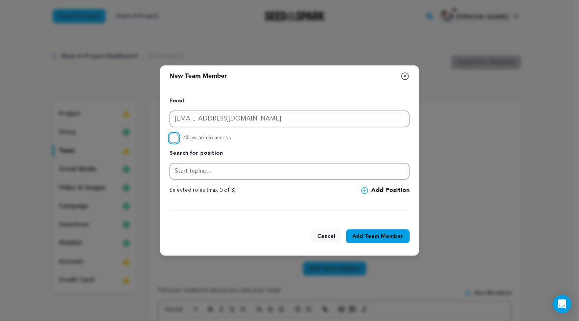
click at [171, 137] on input "Allow admin access" at bounding box center [173, 138] width 9 height 9
checkbox input "true"
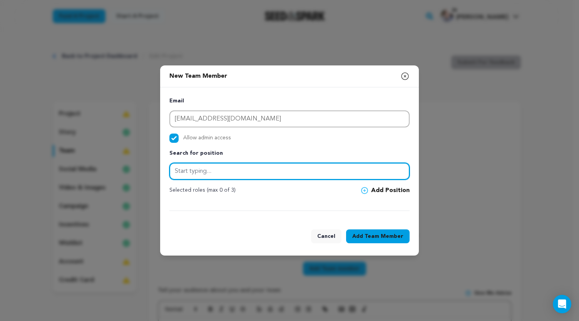
click at [193, 177] on input "text" at bounding box center [289, 171] width 240 height 17
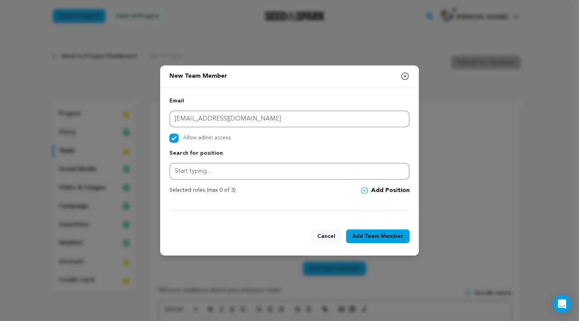
click at [359, 232] on button "Add Team Member" at bounding box center [377, 236] width 63 height 14
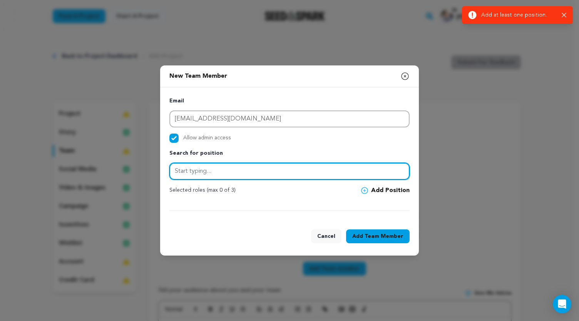
click at [300, 171] on input "text" at bounding box center [289, 171] width 240 height 17
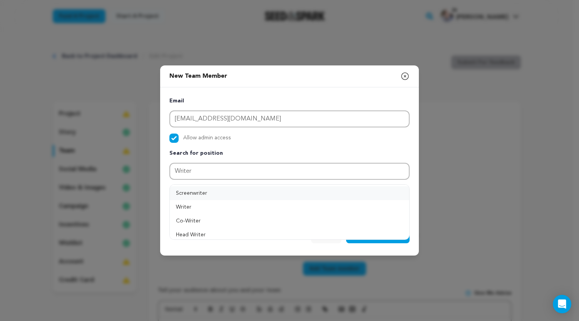
click at [212, 192] on button "Screenwriter" at bounding box center [289, 193] width 239 height 14
type input "Screenwriter"
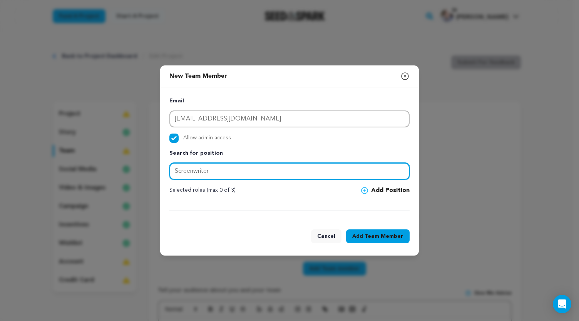
click at [223, 171] on input "Screenwriter" at bounding box center [289, 171] width 240 height 17
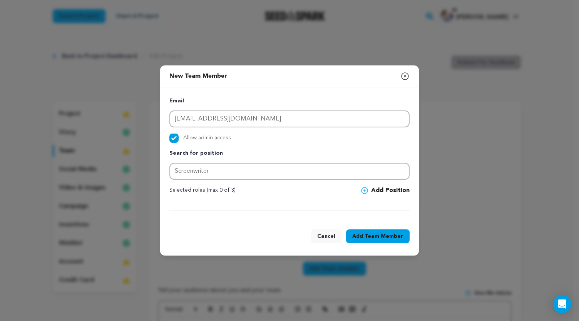
click at [366, 190] on icon at bounding box center [364, 190] width 7 height 7
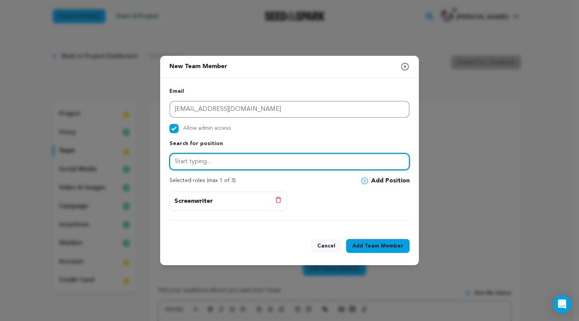
click at [291, 166] on input "text" at bounding box center [289, 161] width 240 height 17
type input "Producer"
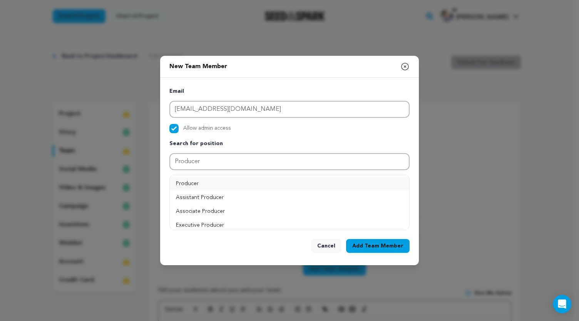
click at [229, 184] on button "Producer" at bounding box center [289, 184] width 239 height 14
click at [376, 180] on button "Add Position" at bounding box center [385, 180] width 48 height 9
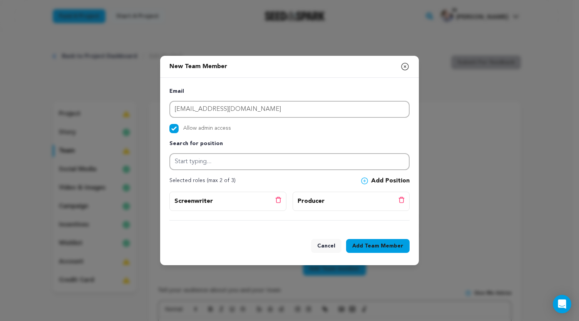
click at [356, 247] on button "Add Team Member" at bounding box center [377, 246] width 63 height 14
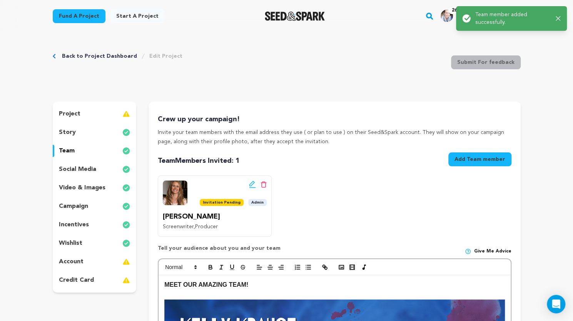
click at [460, 160] on button "Add Team member" at bounding box center [479, 159] width 63 height 14
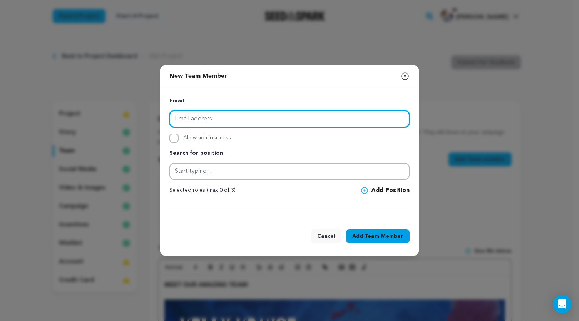
click at [233, 122] on input "email" at bounding box center [289, 118] width 240 height 17
paste input "luna@celesluna.com"
type input "luna@celesluna.com"
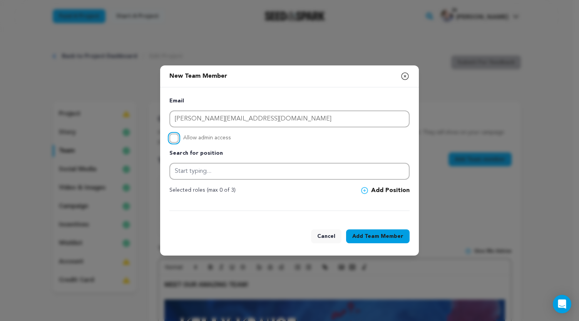
click at [174, 140] on input "Allow admin access" at bounding box center [173, 138] width 9 height 9
checkbox input "true"
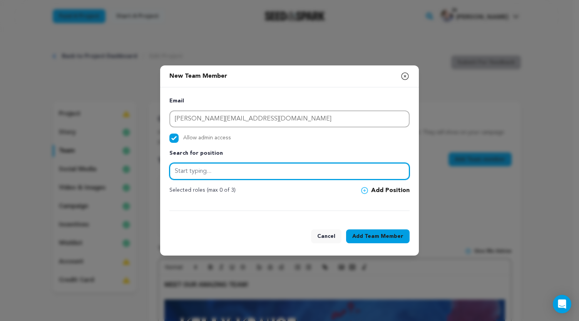
click at [191, 172] on input "text" at bounding box center [289, 171] width 240 height 17
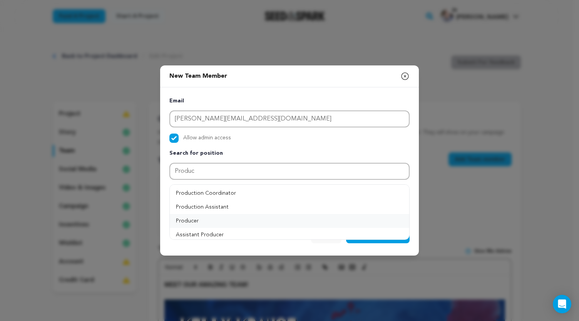
click at [189, 219] on button "Producer" at bounding box center [289, 221] width 239 height 14
type input "Producer"
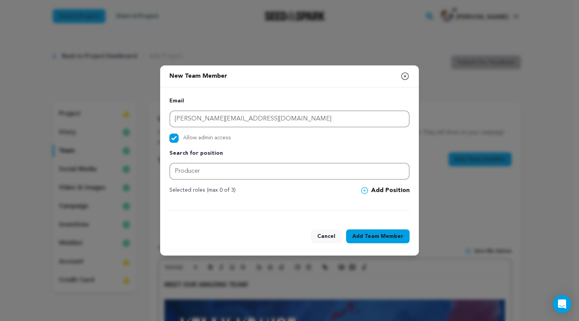
click at [363, 190] on icon at bounding box center [364, 190] width 7 height 7
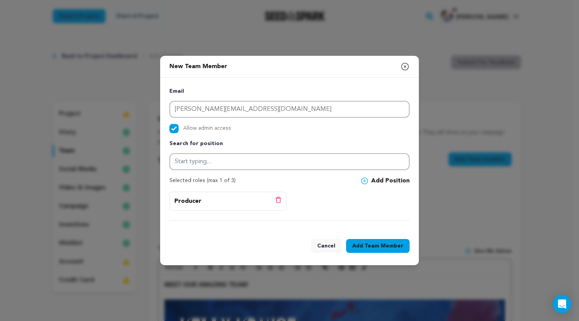
click at [362, 244] on button "Add Team Member" at bounding box center [377, 246] width 63 height 14
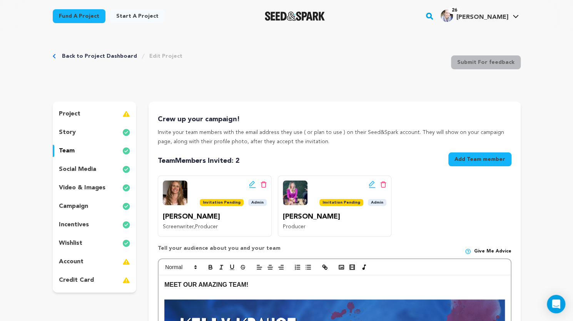
click at [459, 159] on button "Add Team member" at bounding box center [479, 159] width 63 height 14
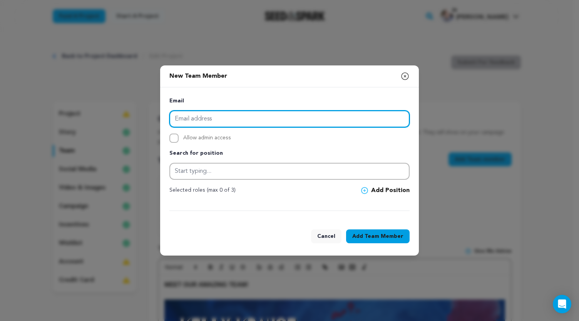
click at [239, 118] on input "email" at bounding box center [289, 118] width 240 height 17
paste input "[EMAIL_ADDRESS][DOMAIN_NAME]"
type input "[EMAIL_ADDRESS][DOMAIN_NAME]"
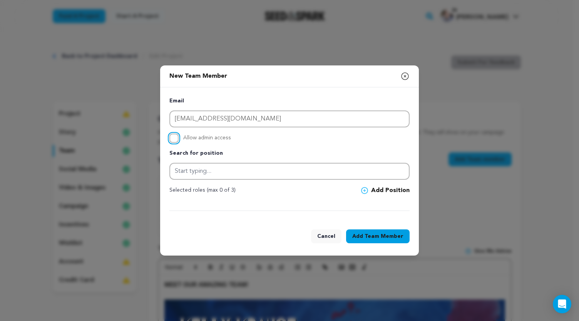
click at [177, 140] on input "Allow admin access" at bounding box center [173, 138] width 9 height 9
checkbox input "true"
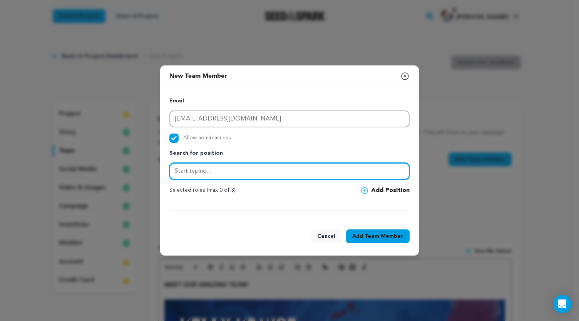
click at [194, 174] on input "text" at bounding box center [289, 171] width 240 height 17
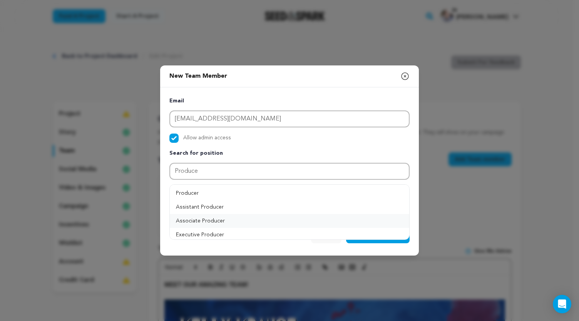
click at [195, 223] on button "Associate Producer" at bounding box center [289, 221] width 239 height 14
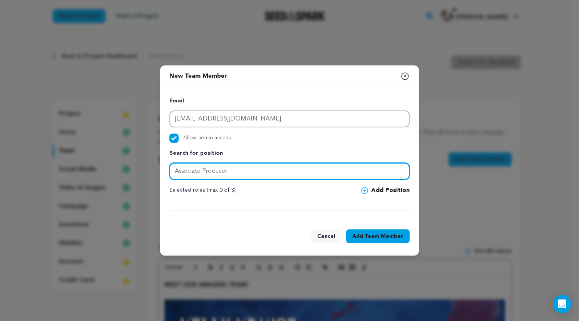
click at [206, 168] on input "Associate Producer" at bounding box center [289, 171] width 240 height 17
click at [204, 170] on input "Associate Producer" at bounding box center [289, 171] width 240 height 17
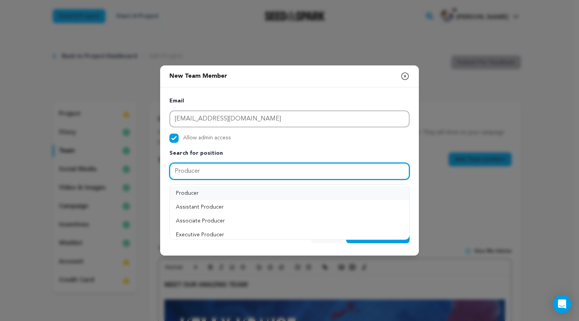
type input "Producer"
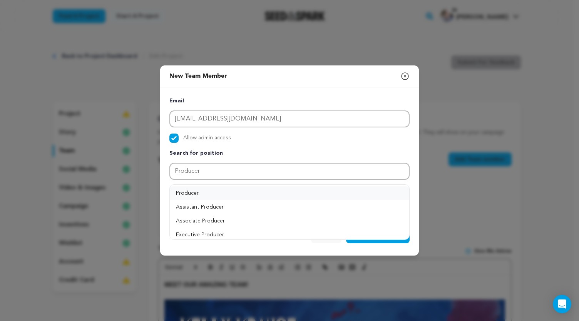
click at [201, 195] on button "Producer" at bounding box center [289, 193] width 239 height 14
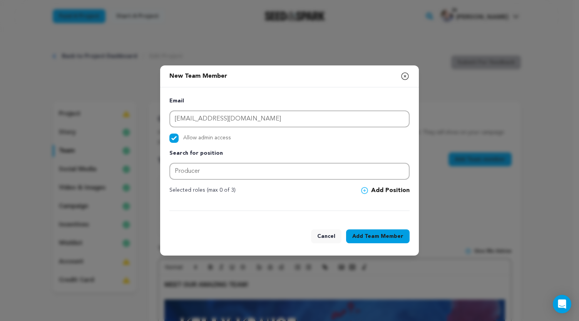
click at [366, 190] on icon at bounding box center [364, 190] width 7 height 7
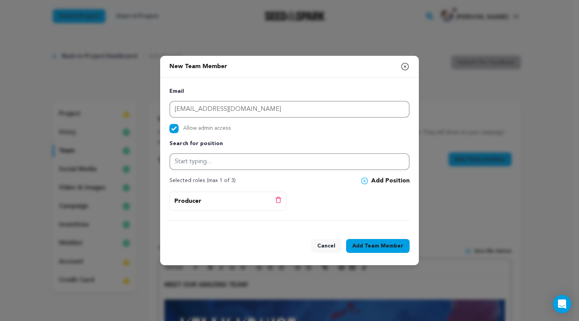
click at [360, 245] on button "Add Team Member" at bounding box center [377, 246] width 63 height 14
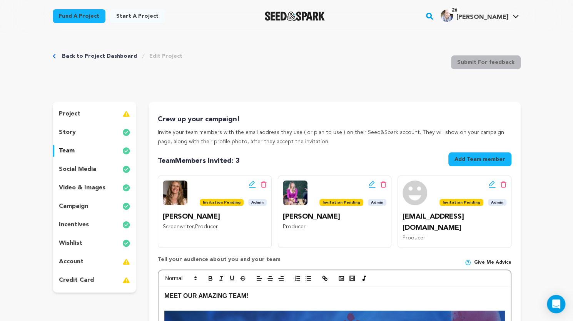
click at [470, 160] on button "Add Team member" at bounding box center [479, 159] width 63 height 14
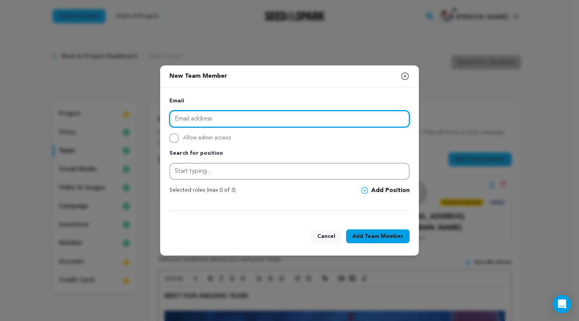
click at [227, 124] on input "email" at bounding box center [289, 118] width 240 height 17
paste input "[EMAIL_ADDRESS][PERSON_NAME][DOMAIN_NAME]"
type input "[EMAIL_ADDRESS][PERSON_NAME][DOMAIN_NAME]"
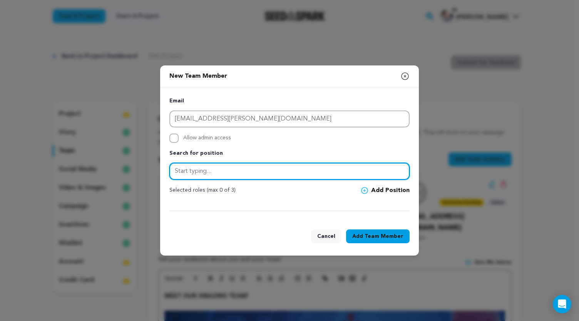
click at [196, 170] on input "text" at bounding box center [289, 171] width 240 height 17
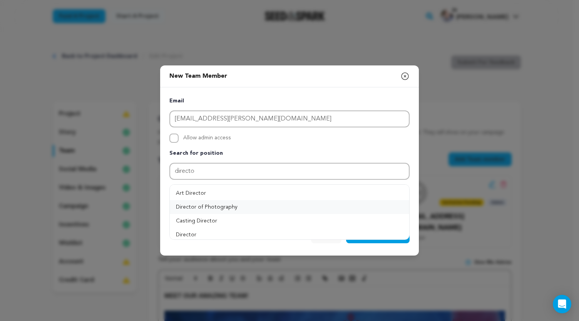
click at [212, 210] on button "Director of Photography" at bounding box center [289, 207] width 239 height 14
type input "Director of Photography"
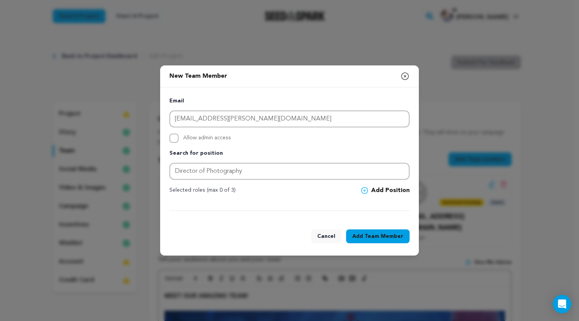
click at [373, 192] on button "Add Position" at bounding box center [385, 190] width 48 height 9
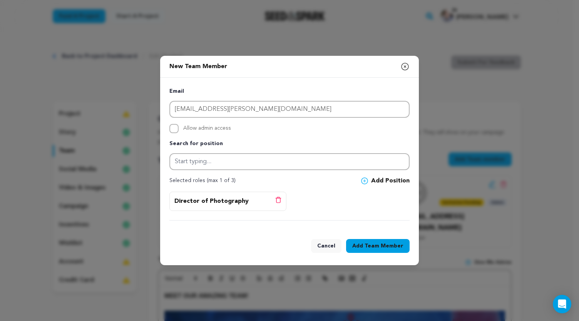
click at [357, 244] on button "Add Team Member" at bounding box center [377, 246] width 63 height 14
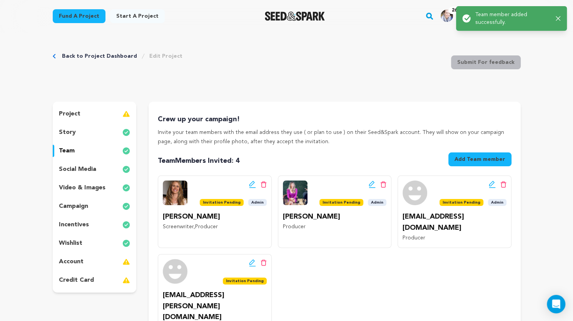
click at [459, 157] on button "Add Team member" at bounding box center [479, 159] width 63 height 14
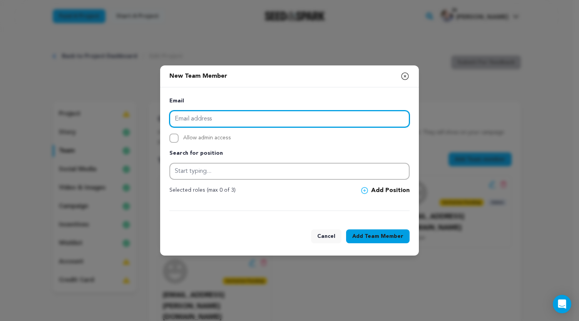
click at [233, 118] on input "email" at bounding box center [289, 118] width 240 height 17
paste input "[EMAIL_ADDRESS][DOMAIN_NAME]"
type input "[EMAIL_ADDRESS][DOMAIN_NAME]"
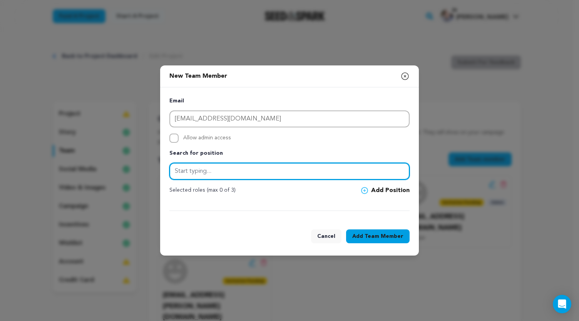
click at [185, 174] on input "text" at bounding box center [289, 171] width 240 height 17
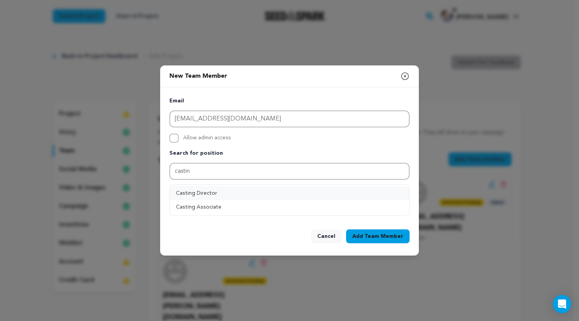
click at [197, 190] on button "Casting Director" at bounding box center [289, 193] width 239 height 14
type input "Casting Director"
click at [381, 189] on button "Add Position" at bounding box center [385, 190] width 48 height 9
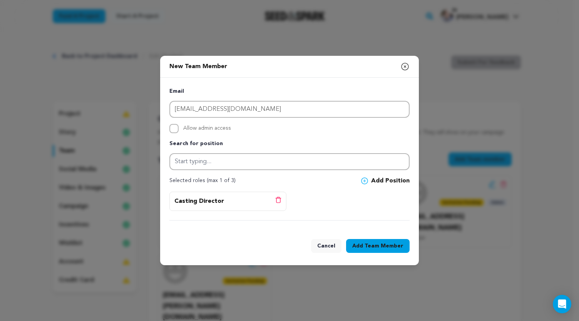
click at [373, 244] on span "Team Member" at bounding box center [383, 246] width 39 height 8
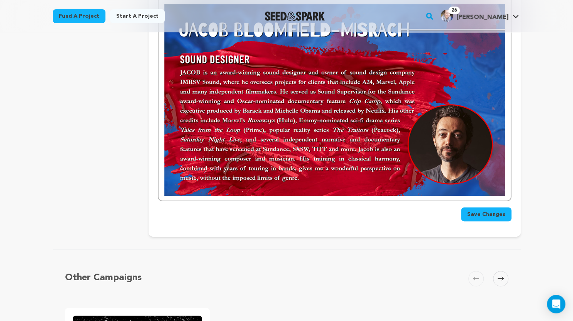
scroll to position [1823, 0]
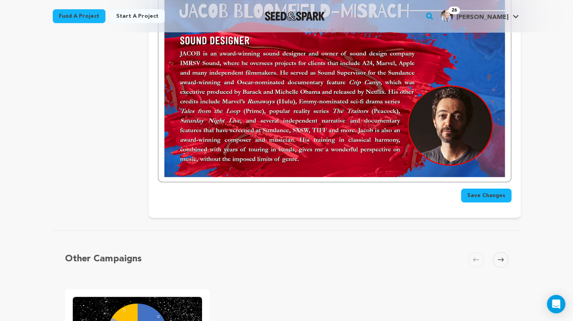
click at [490, 192] on span "Save Changes" at bounding box center [486, 196] width 38 height 8
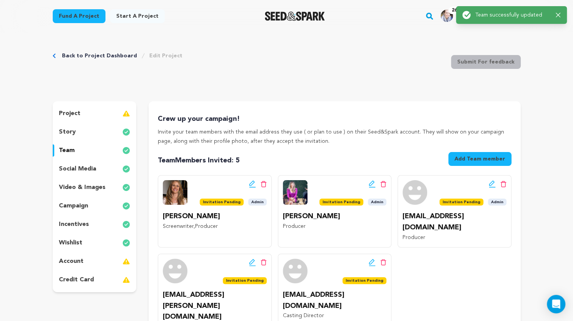
scroll to position [0, 0]
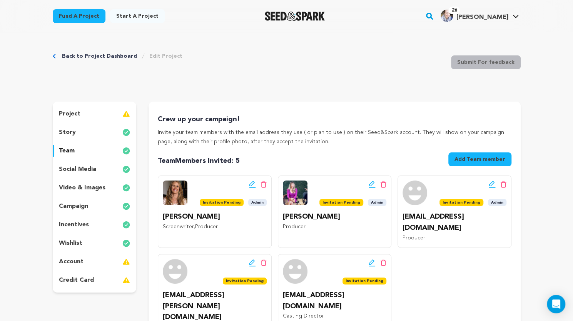
click at [72, 205] on p "campaign" at bounding box center [73, 206] width 29 height 9
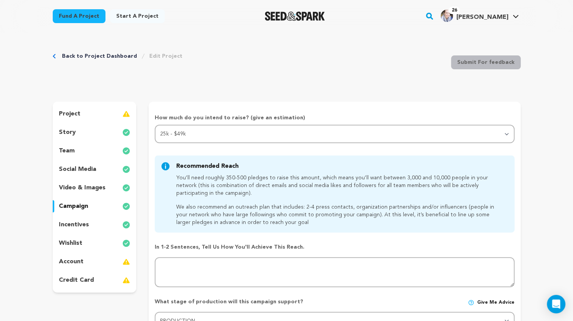
click at [85, 169] on p "social media" at bounding box center [77, 169] width 37 height 9
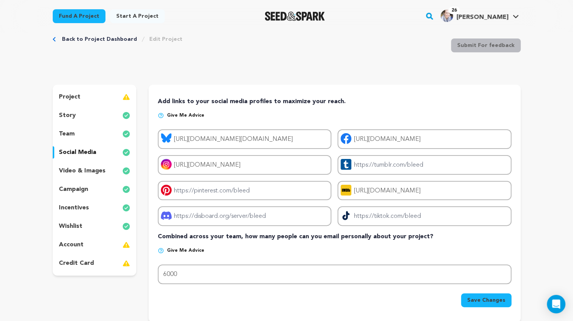
scroll to position [7, 0]
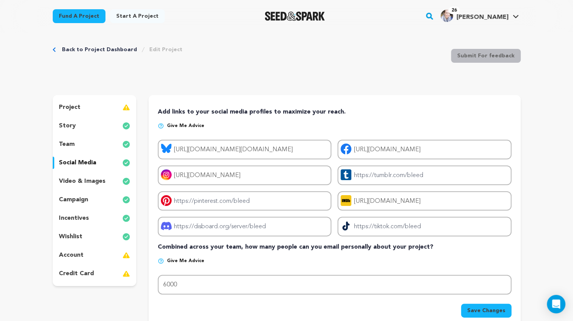
click at [75, 104] on p "project" at bounding box center [70, 107] width 22 height 9
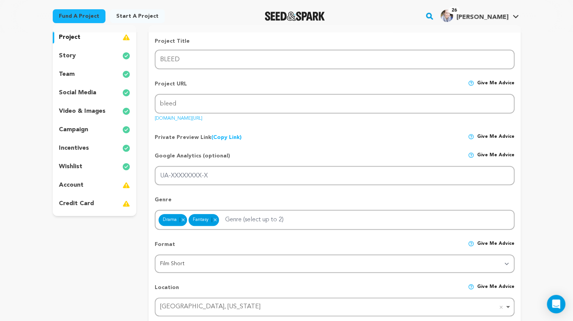
scroll to position [75, 0]
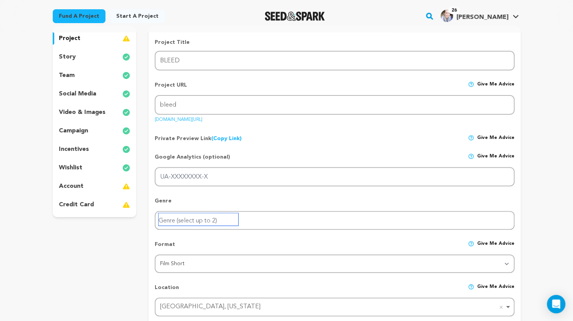
click at [182, 221] on input "Genre (select up to 2)" at bounding box center [199, 219] width 80 height 12
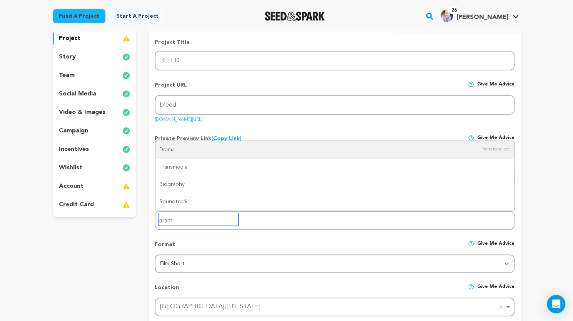
type input "drama"
type input "fant"
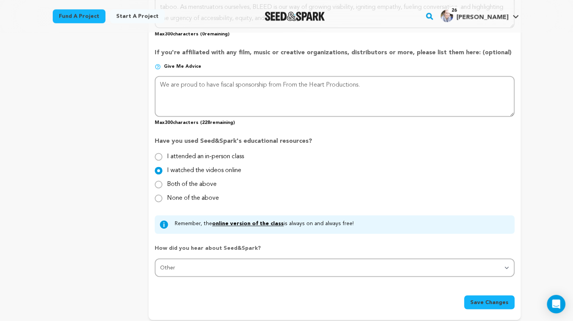
scroll to position [628, 0]
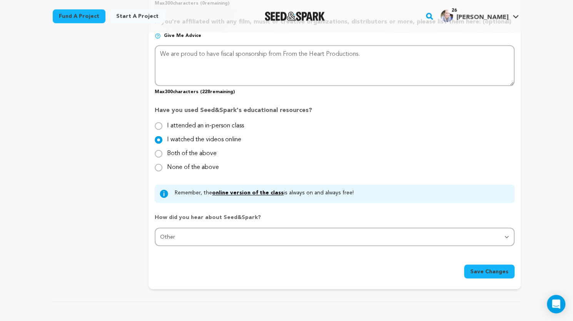
click at [486, 271] on span "Save Changes" at bounding box center [489, 271] width 38 height 8
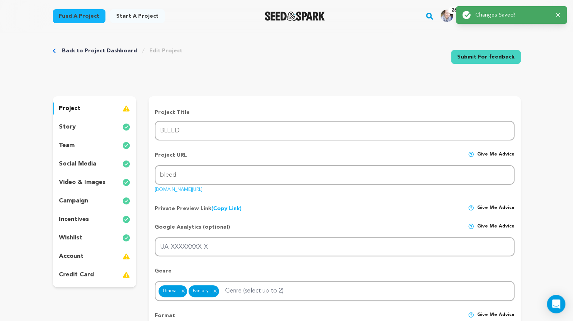
scroll to position [0, 0]
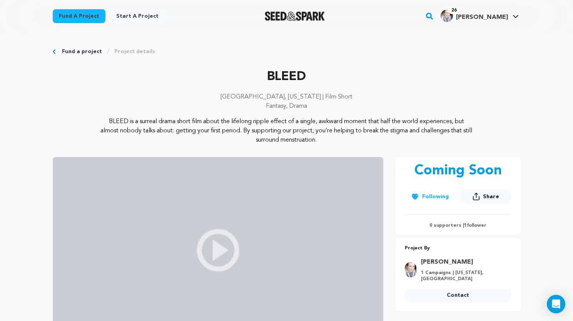
scroll to position [73, 0]
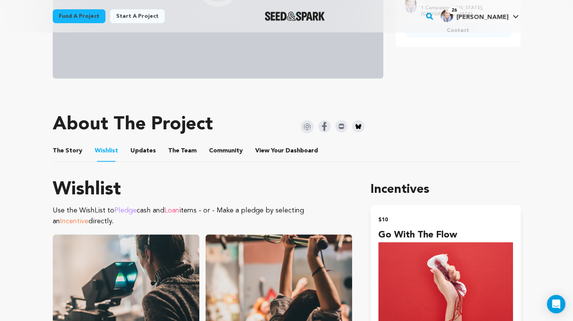
scroll to position [259, 0]
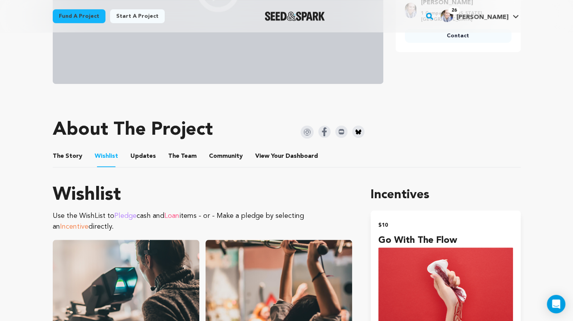
click at [68, 156] on button "The Story" at bounding box center [67, 158] width 18 height 18
